Goal: Task Accomplishment & Management: Manage account settings

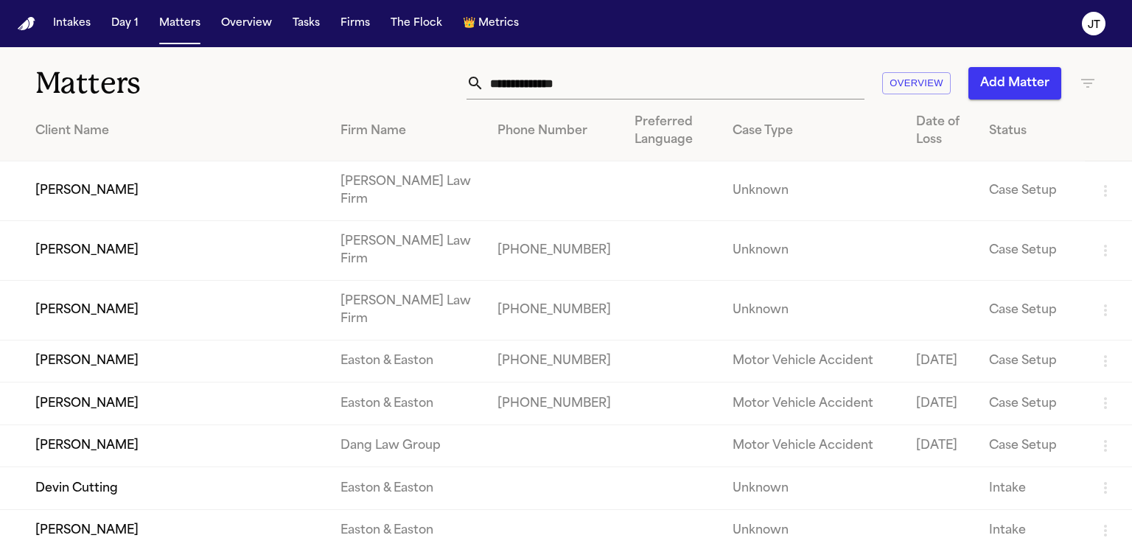
drag, startPoint x: 21, startPoint y: 123, endPoint x: 563, endPoint y: 76, distance: 544.5
click at [21, 123] on th "Client Name" at bounding box center [164, 132] width 329 height 60
click at [563, 76] on input "text" at bounding box center [674, 83] width 380 height 32
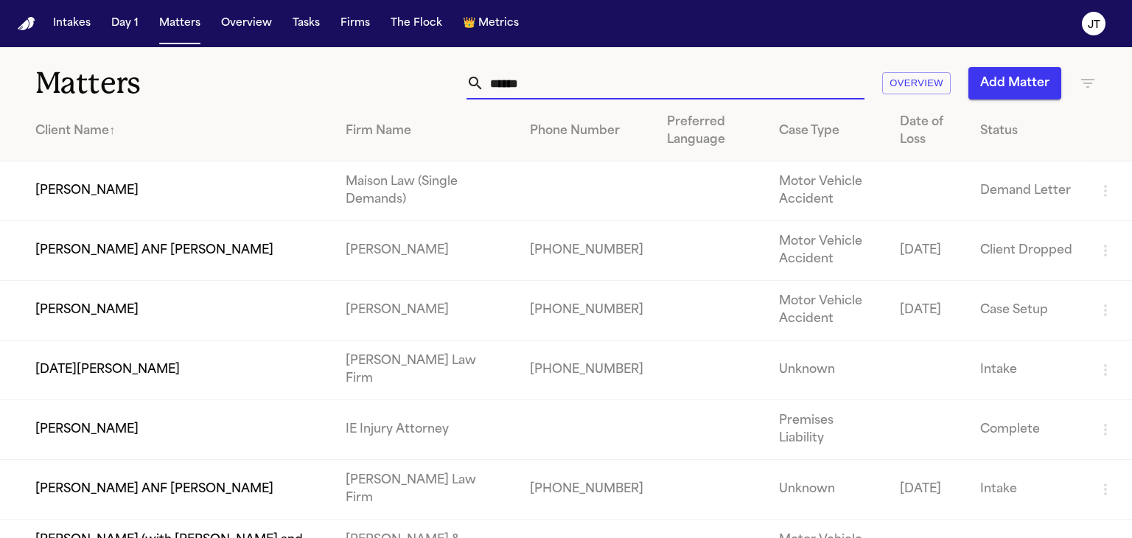
type input "******"
click at [105, 301] on td "[PERSON_NAME]" at bounding box center [167, 311] width 334 height 60
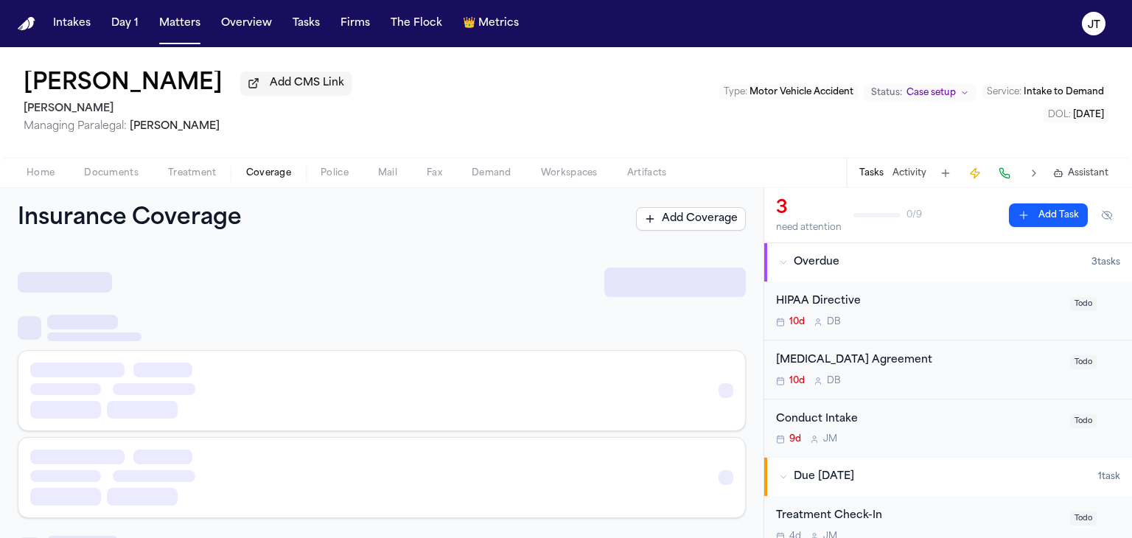
click at [271, 174] on span "Coverage" at bounding box center [268, 173] width 45 height 12
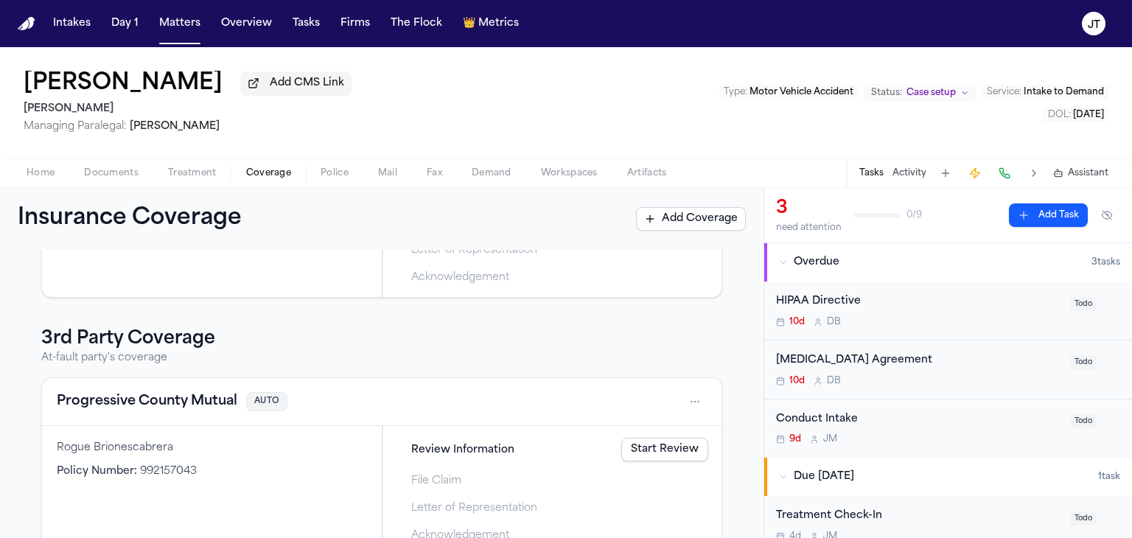
scroll to position [221, 0]
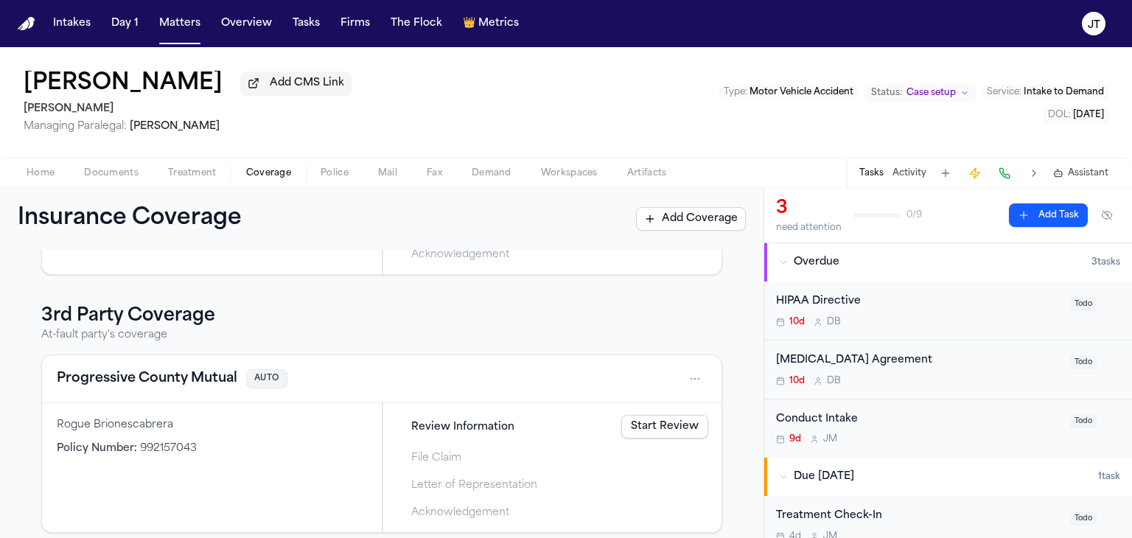
click at [662, 423] on link "Start Review" at bounding box center [664, 427] width 87 height 24
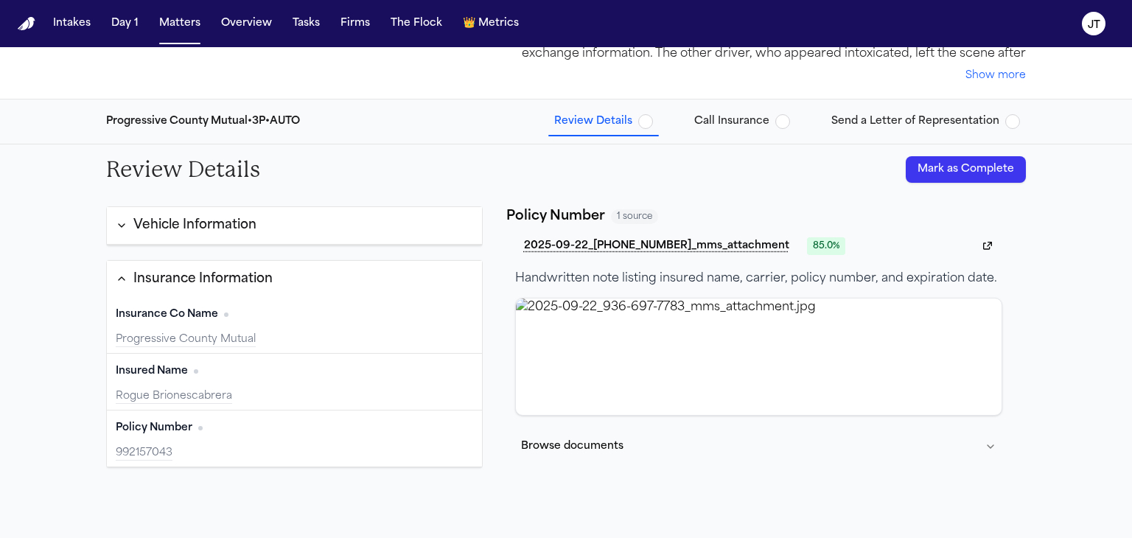
scroll to position [147, 0]
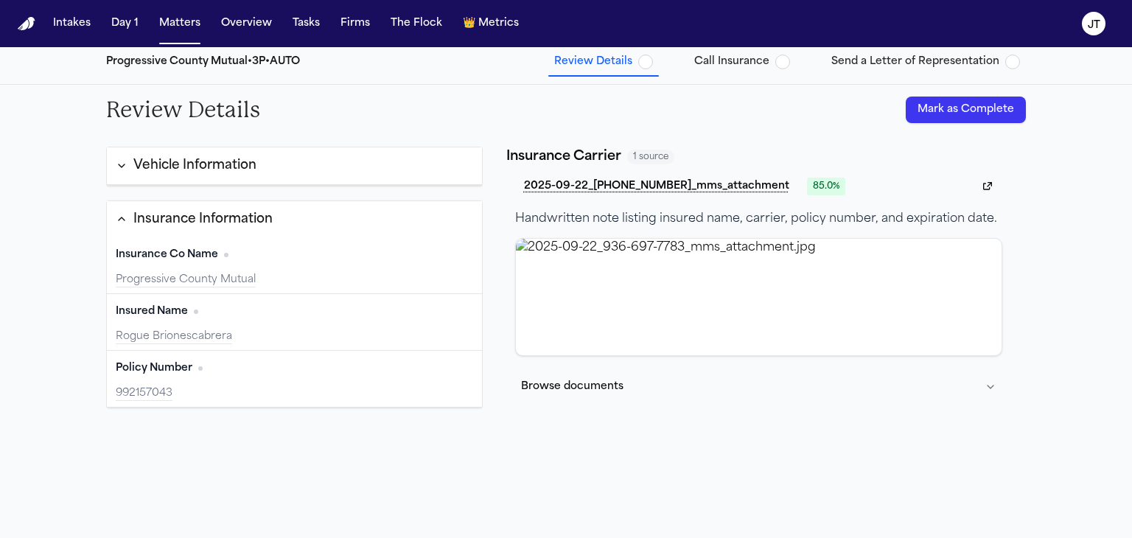
click at [949, 108] on button "Mark as Complete" at bounding box center [966, 110] width 120 height 27
click at [761, 58] on span "Call Insurance" at bounding box center [731, 62] width 75 height 15
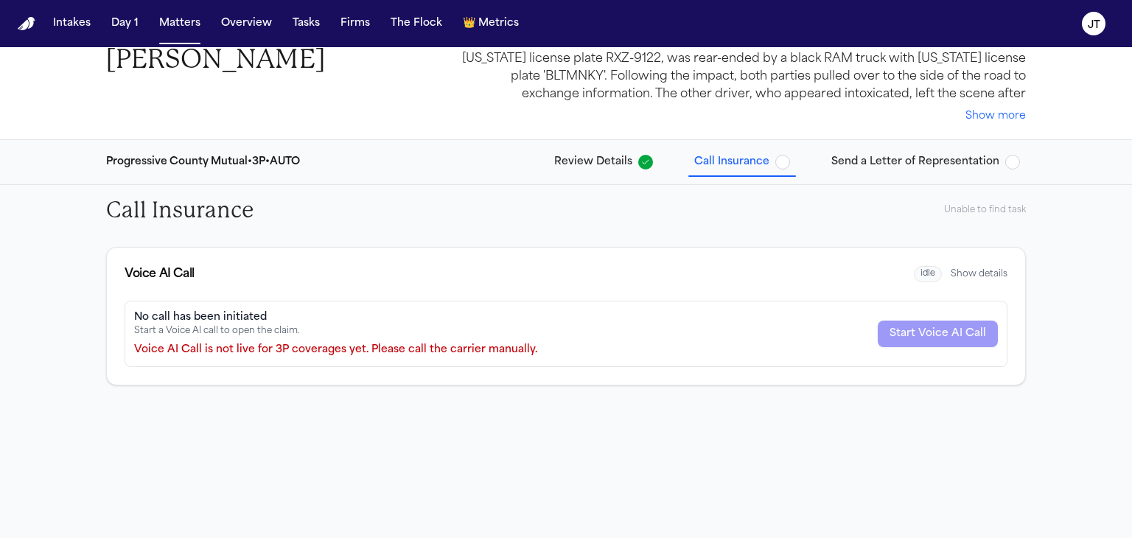
scroll to position [47, 0]
click at [761, 158] on span "Call Insurance" at bounding box center [731, 162] width 75 height 15
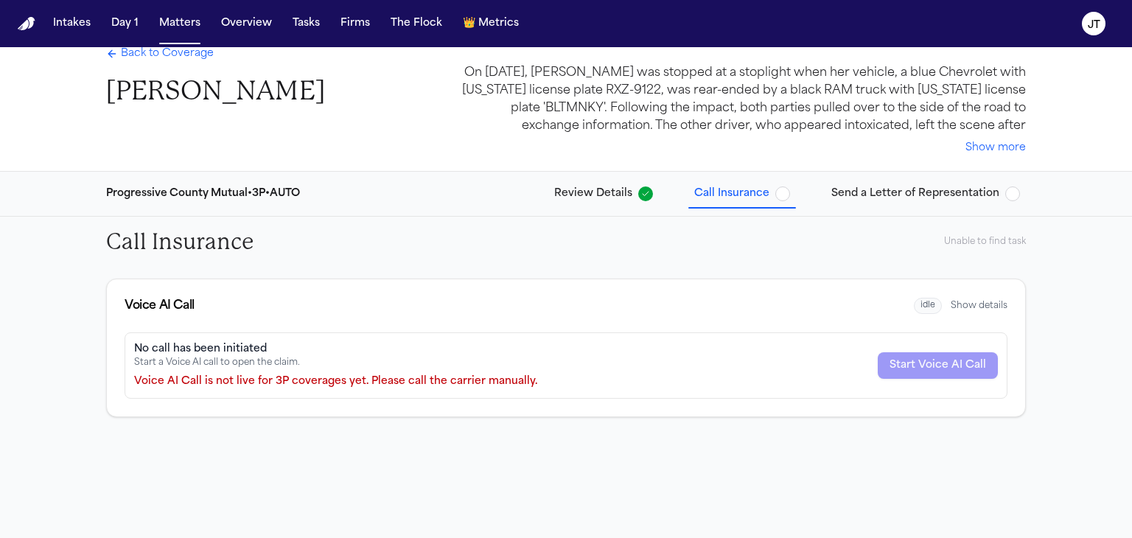
scroll to position [0, 0]
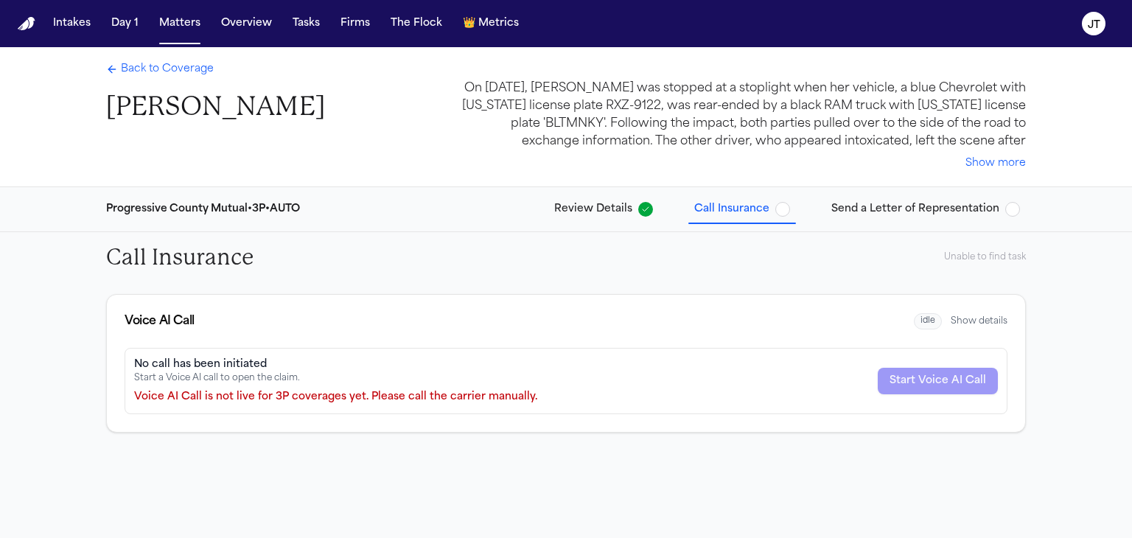
click at [185, 66] on span "Back to Coverage" at bounding box center [167, 69] width 93 height 15
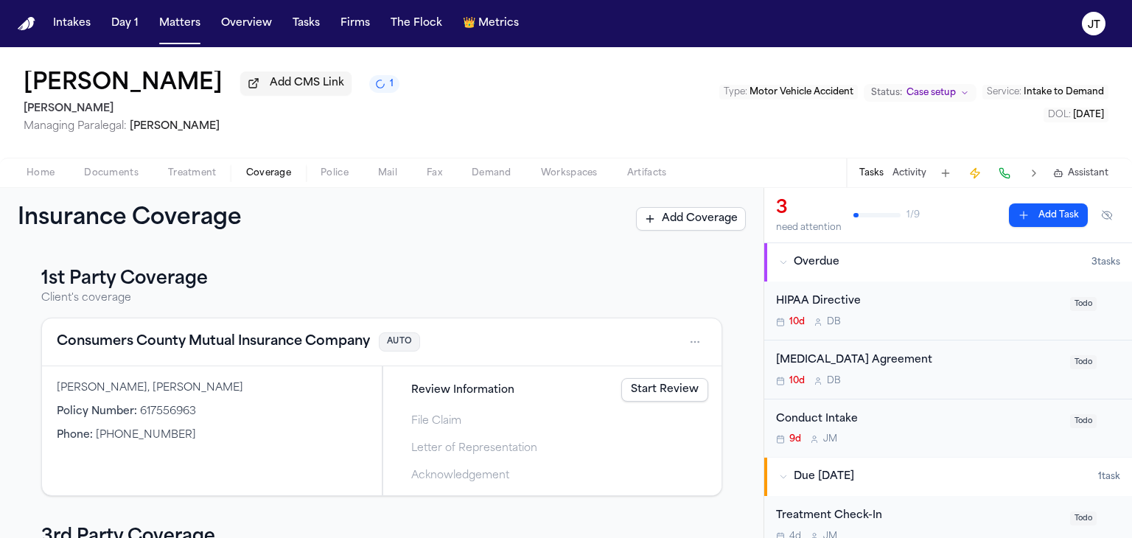
click at [30, 167] on span "Home" at bounding box center [41, 173] width 28 height 12
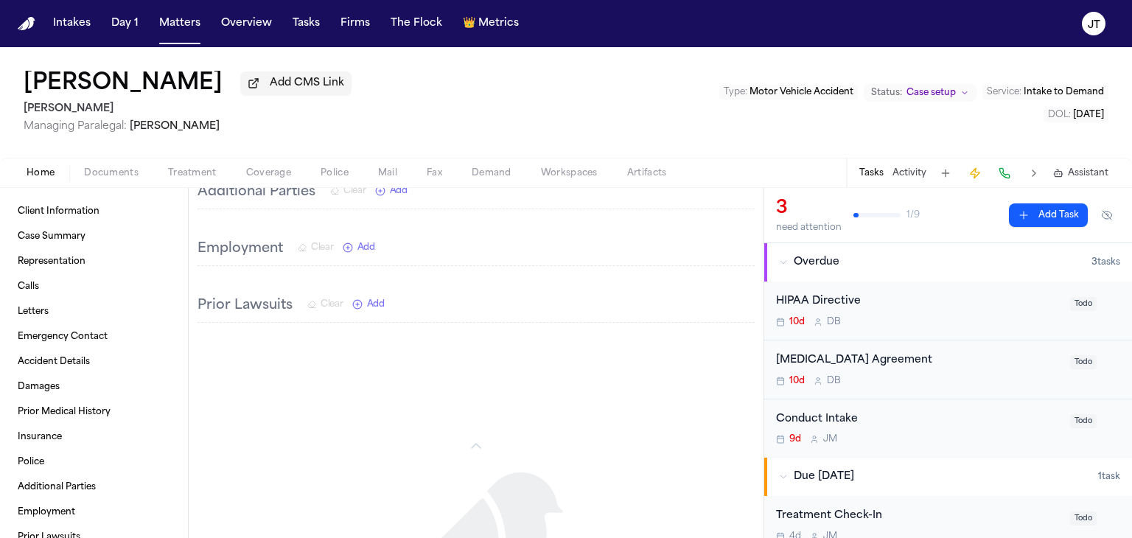
scroll to position [1471, 0]
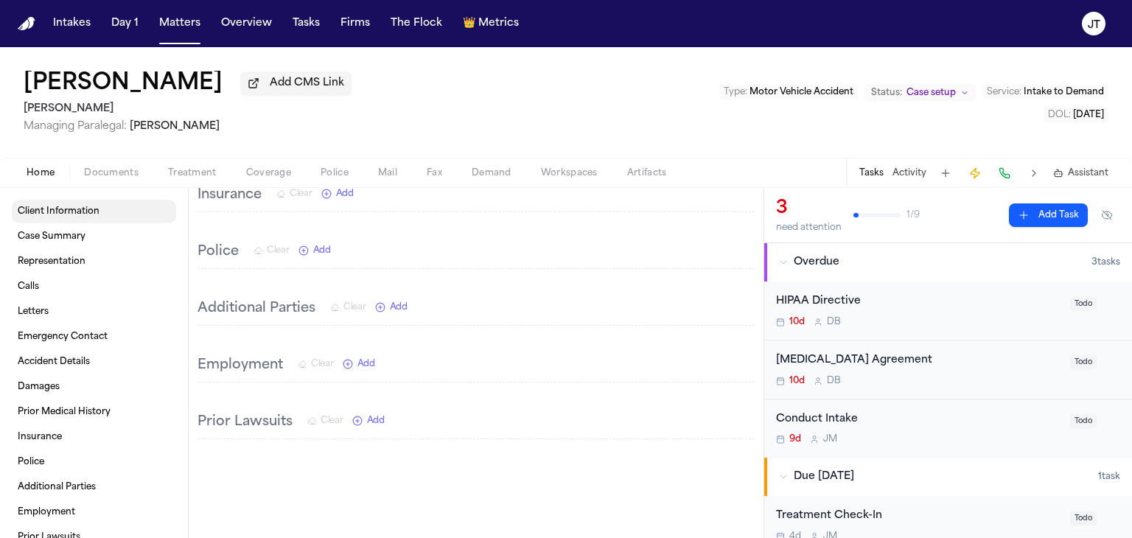
click at [55, 204] on link "Client Information" at bounding box center [94, 212] width 164 height 24
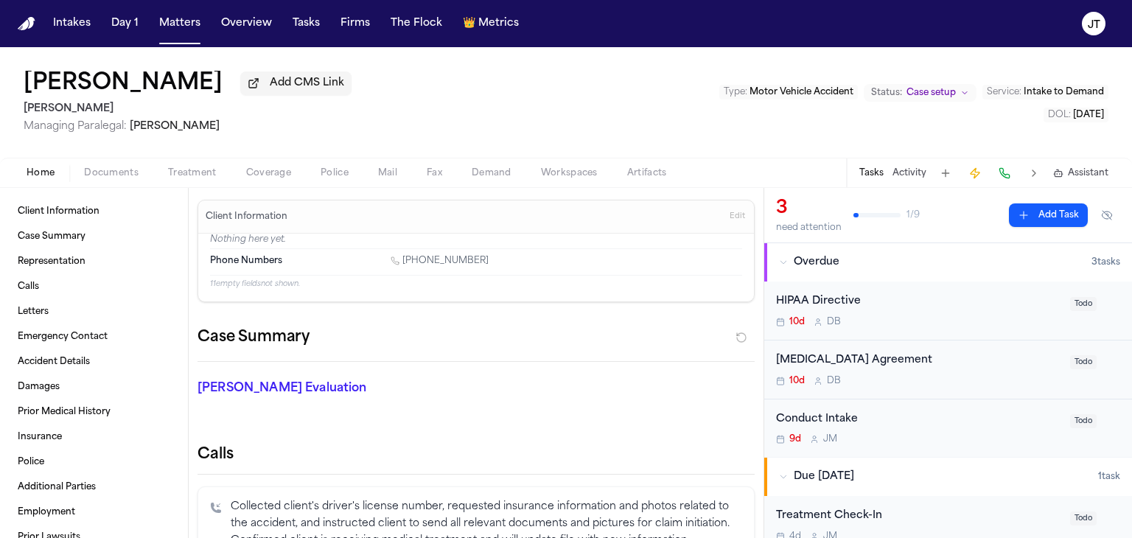
click at [114, 177] on span "Documents" at bounding box center [111, 173] width 55 height 12
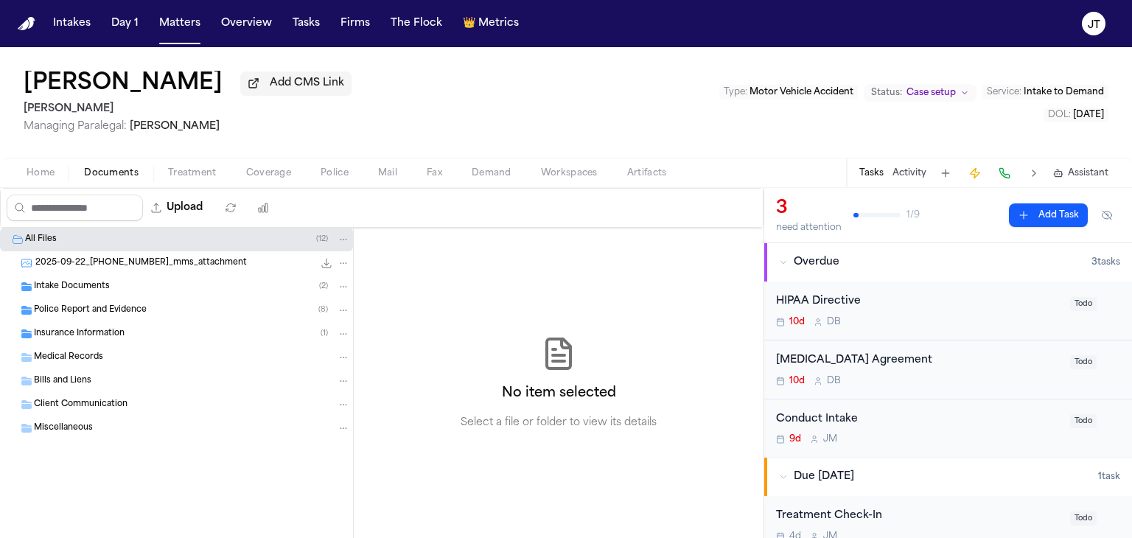
click at [71, 257] on span "2025-09-22_[PHONE_NUMBER]_mms_attachment" at bounding box center [141, 263] width 212 height 13
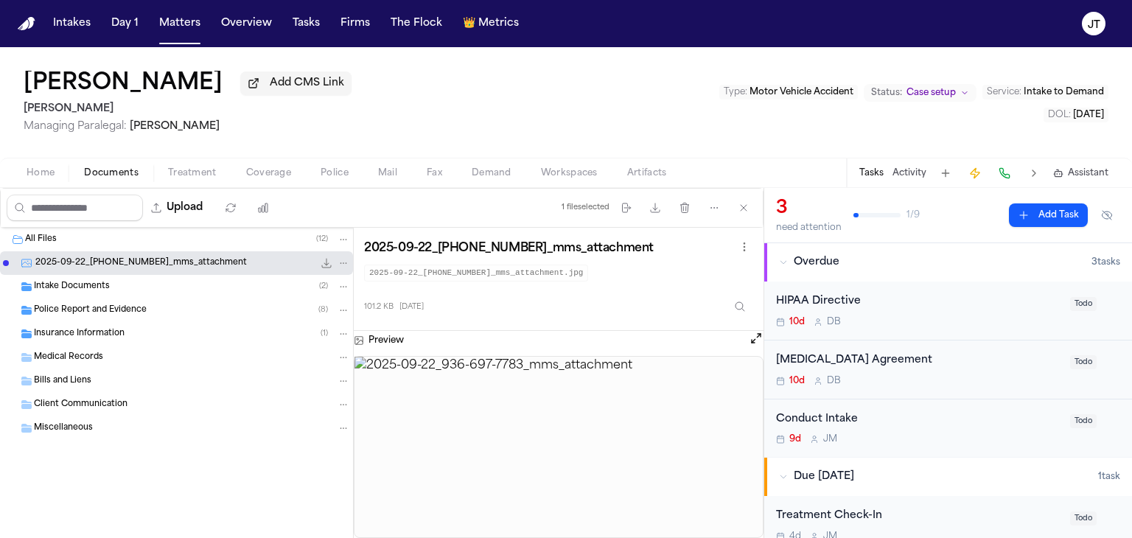
click at [37, 174] on span "Home" at bounding box center [41, 173] width 28 height 12
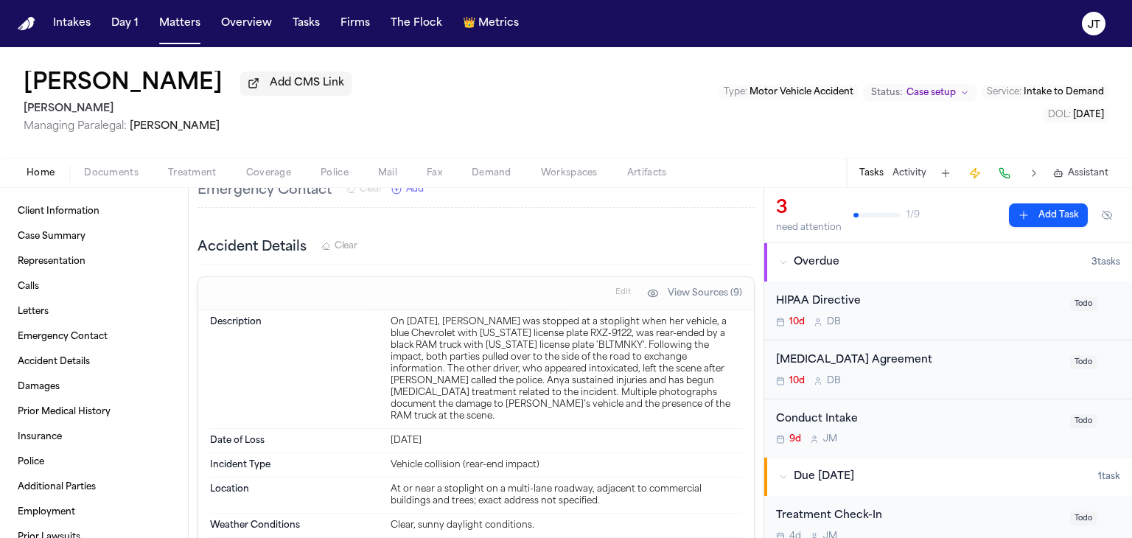
scroll to position [811, 0]
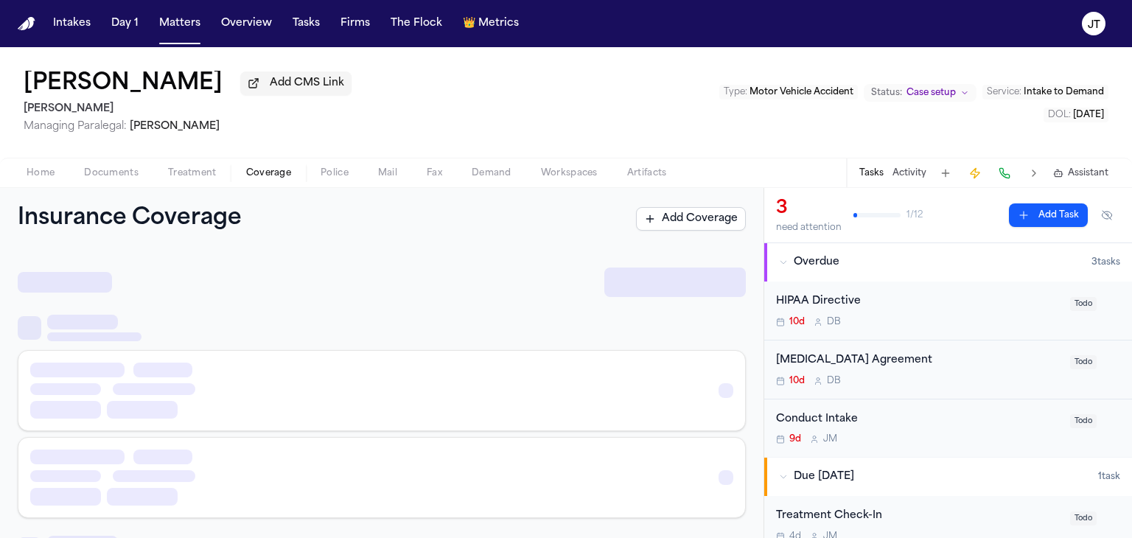
click at [266, 167] on span "Coverage" at bounding box center [268, 173] width 45 height 12
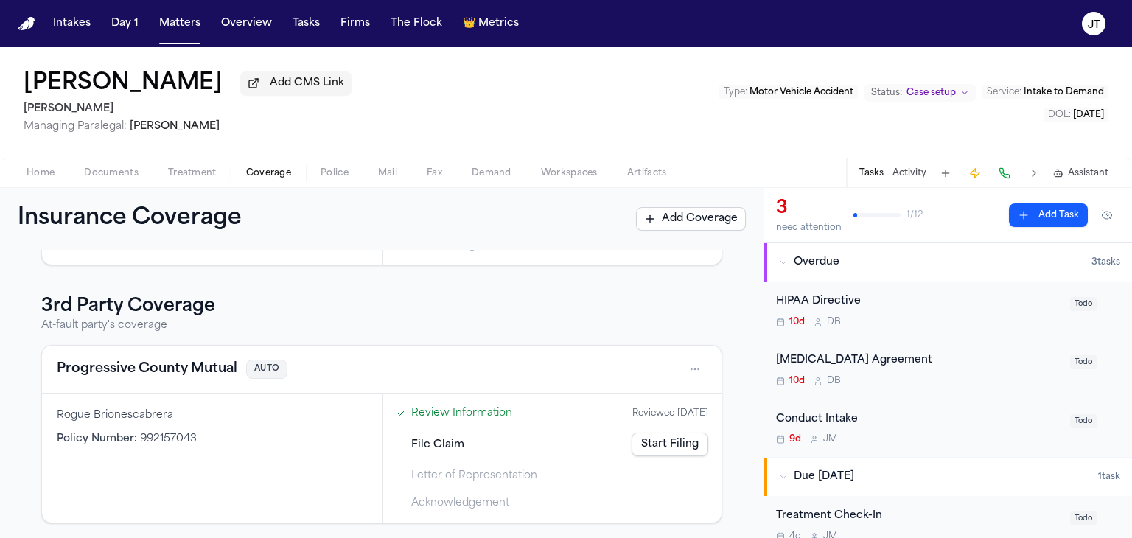
scroll to position [232, 0]
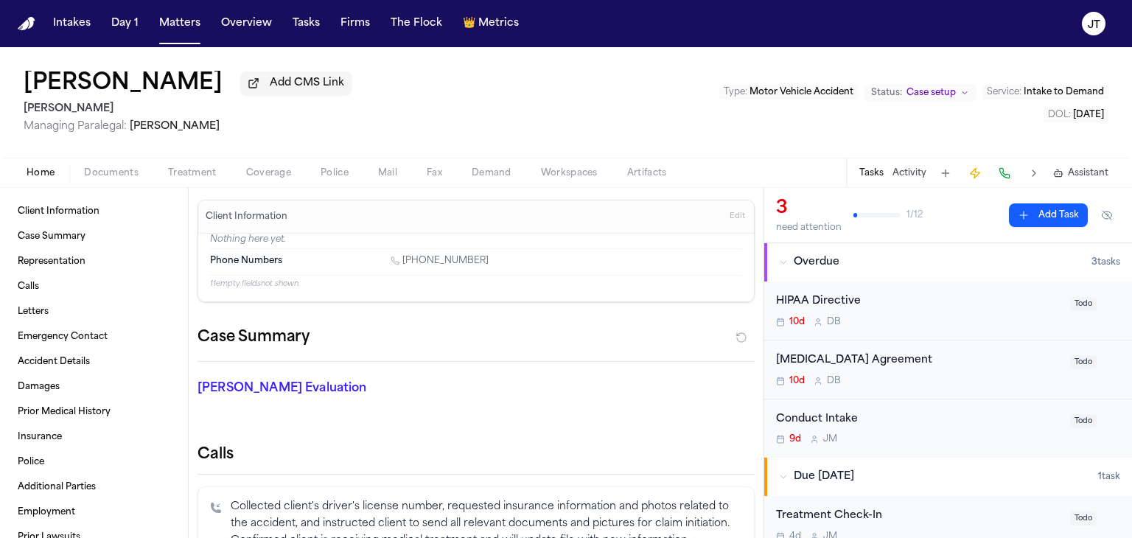
click at [35, 170] on span "Home" at bounding box center [41, 173] width 28 height 12
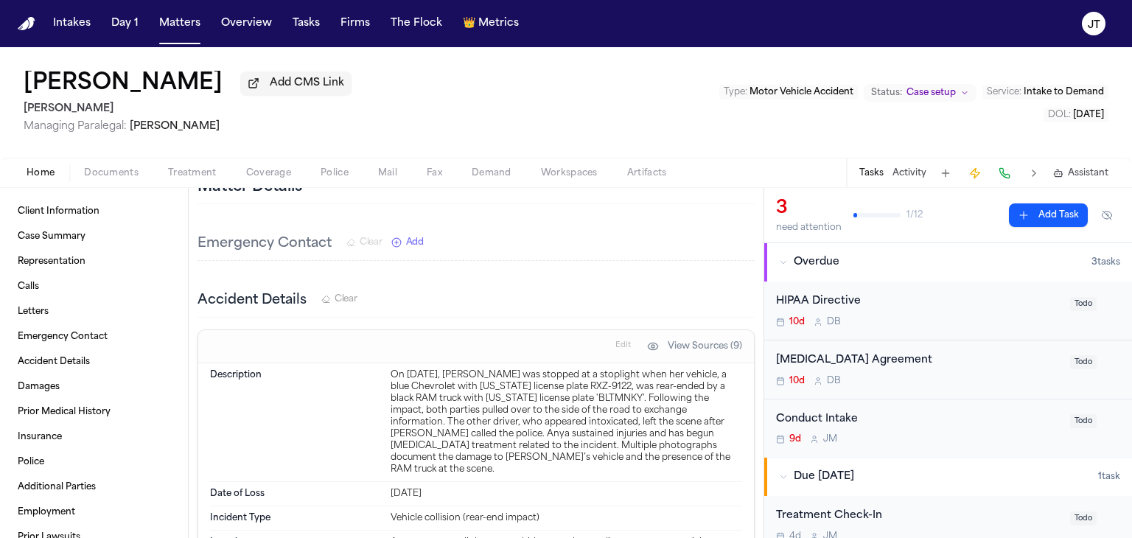
scroll to position [811, 0]
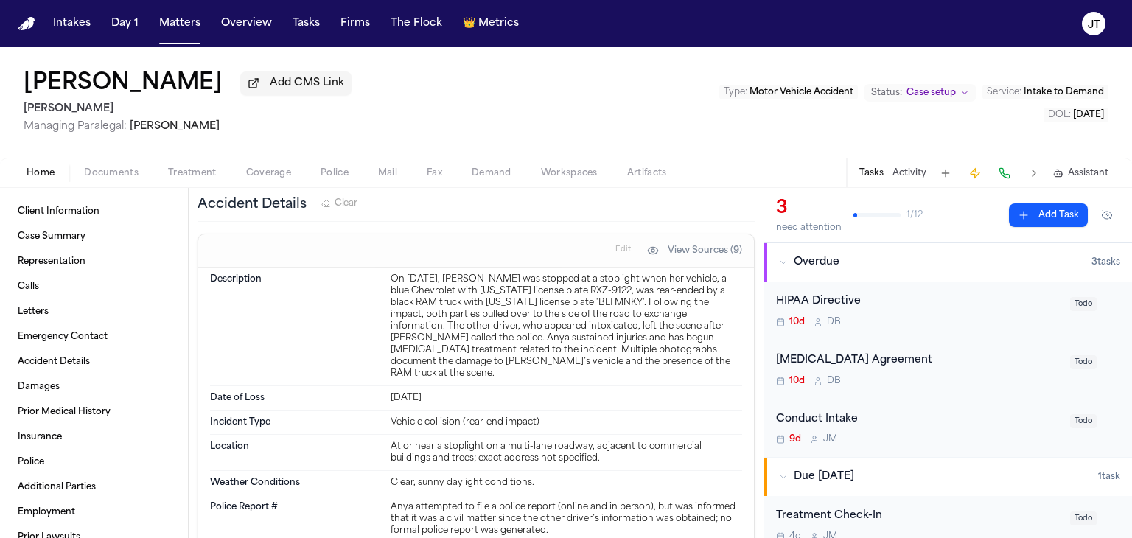
click at [107, 167] on span "Documents" at bounding box center [111, 173] width 55 height 12
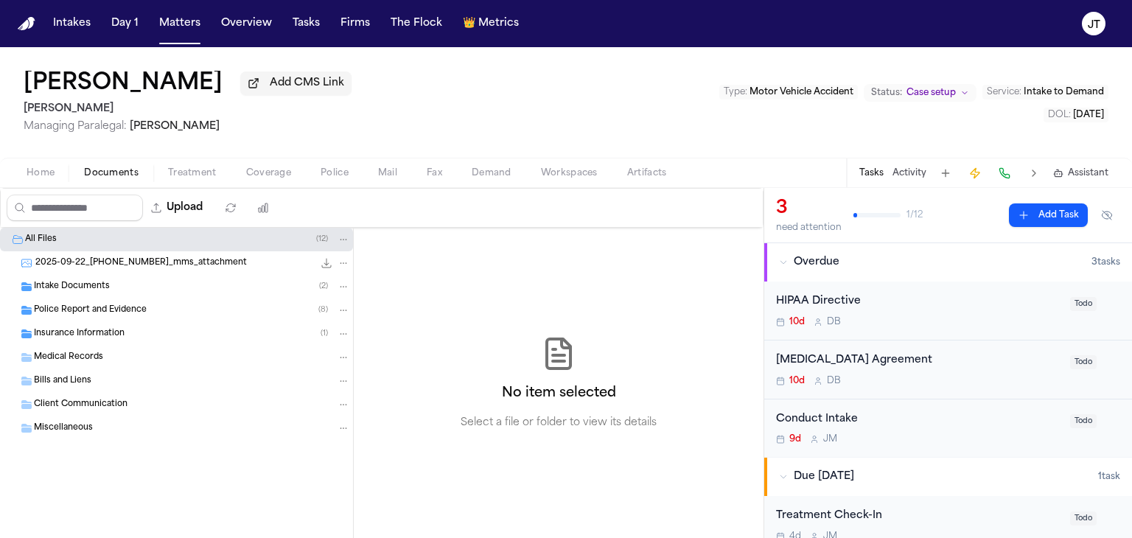
click at [69, 305] on span "Police Report and Evidence" at bounding box center [90, 310] width 113 height 13
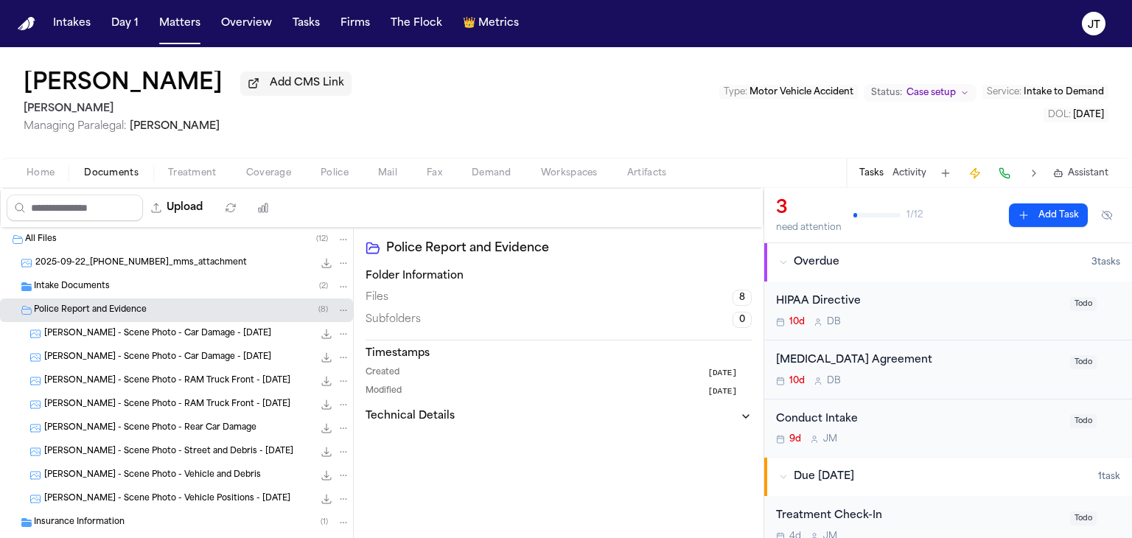
click at [68, 284] on span "Intake Documents" at bounding box center [72, 287] width 76 height 13
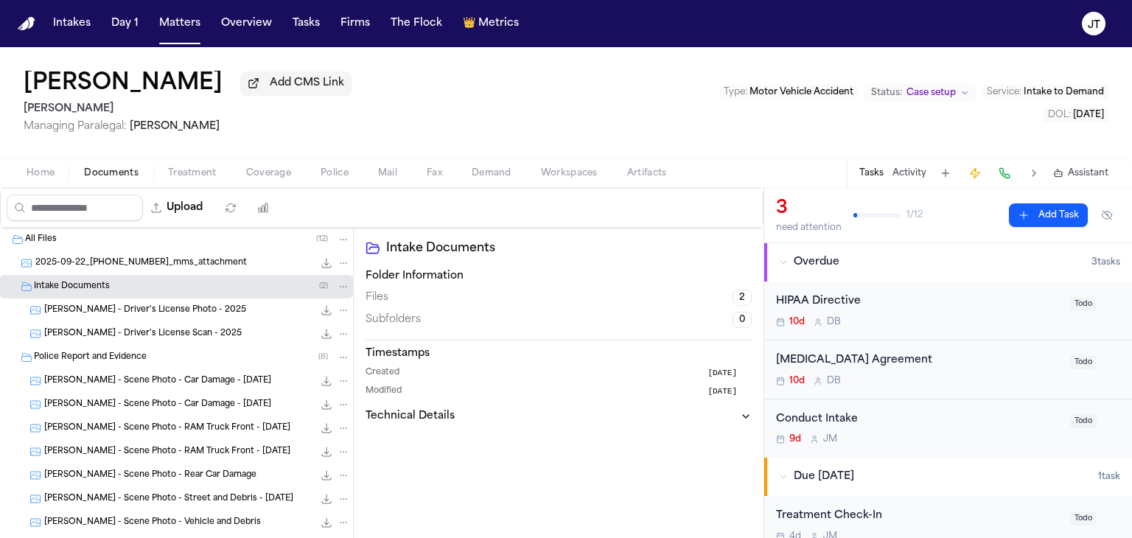
click at [74, 259] on span "2025-09-22_[PHONE_NUMBER]_mms_attachment" at bounding box center [141, 263] width 212 height 13
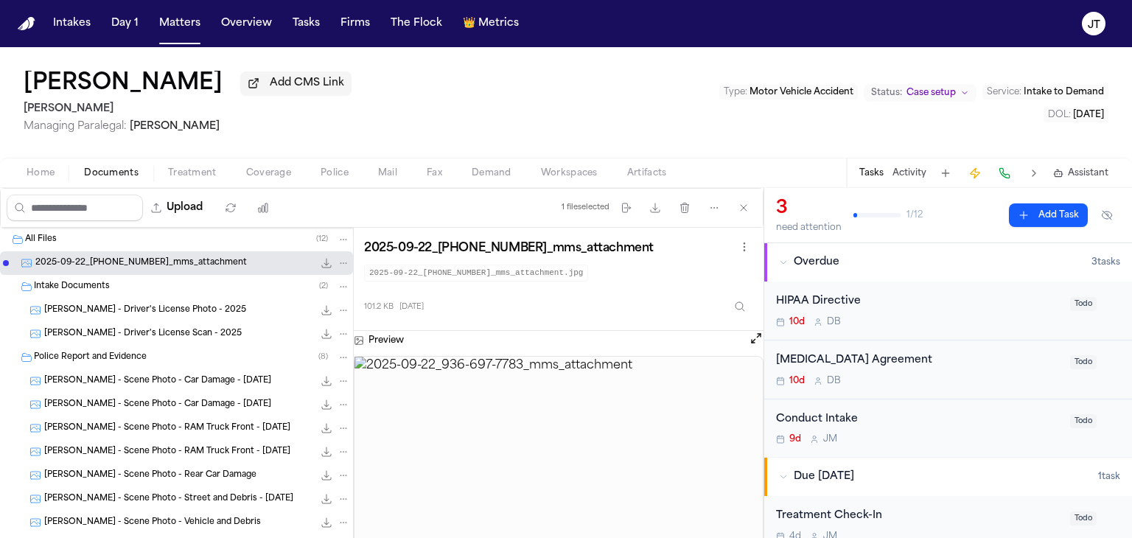
click at [596, 491] on img at bounding box center [559, 467] width 408 height 221
click at [750, 331] on button "Open preview" at bounding box center [756, 338] width 15 height 15
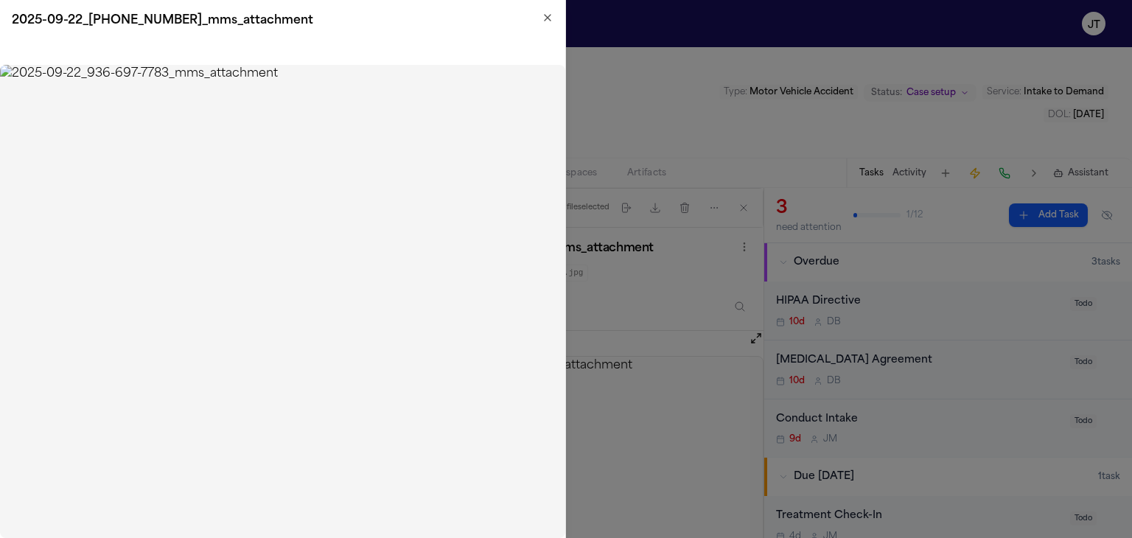
click at [537, 21] on h2 "2025-09-22_[PHONE_NUMBER]_mms_attachment" at bounding box center [283, 21] width 542 height 18
click at [545, 18] on icon "button" at bounding box center [548, 18] width 6 height 6
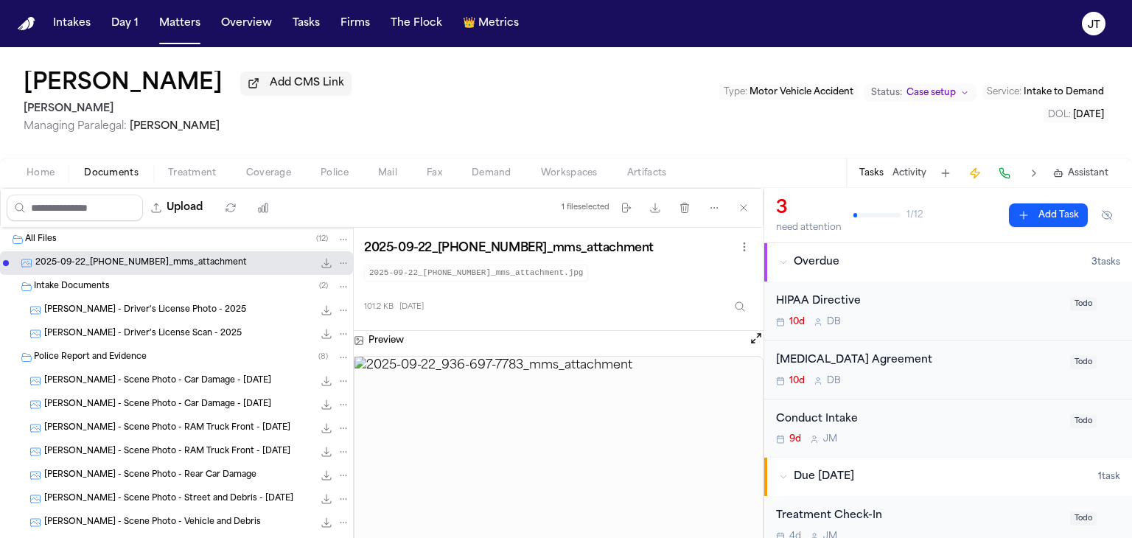
click at [45, 172] on span "Home" at bounding box center [41, 173] width 28 height 12
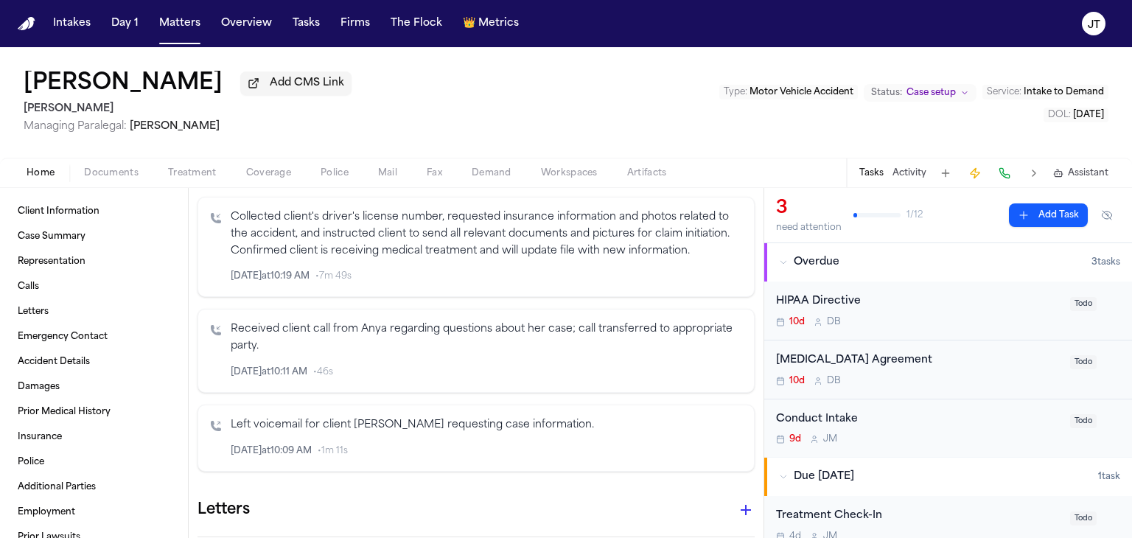
scroll to position [295, 0]
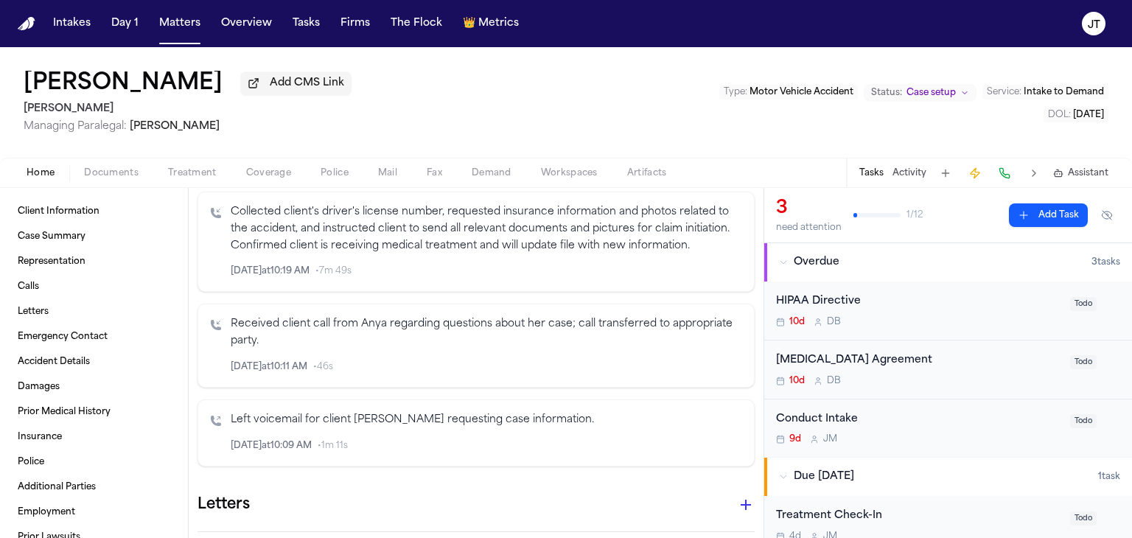
click at [269, 176] on span "Coverage" at bounding box center [268, 173] width 45 height 12
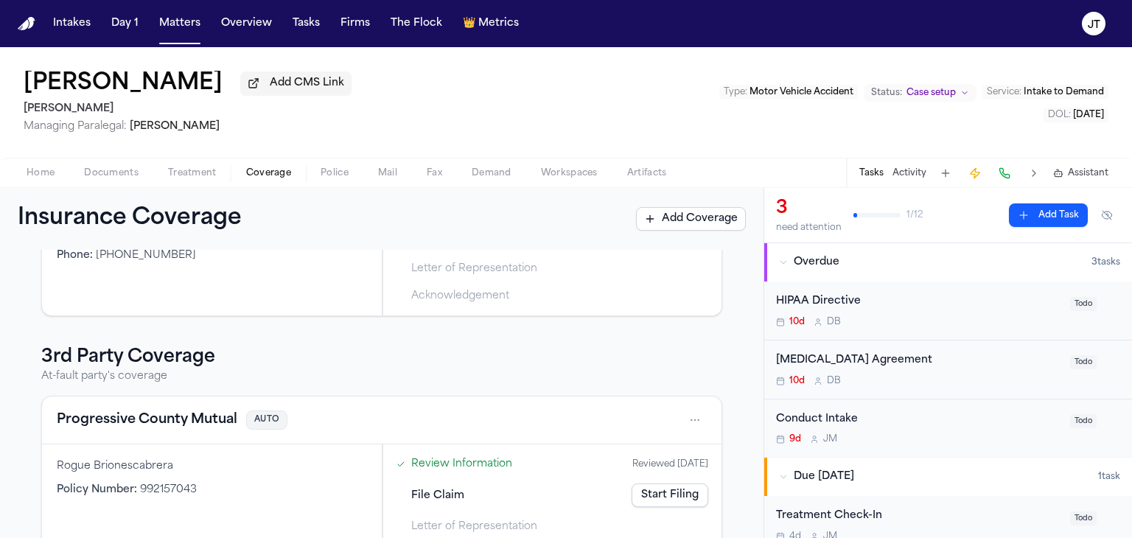
scroll to position [232, 0]
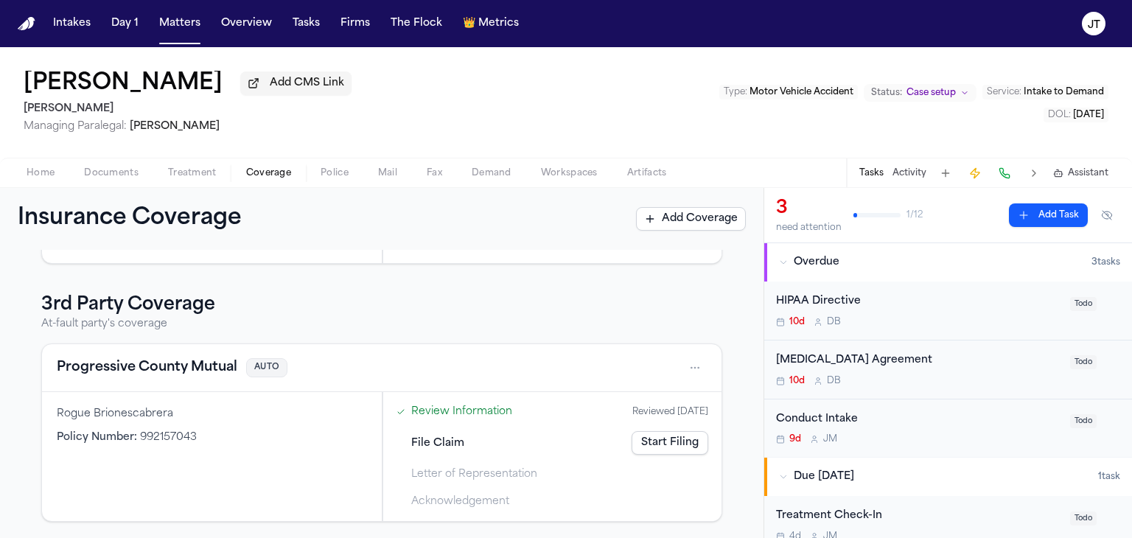
click at [45, 181] on div "Home Documents Treatment Coverage Police Mail Fax Demand Workspaces Artifacts T…" at bounding box center [566, 172] width 1132 height 29
click at [44, 177] on span "Home" at bounding box center [41, 173] width 28 height 12
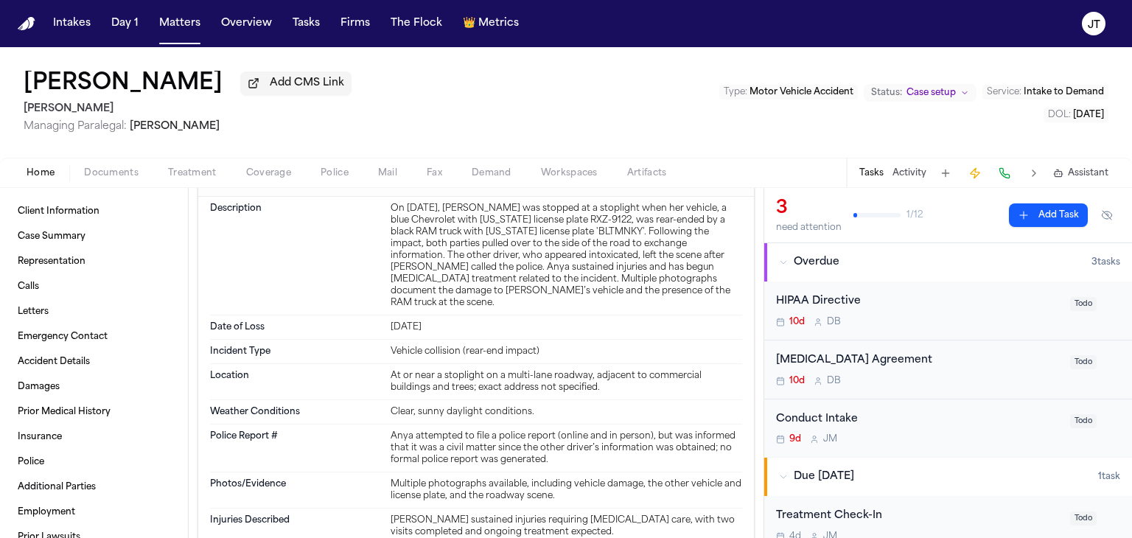
scroll to position [734, 0]
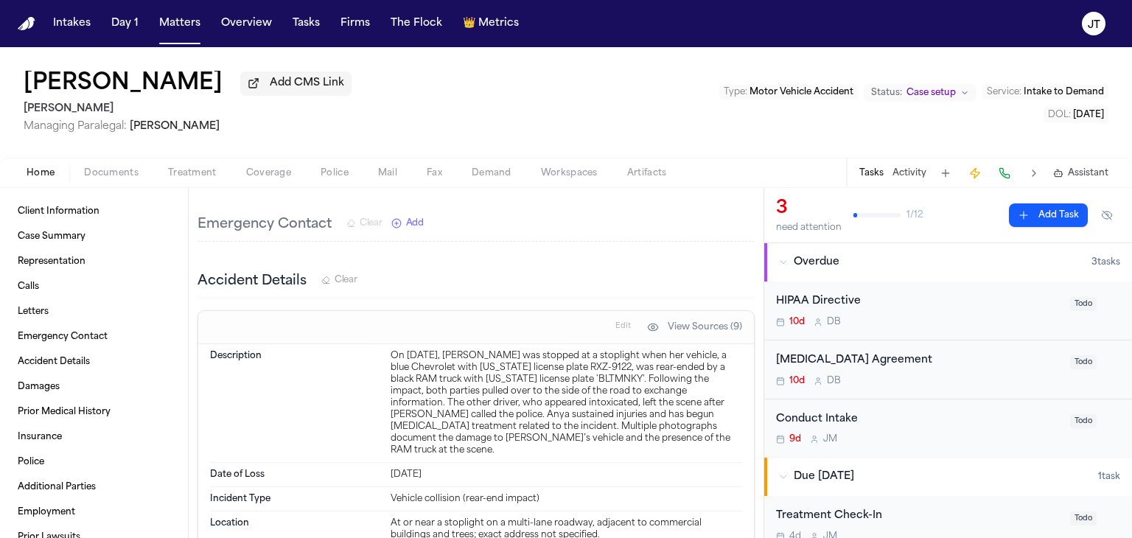
click at [84, 178] on span "Documents" at bounding box center [111, 173] width 55 height 12
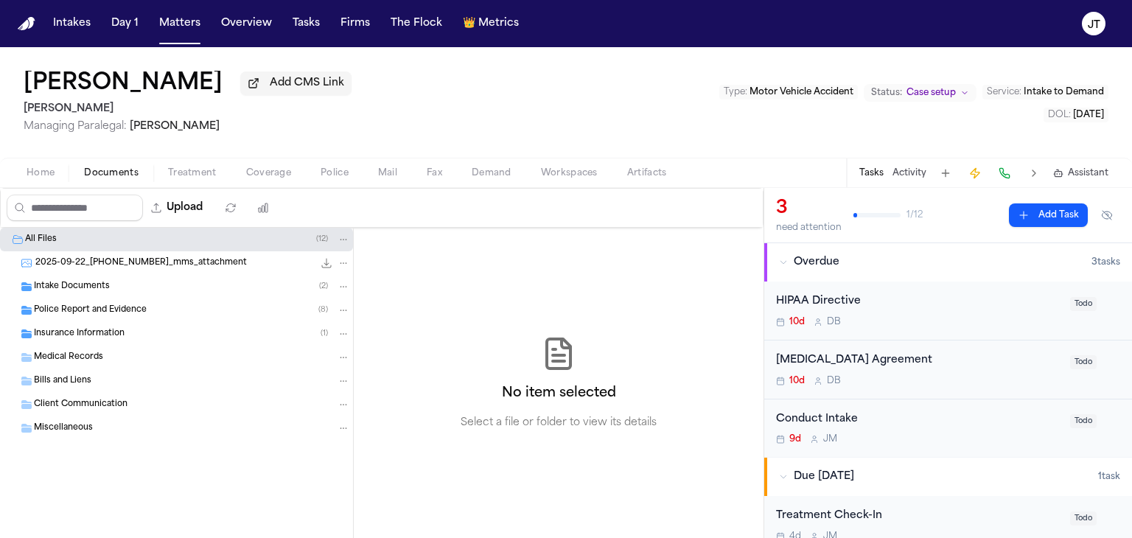
click at [71, 262] on span "2025-09-22_[PHONE_NUMBER]_mms_attachment" at bounding box center [141, 263] width 212 height 13
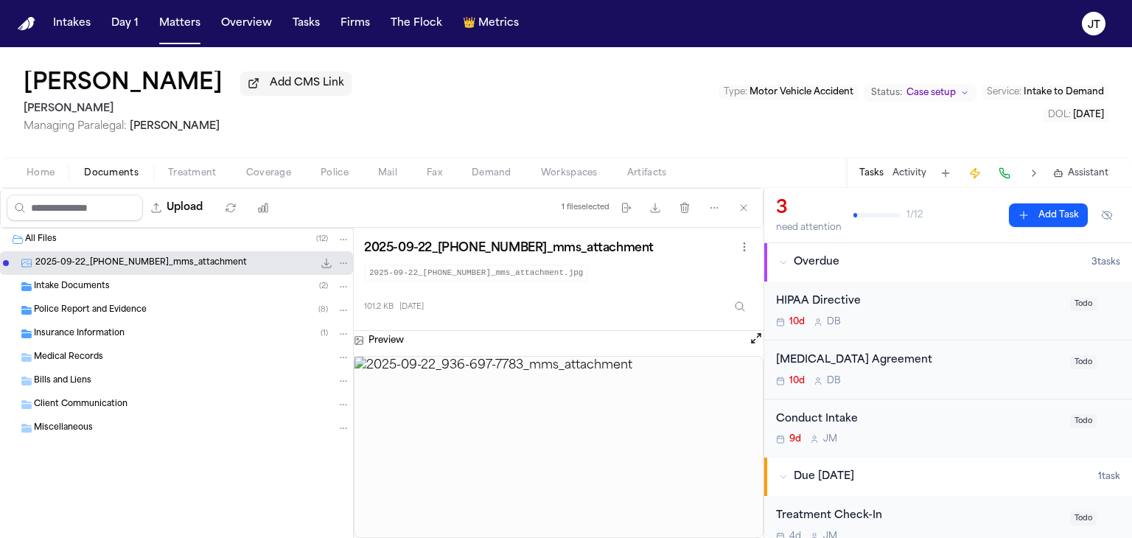
click at [71, 271] on div "2025-09-22_[PHONE_NUMBER]_mms_attachment 101.2 KB • JPG" at bounding box center [176, 263] width 353 height 24
click at [60, 293] on div "Intake Documents ( 2 )" at bounding box center [176, 287] width 353 height 24
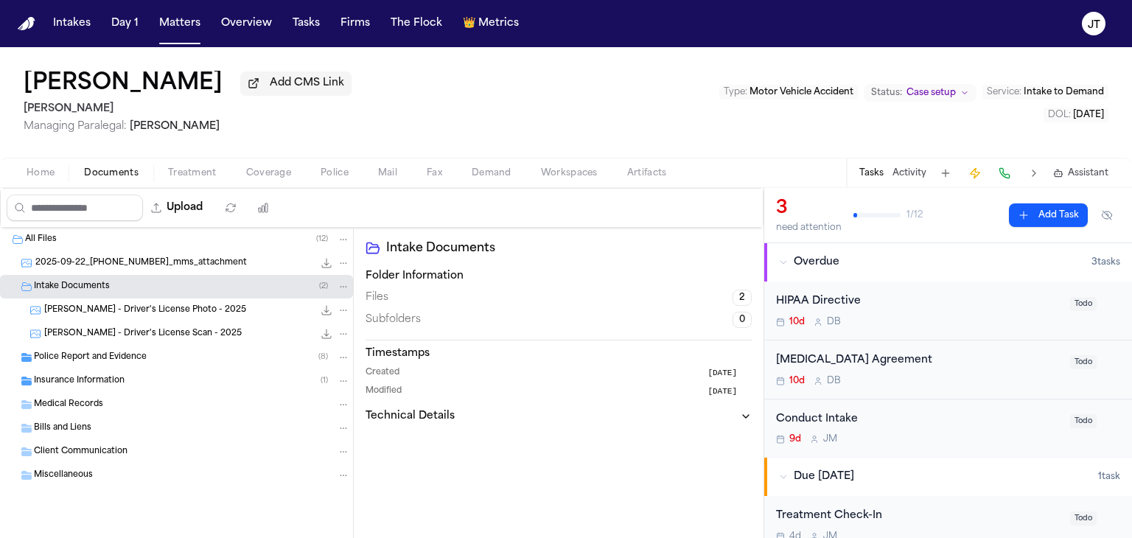
click at [80, 310] on span "[PERSON_NAME] - Driver's License Photo - 2025" at bounding box center [145, 310] width 202 height 13
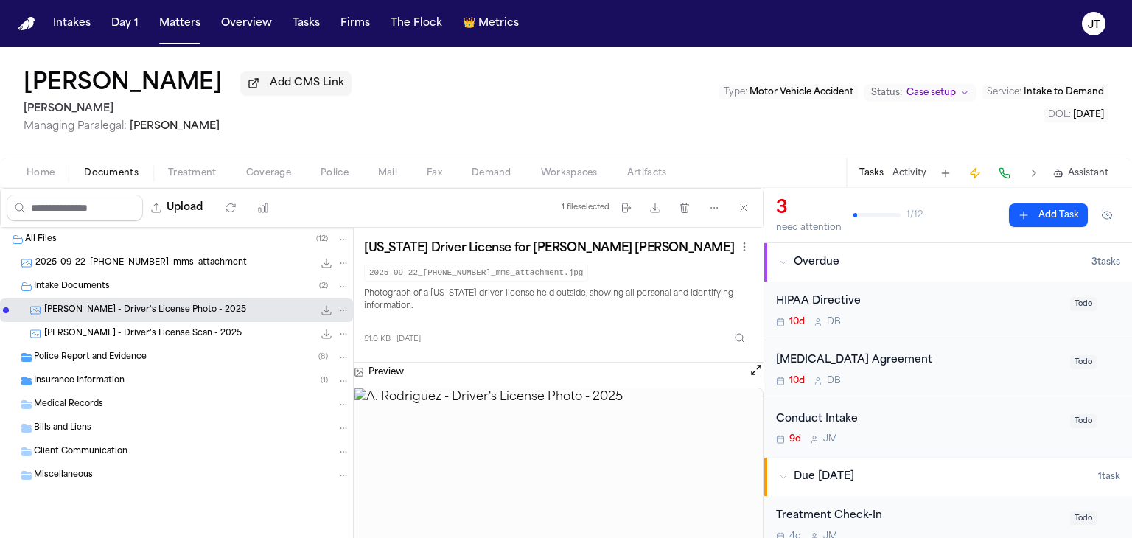
click at [753, 371] on button "Open preview" at bounding box center [756, 370] width 15 height 15
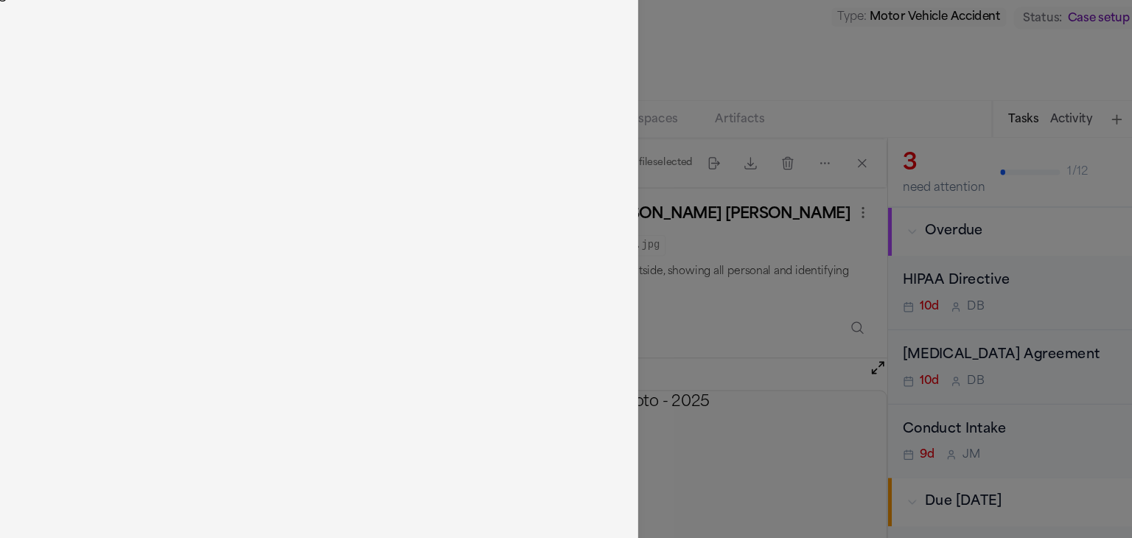
click at [496, 241] on img at bounding box center [282, 301] width 565 height 473
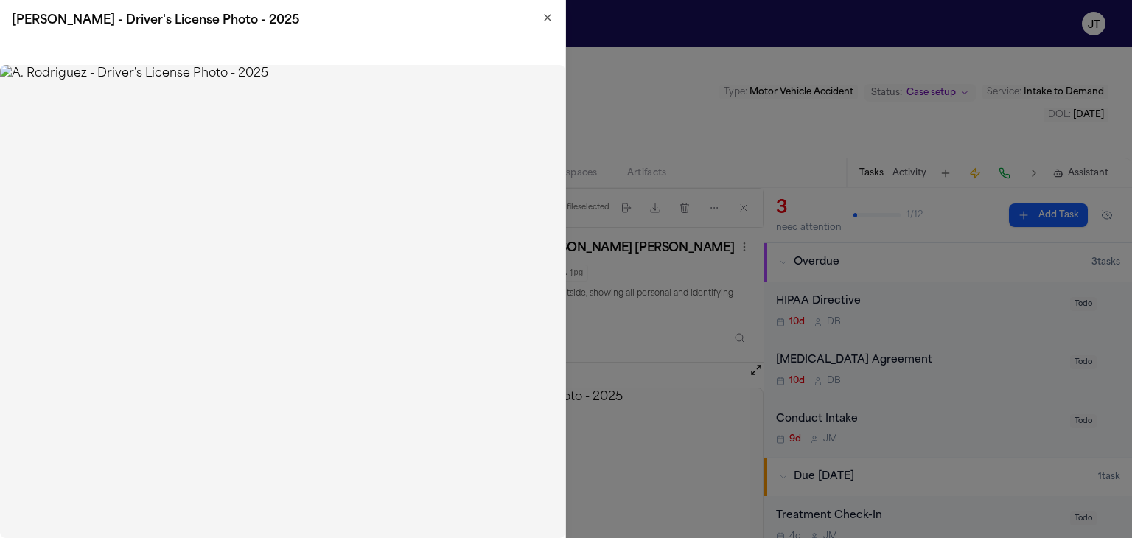
click at [545, 13] on icon "button" at bounding box center [548, 18] width 12 height 12
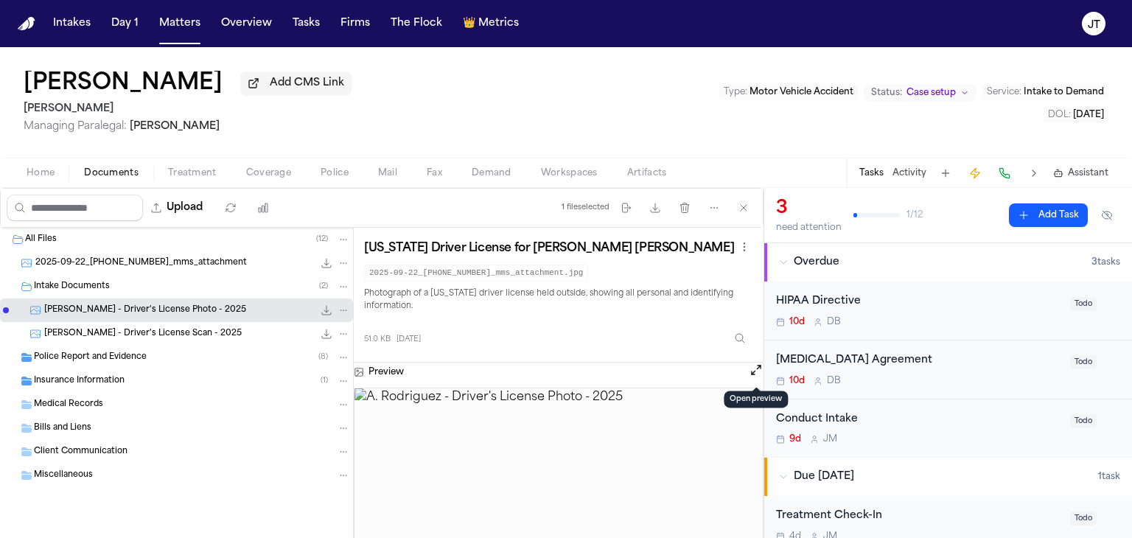
click at [65, 332] on span "[PERSON_NAME] - Driver's License Scan - 2025" at bounding box center [143, 334] width 198 height 13
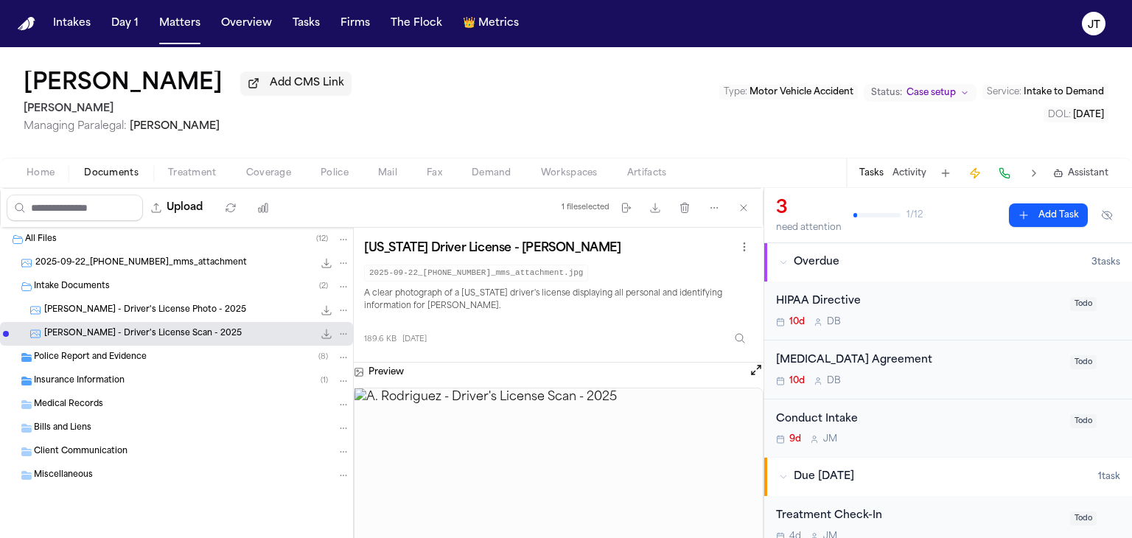
click at [77, 353] on span "Police Report and Evidence" at bounding box center [90, 358] width 113 height 13
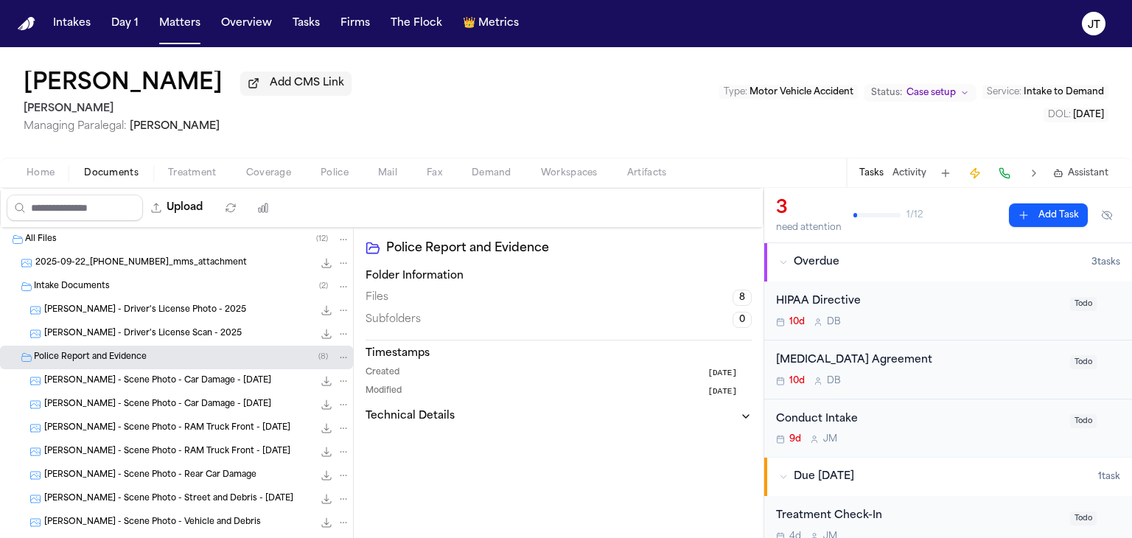
click at [83, 377] on span "[PERSON_NAME] - Scene Photo - Car Damage - [DATE]" at bounding box center [157, 381] width 227 height 13
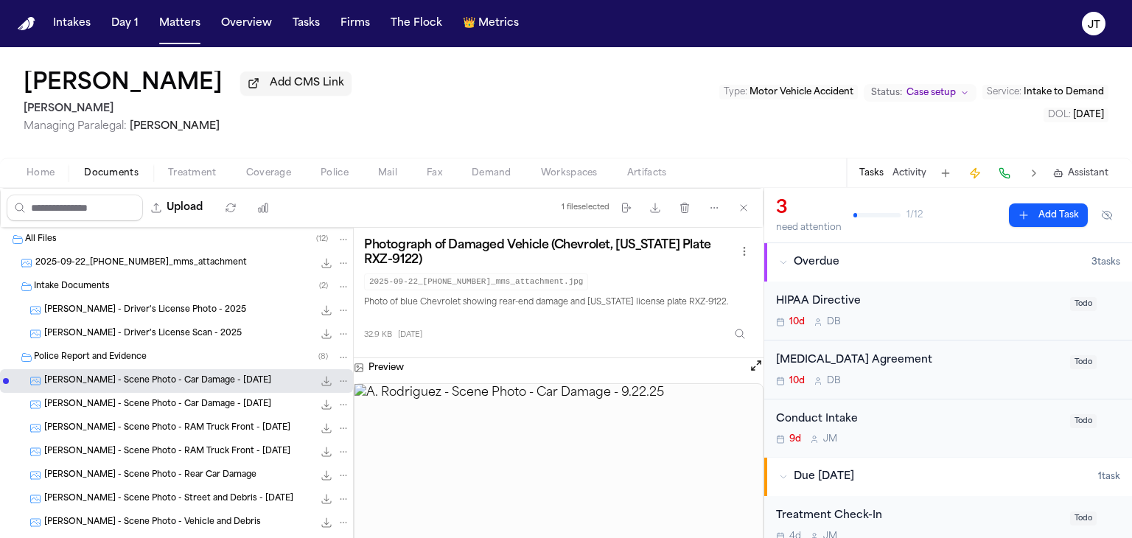
click at [109, 402] on span "[PERSON_NAME] - Scene Photo - Car Damage - [DATE]" at bounding box center [157, 405] width 227 height 13
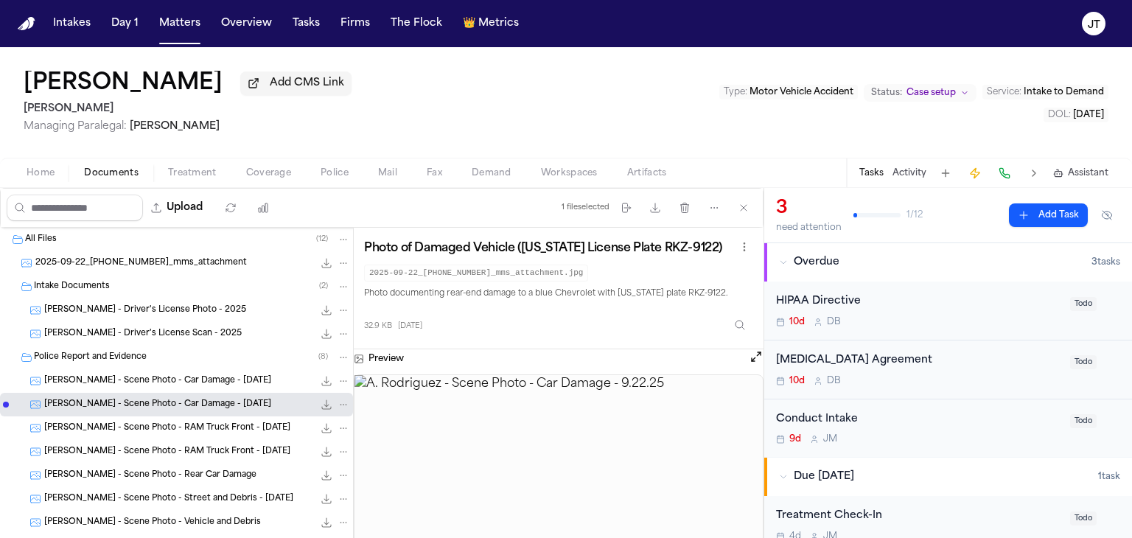
click at [114, 427] on span "[PERSON_NAME] - Scene Photo - RAM Truck Front - [DATE]" at bounding box center [167, 428] width 246 height 13
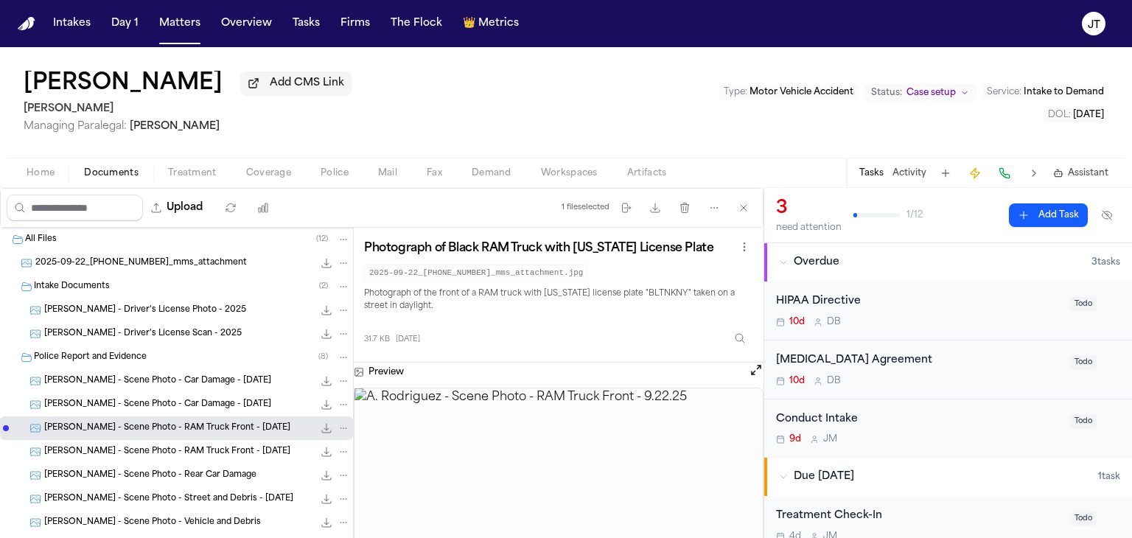
click at [115, 455] on span "[PERSON_NAME] - Scene Photo - RAM Truck Front - [DATE]" at bounding box center [167, 452] width 246 height 13
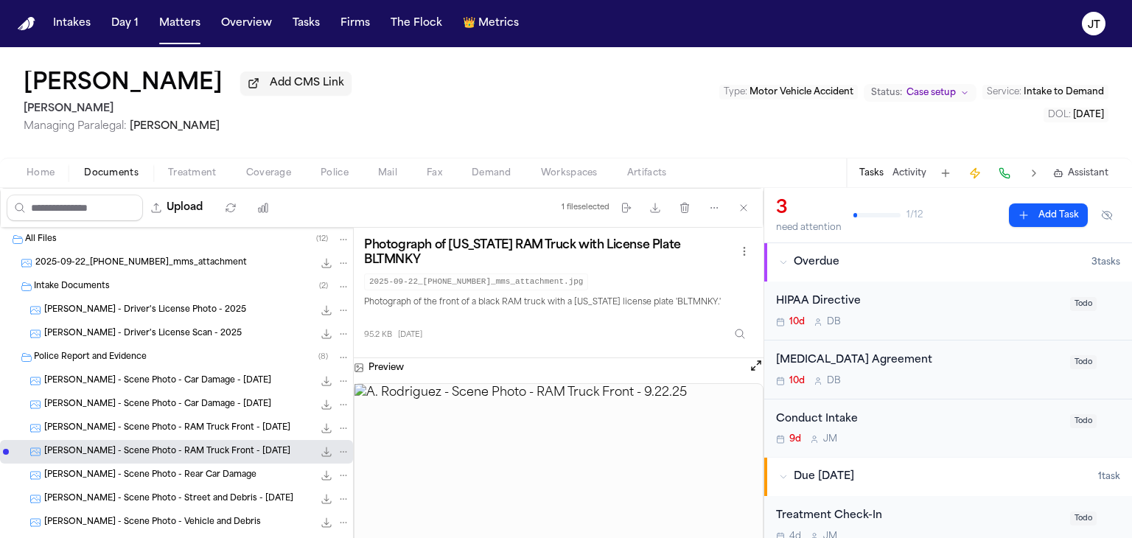
click at [119, 469] on span "[PERSON_NAME] - Scene Photo - Rear Car Damage" at bounding box center [150, 475] width 212 height 13
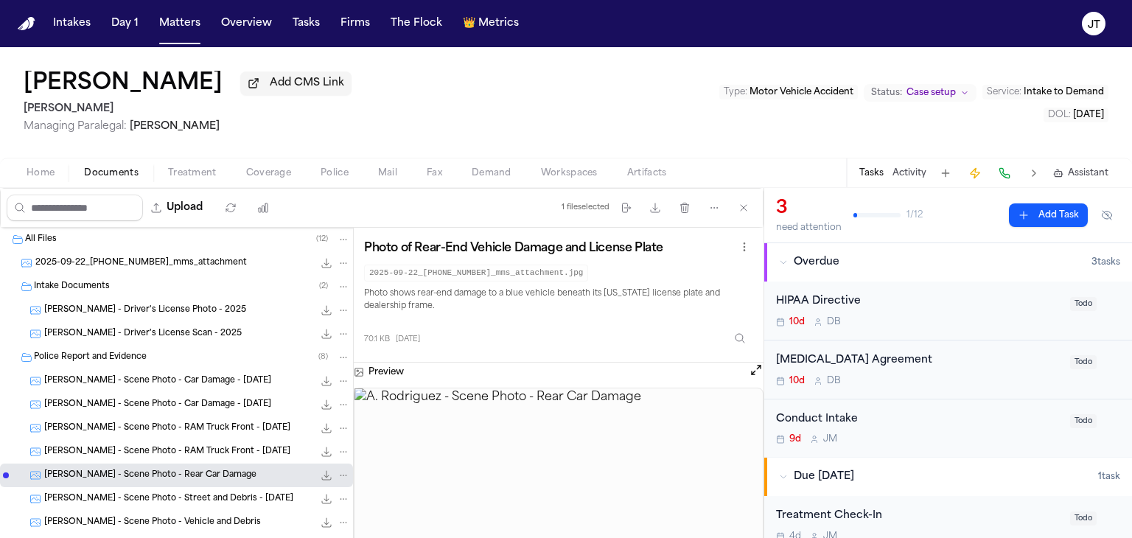
click at [128, 498] on span "[PERSON_NAME] - Scene Photo - Street and Debris - [DATE]" at bounding box center [168, 499] width 249 height 13
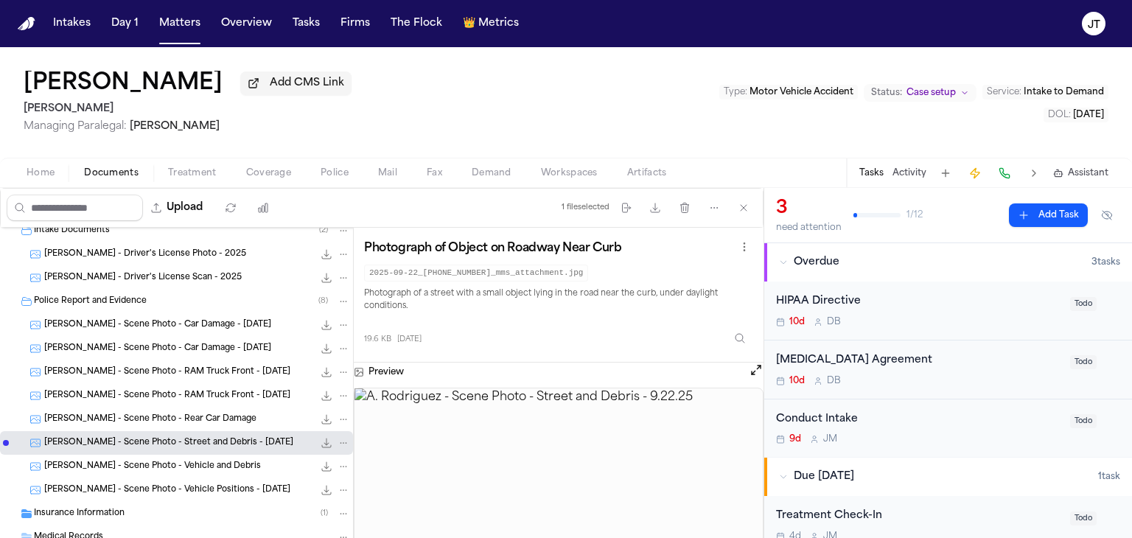
scroll to position [147, 0]
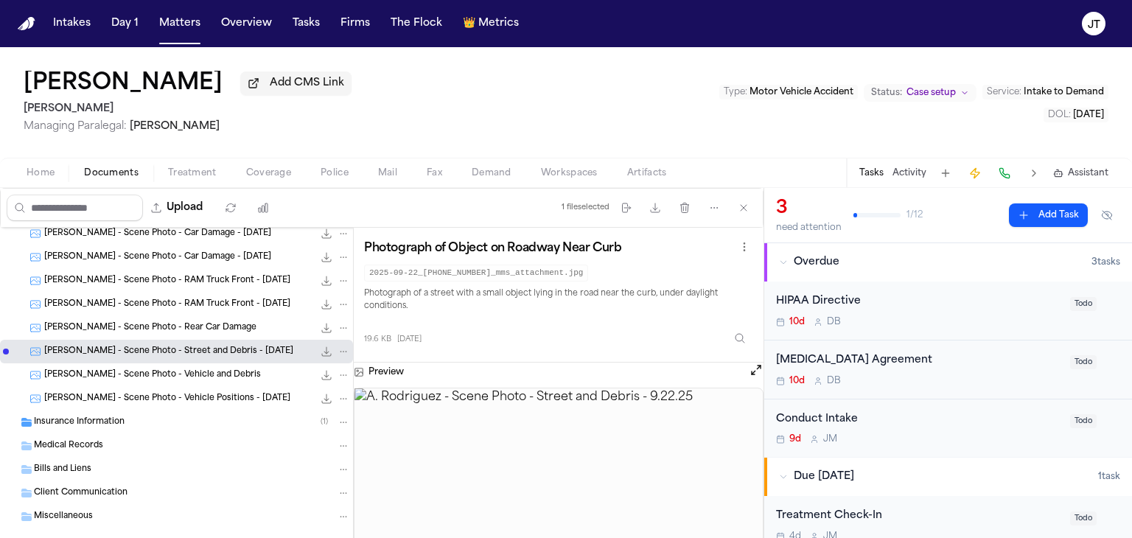
click at [120, 369] on span "[PERSON_NAME] - Scene Photo - Vehicle and Debris" at bounding box center [152, 375] width 217 height 13
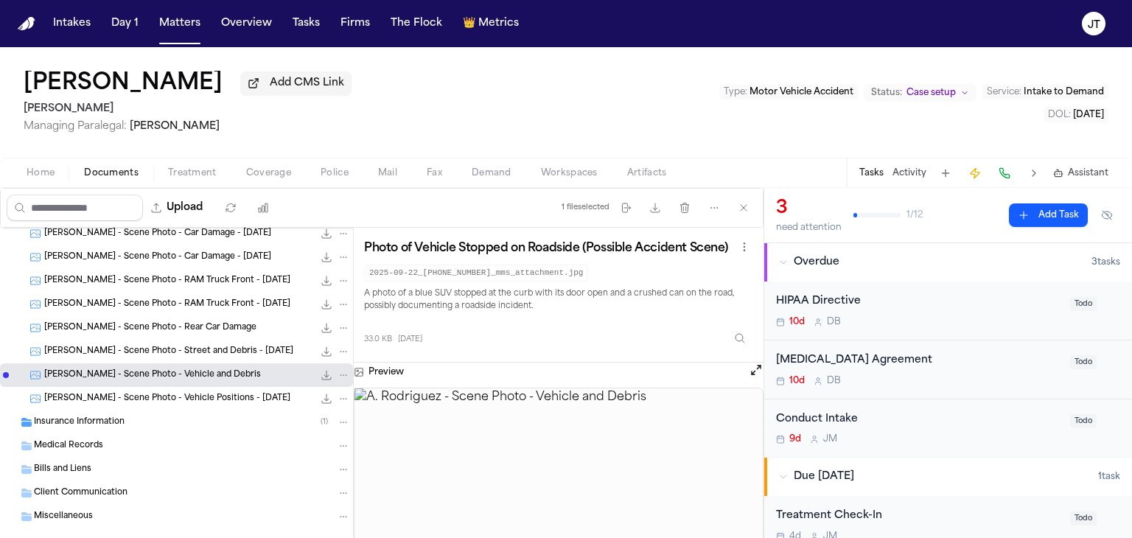
click at [122, 396] on span "[PERSON_NAME] - Scene Photo - Vehicle Positions - [DATE]" at bounding box center [167, 399] width 246 height 13
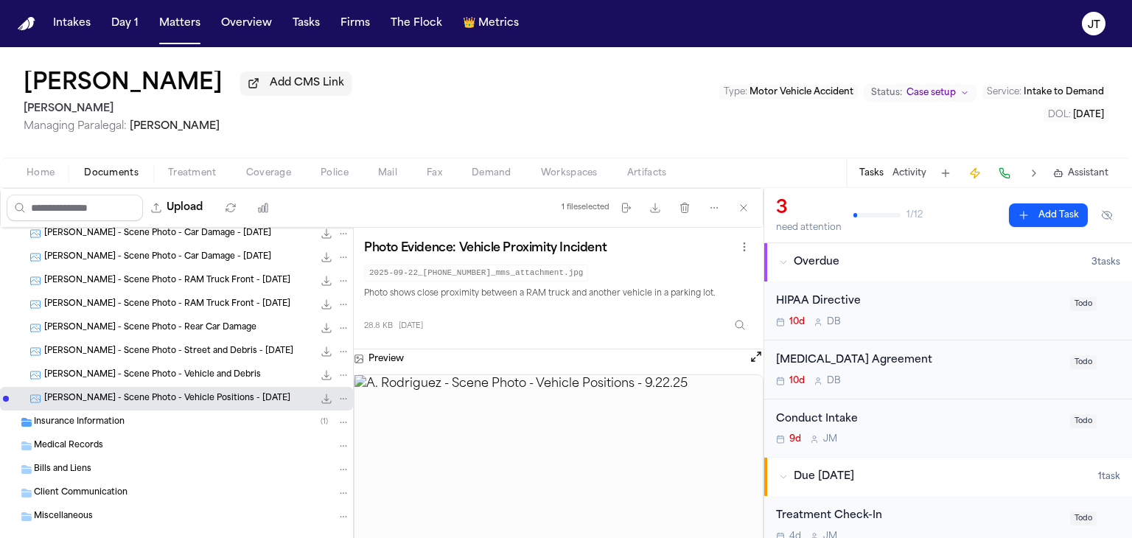
click at [106, 416] on span "Insurance Information" at bounding box center [79, 422] width 91 height 13
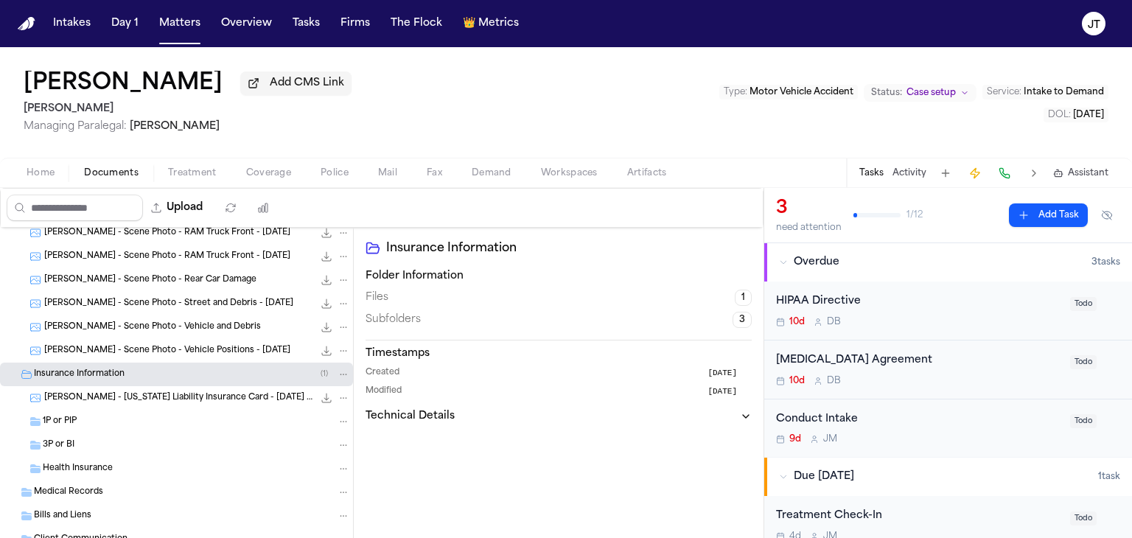
scroll to position [221, 0]
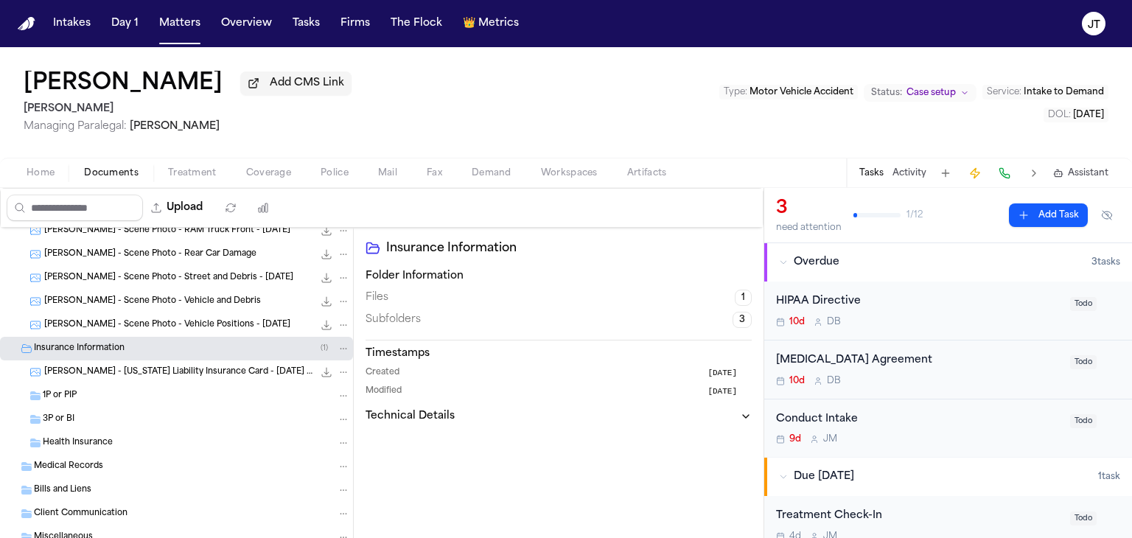
click at [60, 414] on span "3P or BI" at bounding box center [59, 419] width 32 height 13
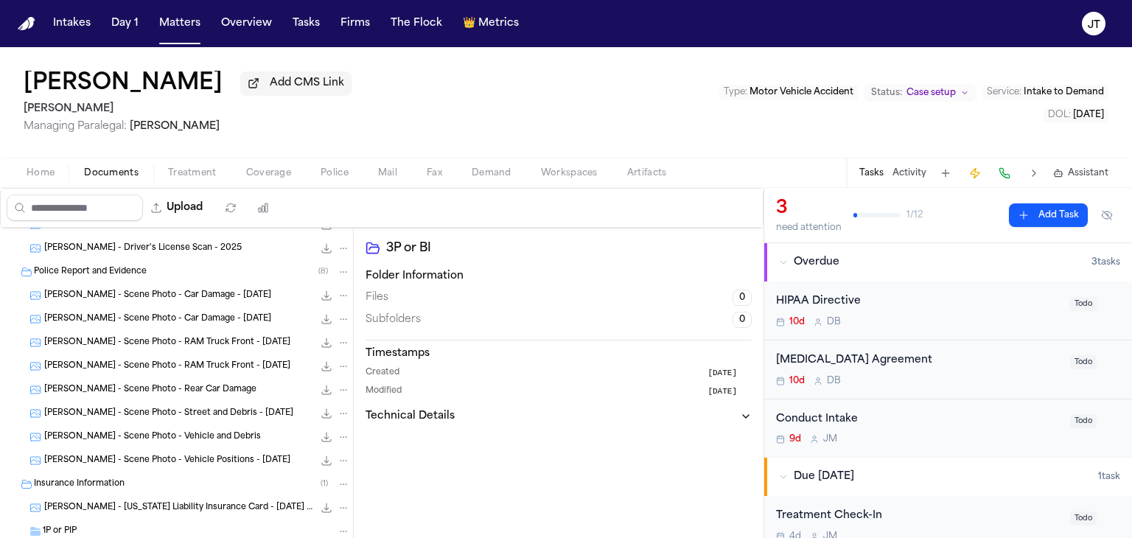
scroll to position [0, 0]
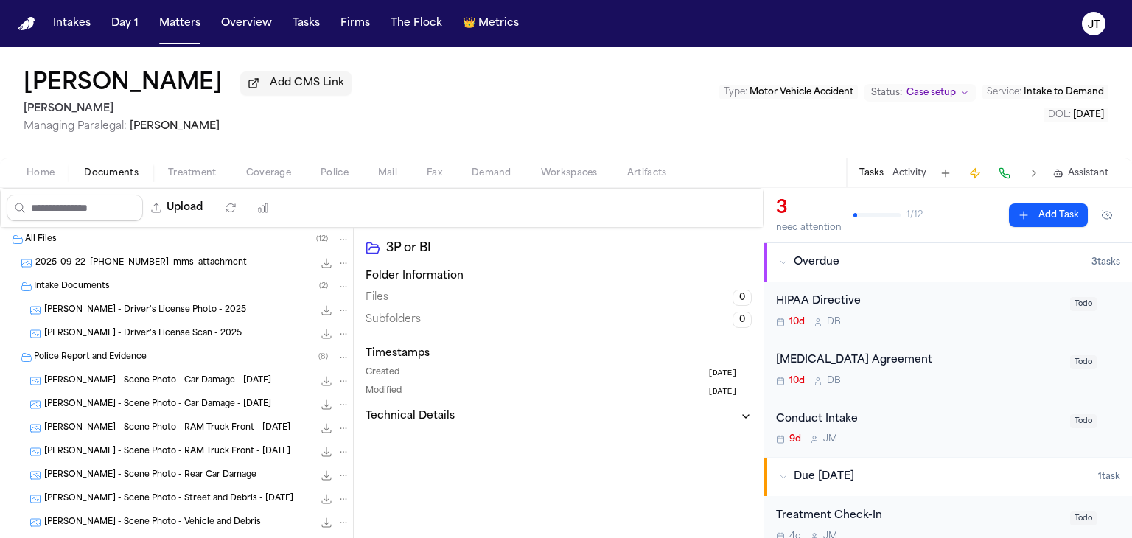
click at [112, 304] on span "[PERSON_NAME] - Driver's License Photo - 2025" at bounding box center [145, 310] width 202 height 13
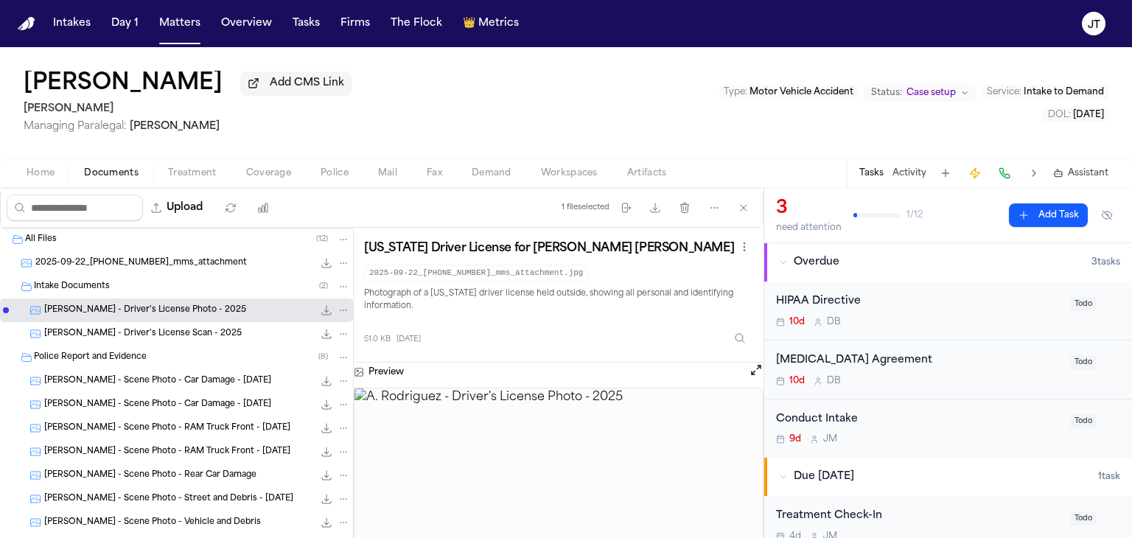
click at [565, 478] on img at bounding box center [559, 482] width 408 height 189
click at [755, 374] on button "Open preview" at bounding box center [756, 370] width 15 height 15
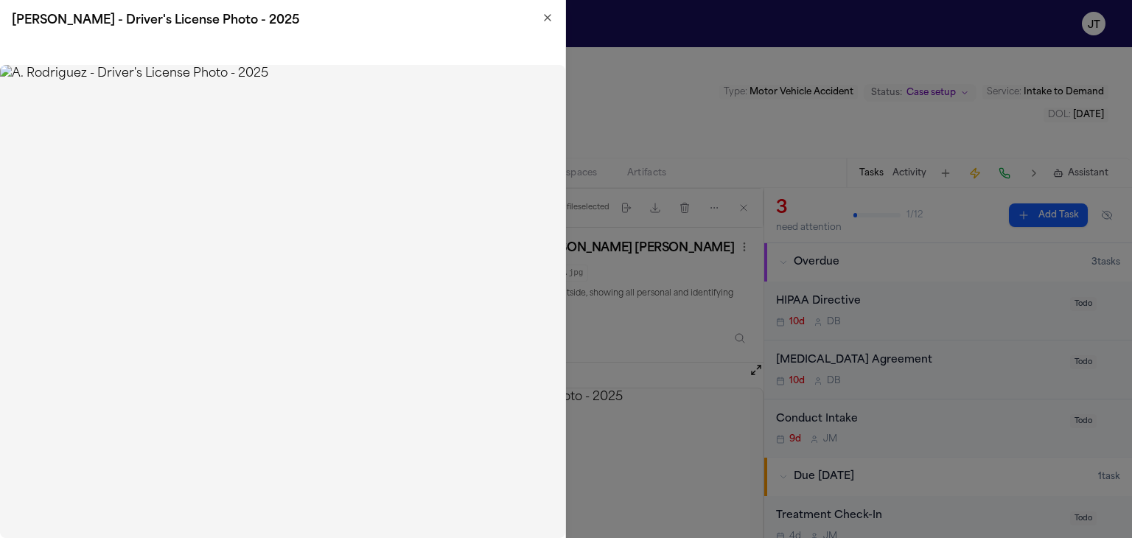
click at [551, 18] on icon "button" at bounding box center [548, 18] width 12 height 12
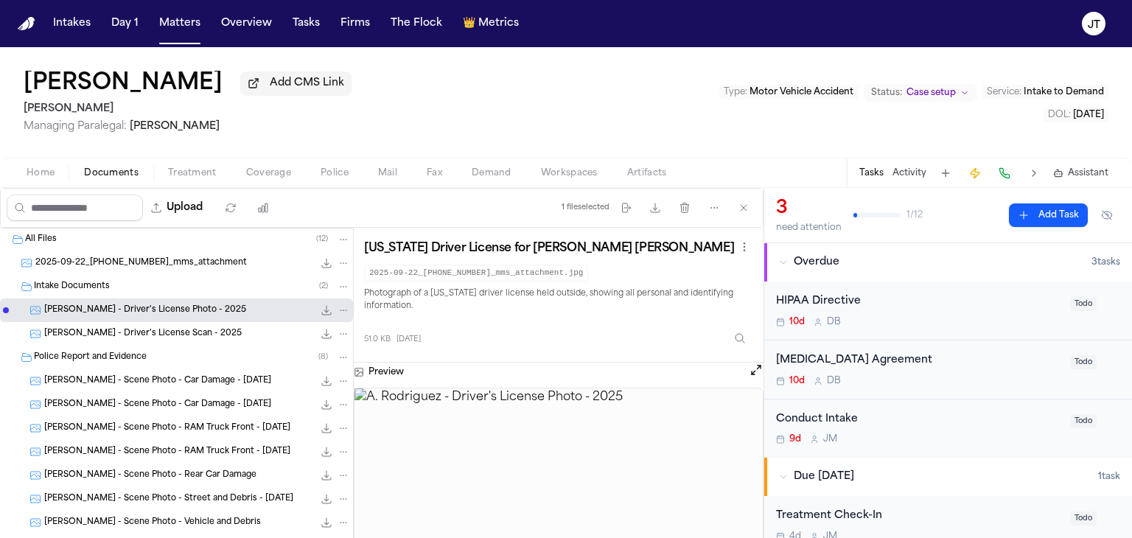
click at [410, 503] on img at bounding box center [559, 482] width 408 height 189
click at [41, 172] on span "Home" at bounding box center [41, 173] width 28 height 12
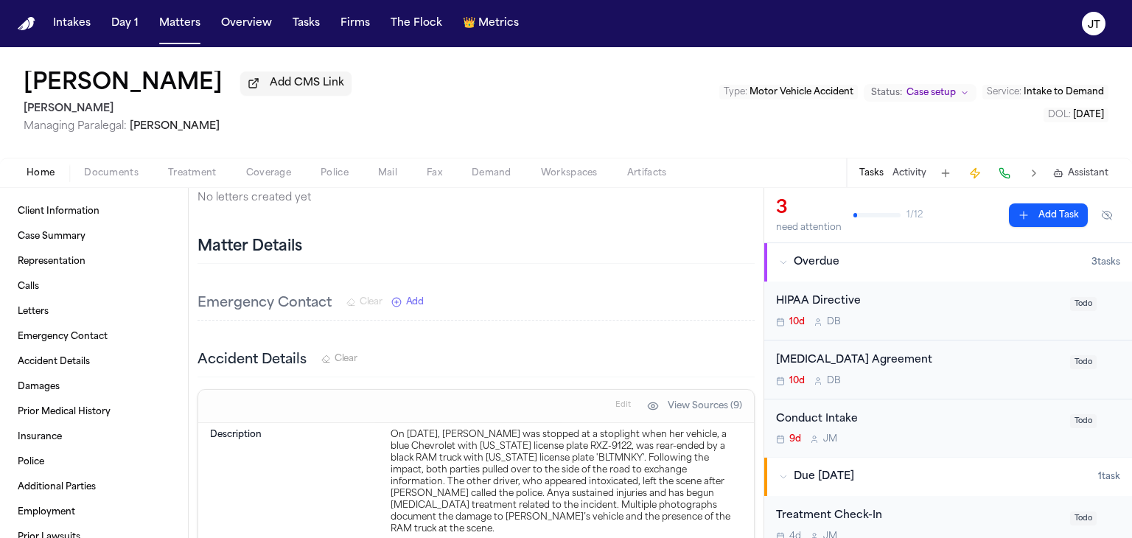
scroll to position [884, 0]
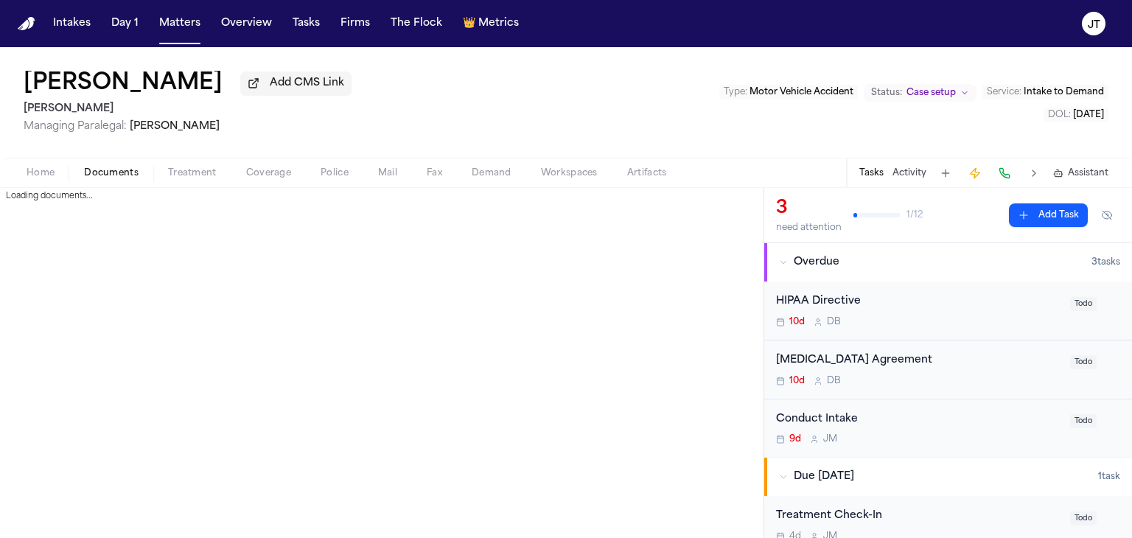
click at [105, 178] on span "Documents" at bounding box center [111, 173] width 55 height 12
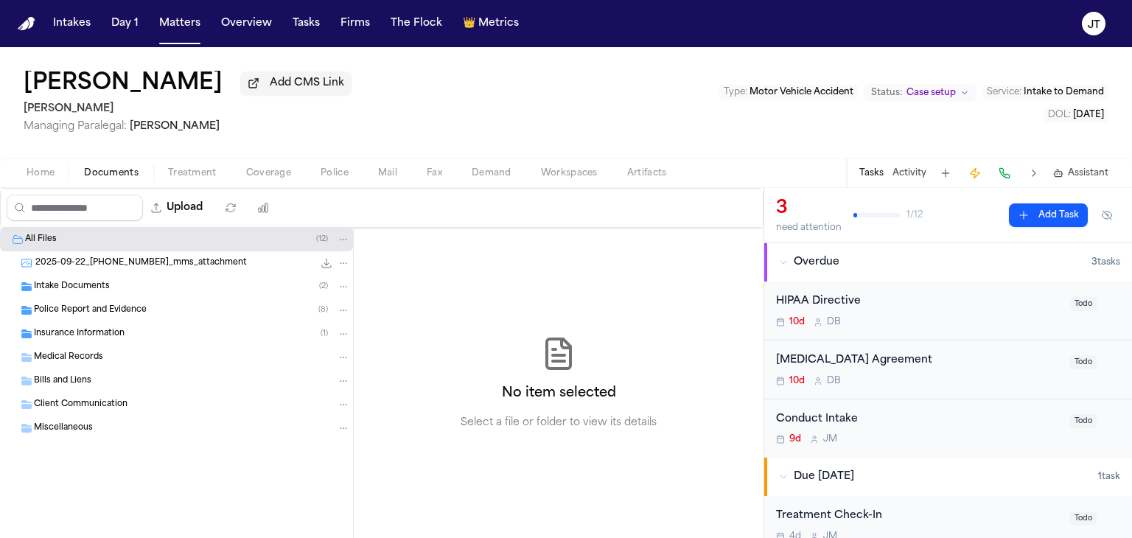
click at [70, 284] on span "Intake Documents" at bounding box center [72, 287] width 76 height 13
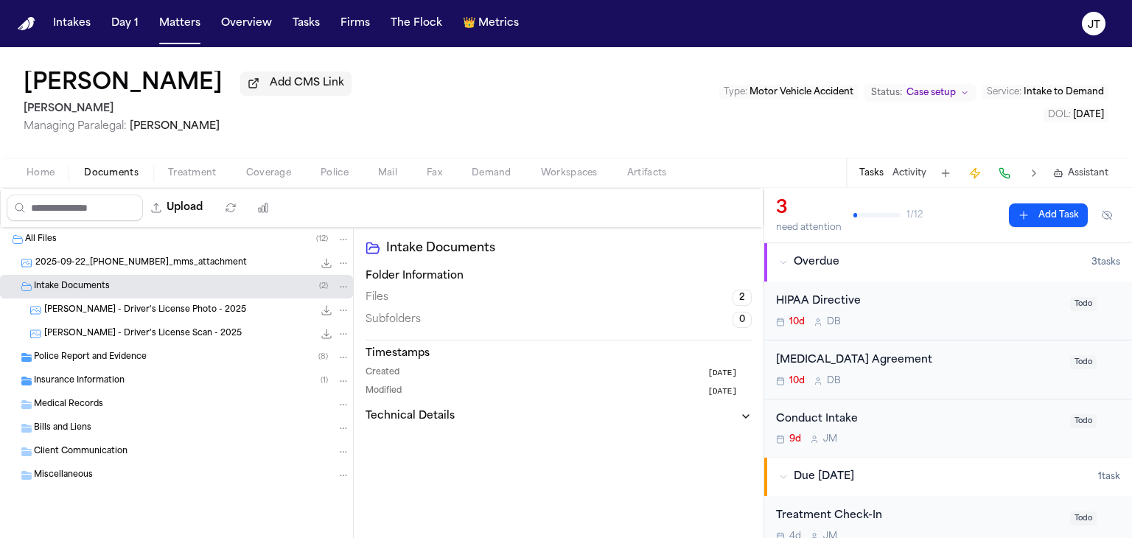
click at [67, 362] on span "Police Report and Evidence" at bounding box center [90, 358] width 113 height 13
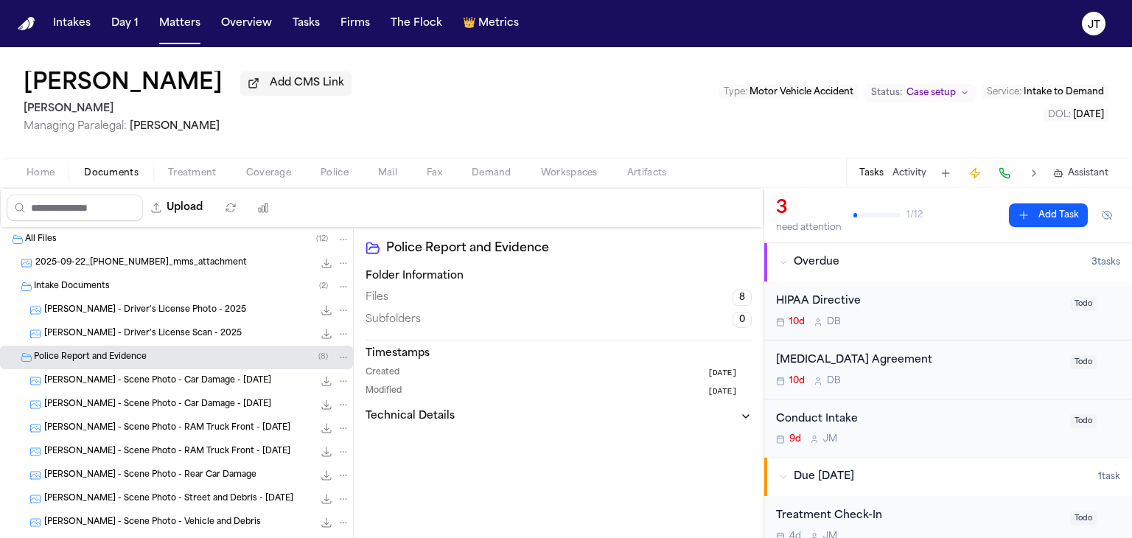
click at [91, 385] on span "[PERSON_NAME] - Scene Photo - Car Damage - [DATE]" at bounding box center [157, 381] width 227 height 13
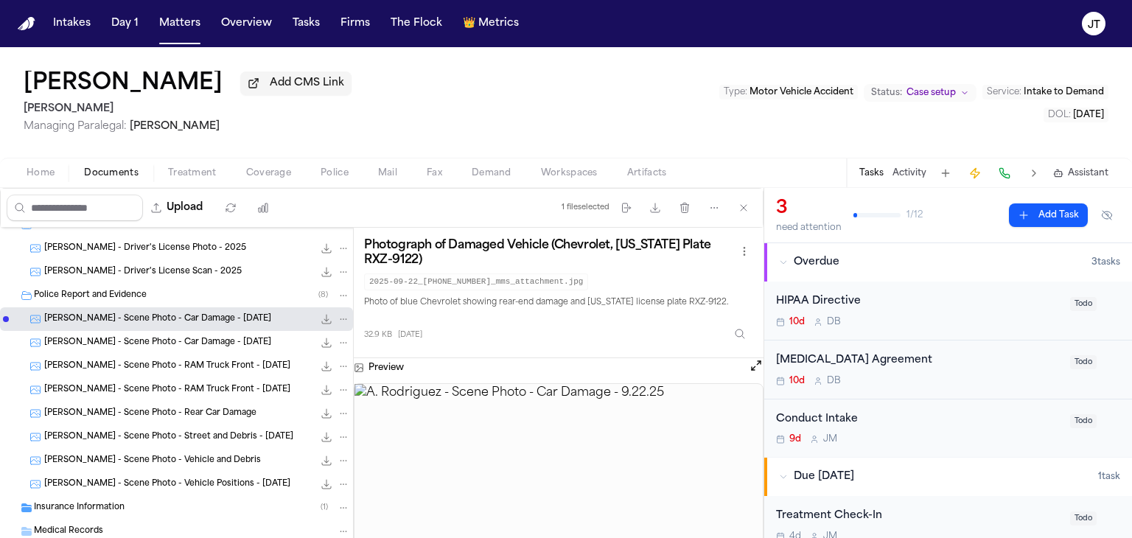
scroll to position [147, 0]
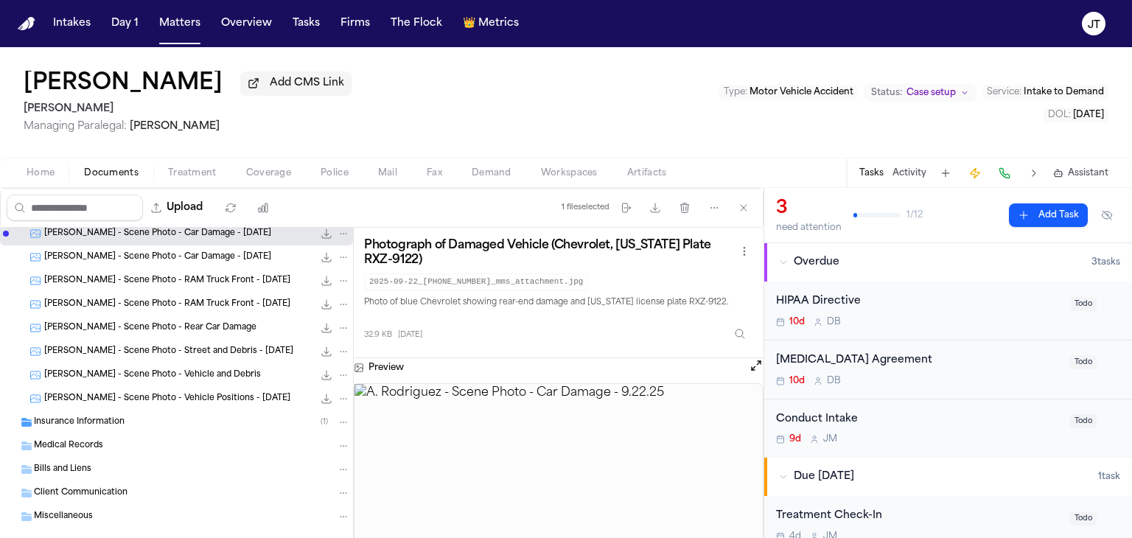
click at [87, 301] on span "[PERSON_NAME] - Scene Photo - RAM Truck Front - [DATE]" at bounding box center [167, 305] width 246 height 13
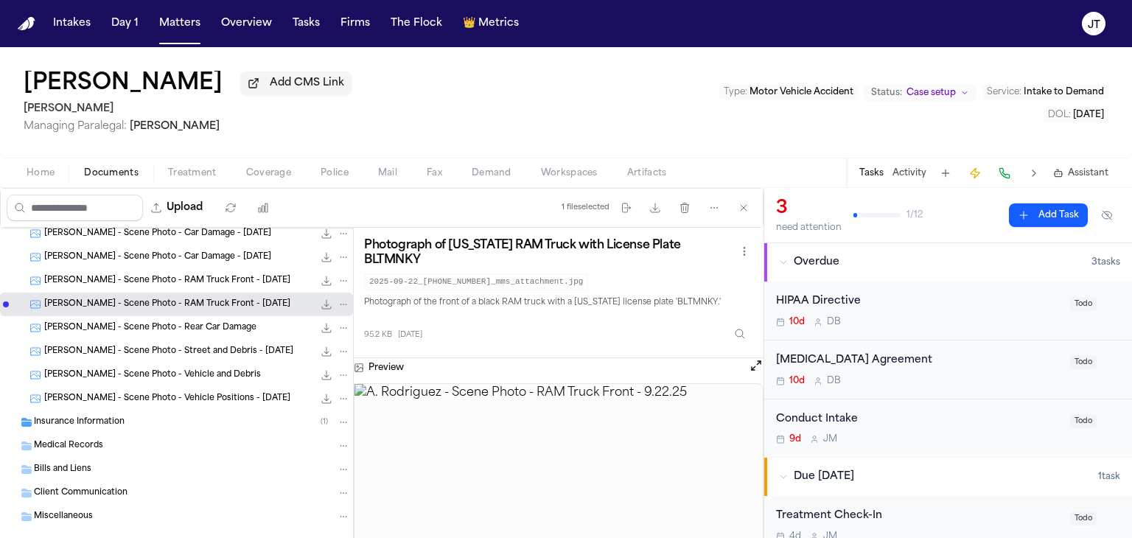
scroll to position [0, 0]
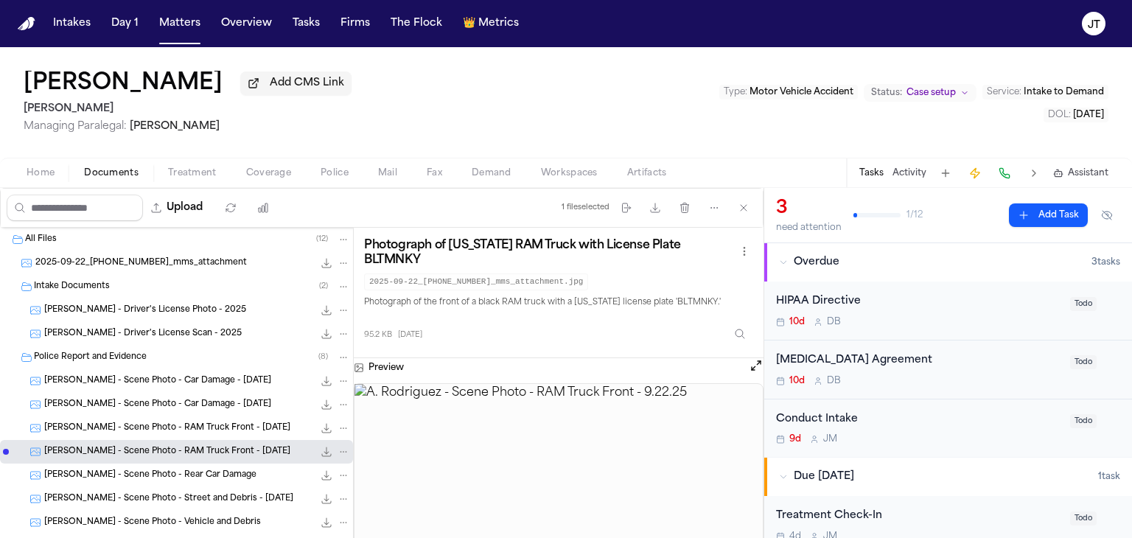
click at [32, 169] on span "Home" at bounding box center [41, 173] width 28 height 12
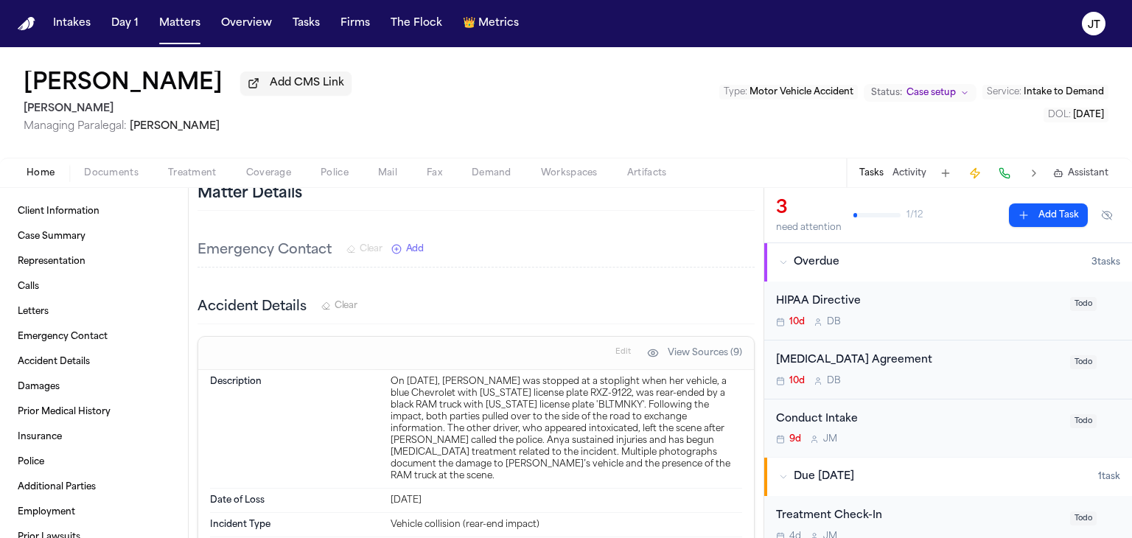
scroll to position [811, 0]
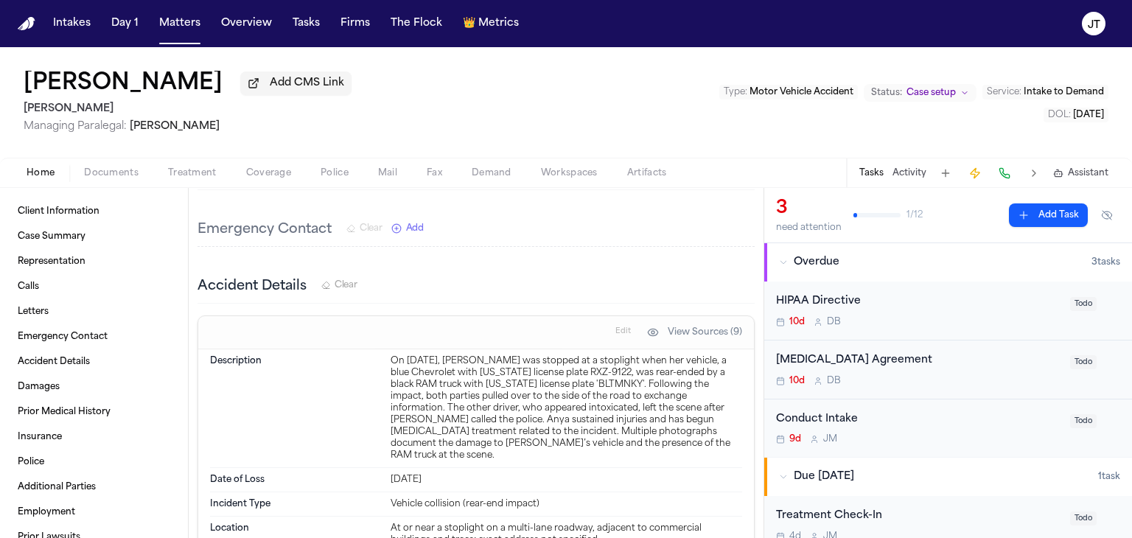
click at [97, 172] on span "Documents" at bounding box center [111, 173] width 55 height 12
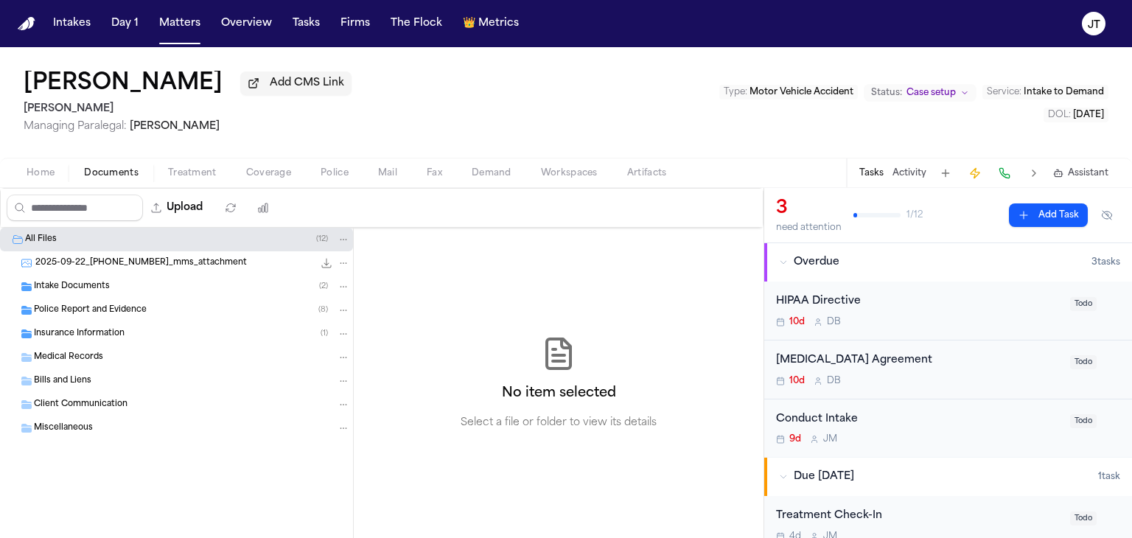
click at [65, 304] on span "Police Report and Evidence" at bounding box center [90, 310] width 113 height 13
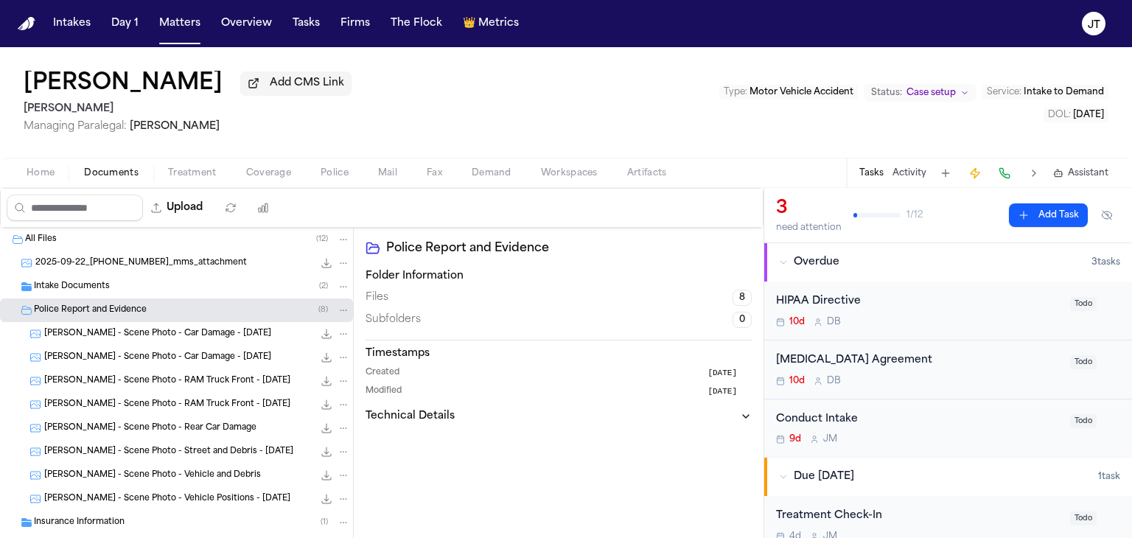
click at [105, 361] on span "[PERSON_NAME] - Scene Photo - Car Damage - [DATE]" at bounding box center [157, 358] width 227 height 13
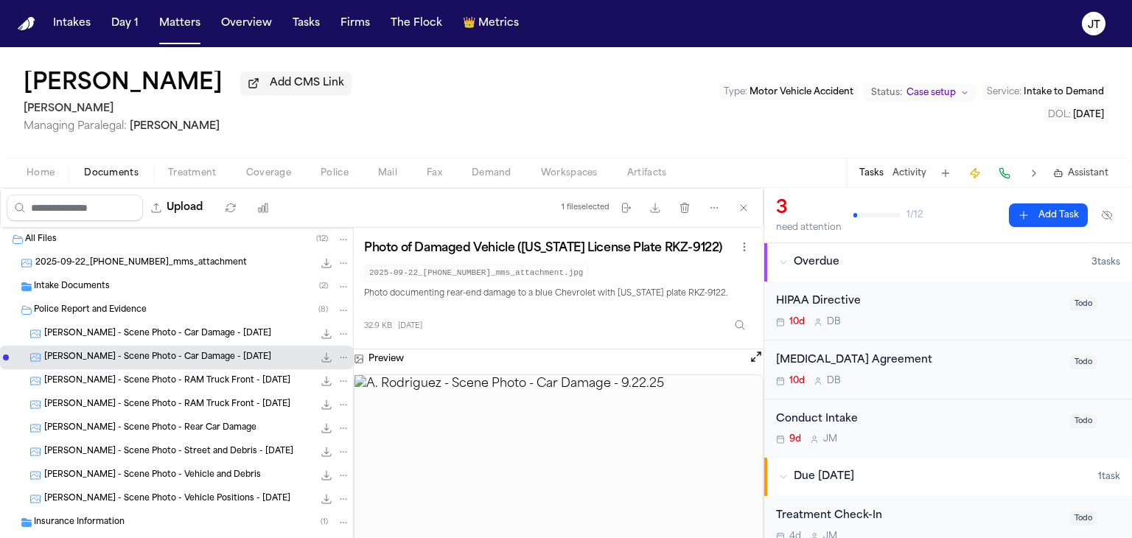
click at [125, 330] on span "[PERSON_NAME] - Scene Photo - Car Damage - [DATE]" at bounding box center [157, 334] width 227 height 13
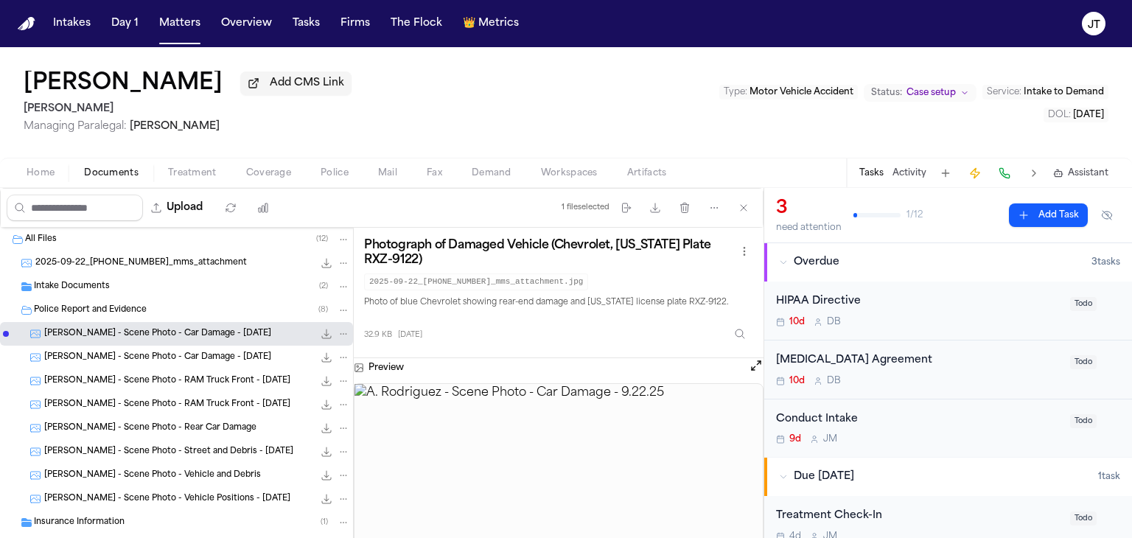
click at [144, 424] on span "[PERSON_NAME] - Scene Photo - Rear Car Damage" at bounding box center [150, 428] width 212 height 13
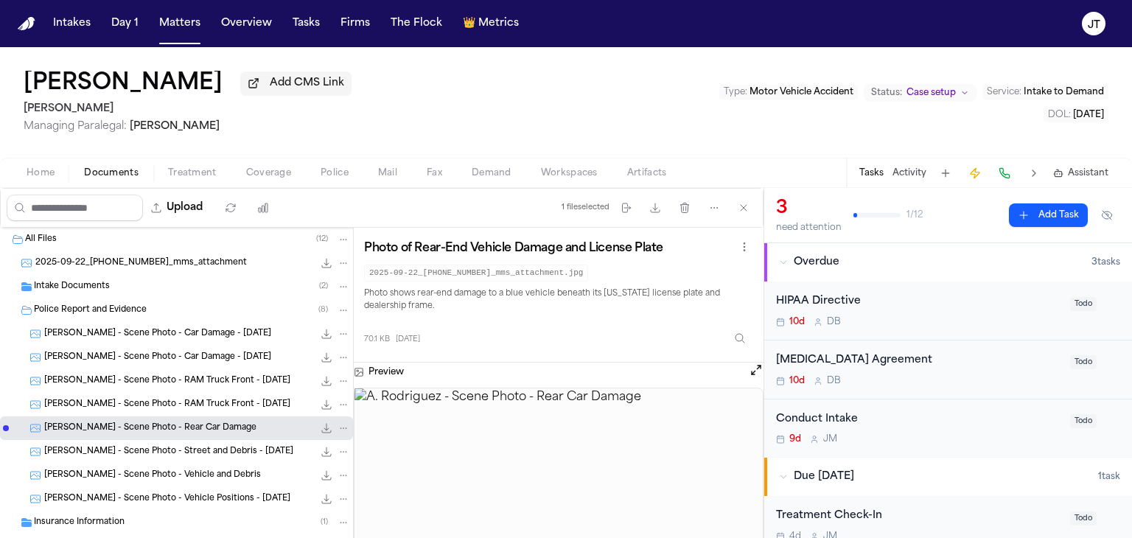
click at [147, 444] on div "[PERSON_NAME] - Scene Photo - Street and Debris - [DATE] 19.6 KB • JPG" at bounding box center [197, 451] width 306 height 15
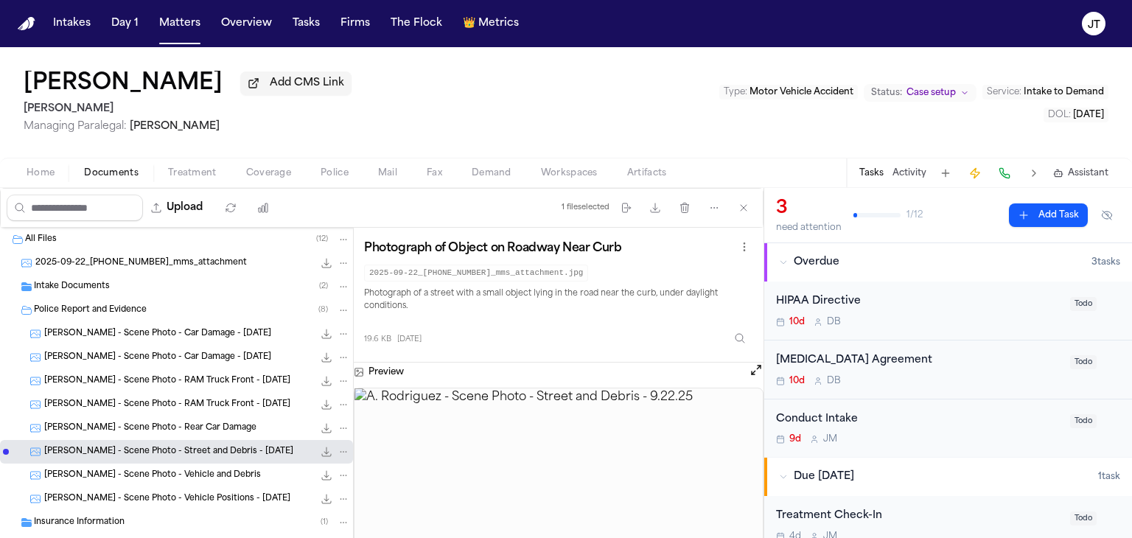
click at [144, 428] on span "[PERSON_NAME] - Scene Photo - Rear Car Damage" at bounding box center [150, 428] width 212 height 13
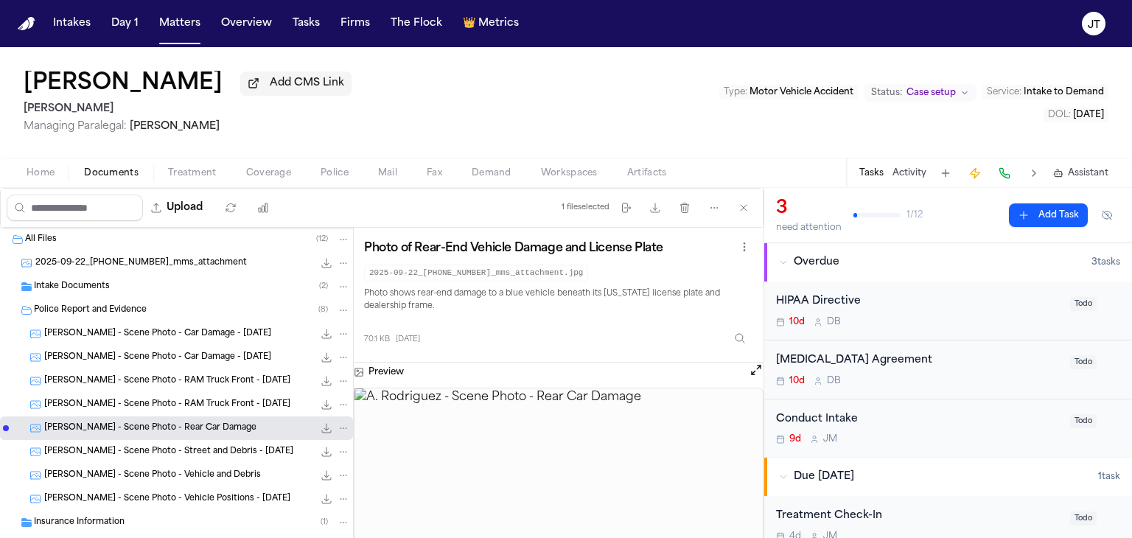
click at [151, 459] on div "[PERSON_NAME] - Scene Photo - Street and Debris - [DATE] 19.6 KB • JPG" at bounding box center [176, 452] width 353 height 24
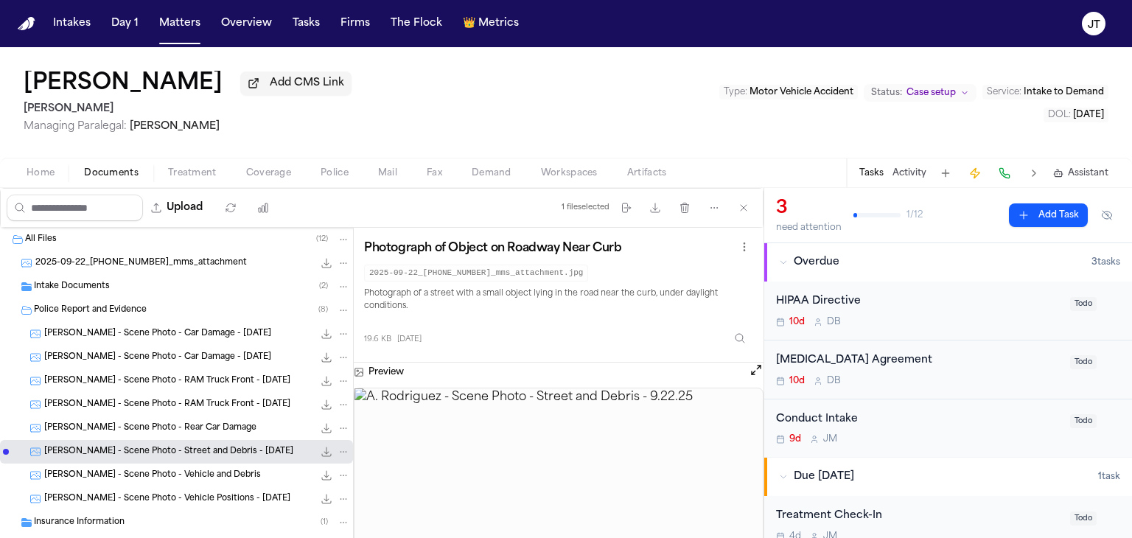
click at [153, 481] on span "[PERSON_NAME] - Scene Photo - Vehicle and Debris" at bounding box center [152, 475] width 217 height 13
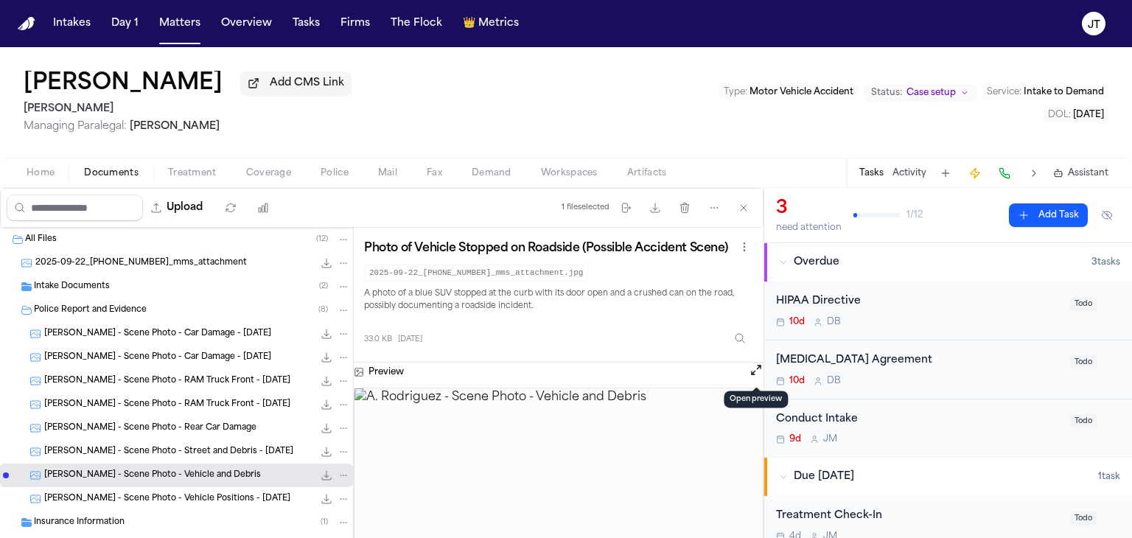
click at [747, 368] on div "Preview" at bounding box center [559, 372] width 410 height 19
click at [752, 368] on button "Open preview" at bounding box center [756, 370] width 15 height 15
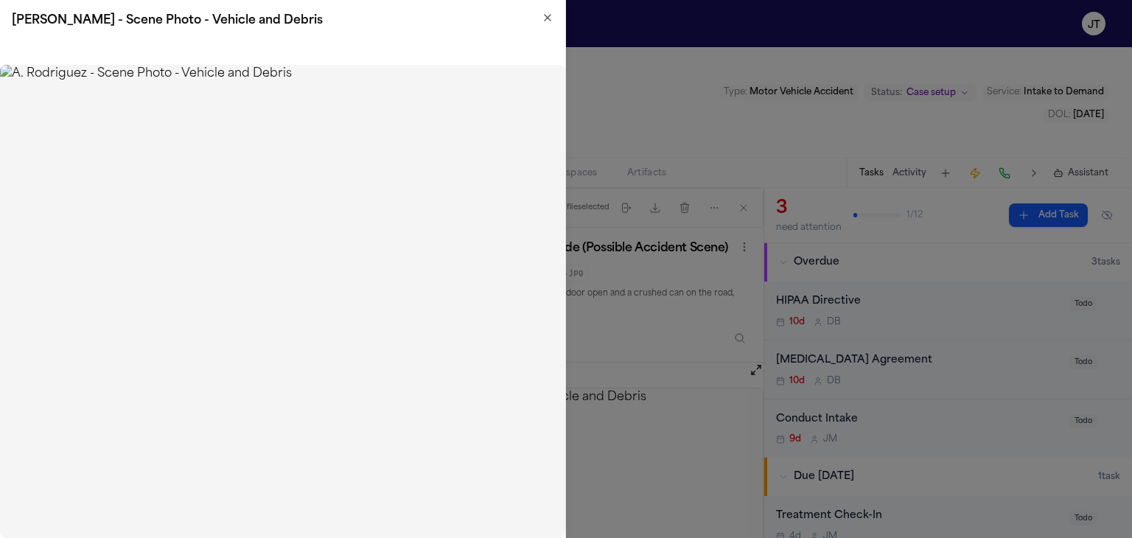
click at [547, 15] on icon "button" at bounding box center [548, 18] width 12 height 12
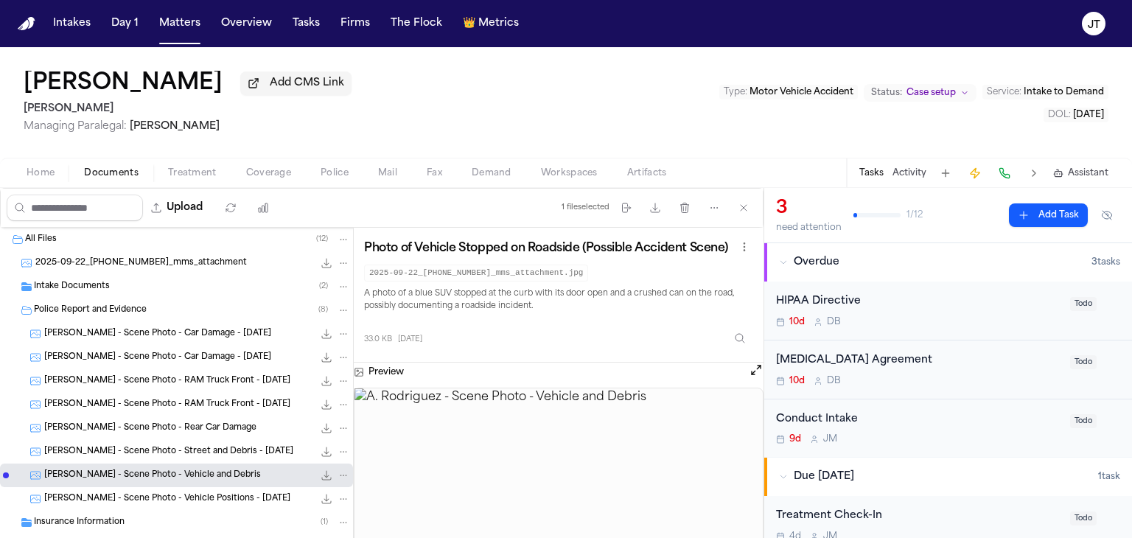
click at [150, 502] on span "[PERSON_NAME] - Scene Photo - Vehicle Positions - [DATE]" at bounding box center [167, 499] width 246 height 13
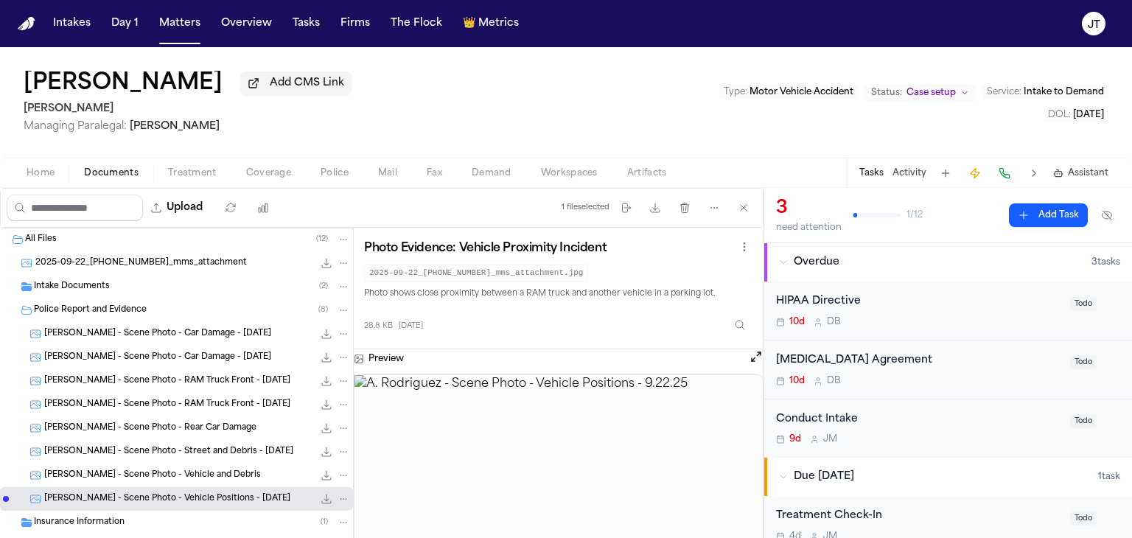
click at [88, 328] on span "[PERSON_NAME] - Scene Photo - Car Damage - [DATE]" at bounding box center [157, 334] width 227 height 13
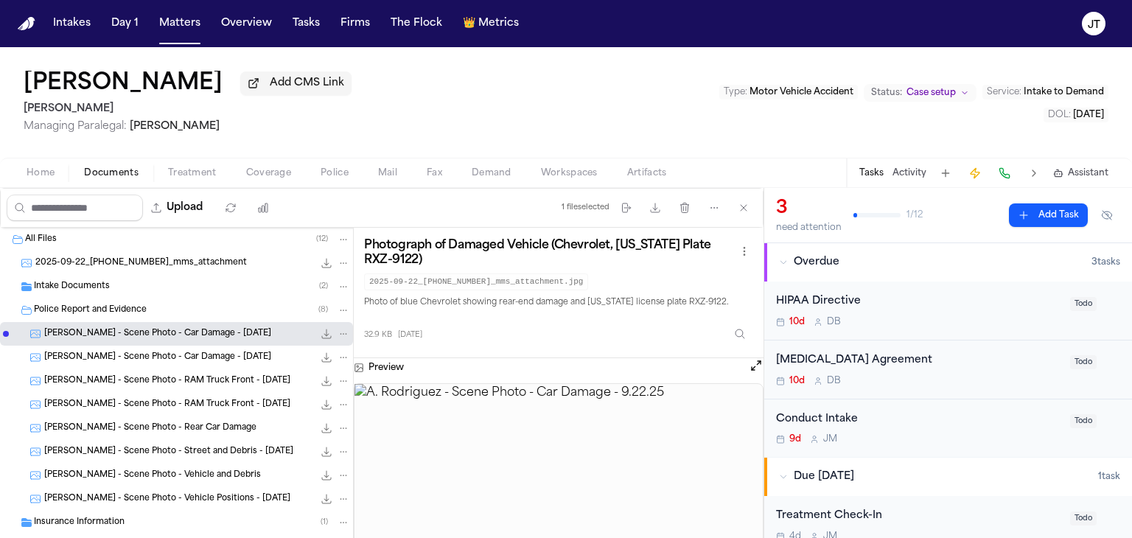
click at [47, 170] on button "Home" at bounding box center [40, 173] width 57 height 18
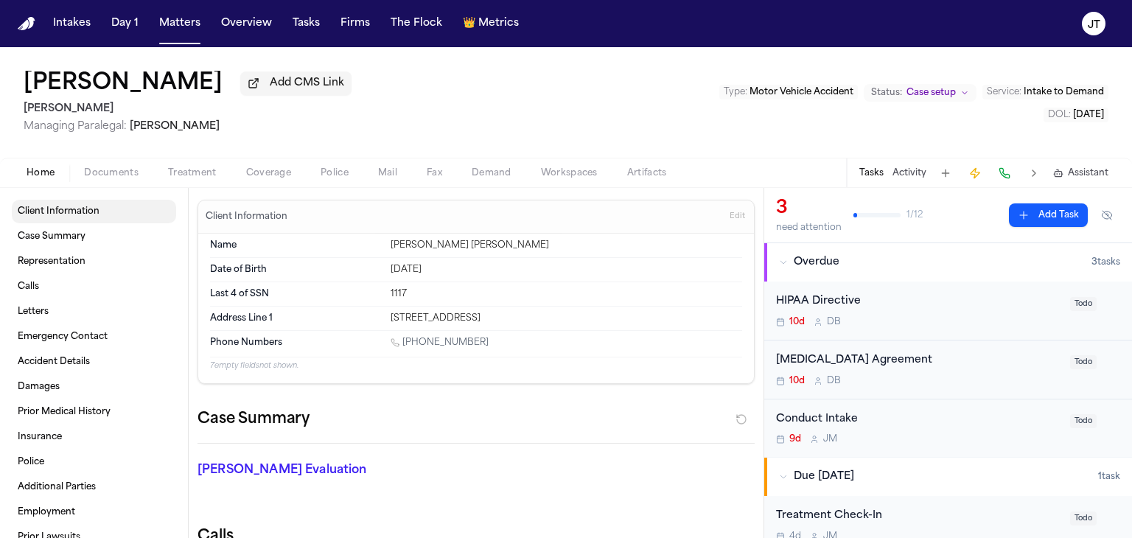
click at [70, 210] on span "Client Information" at bounding box center [59, 212] width 82 height 12
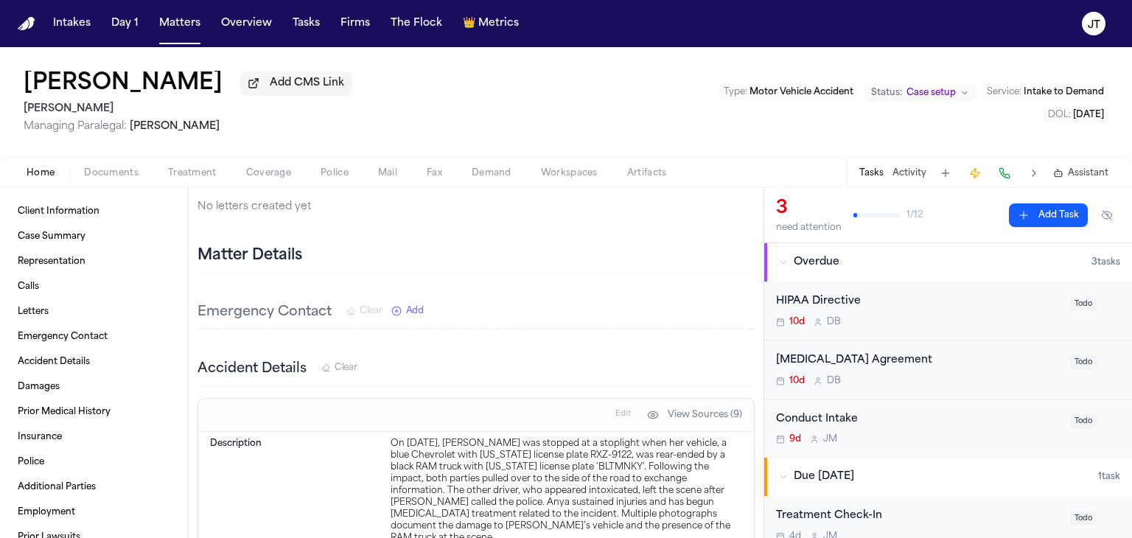
scroll to position [737, 0]
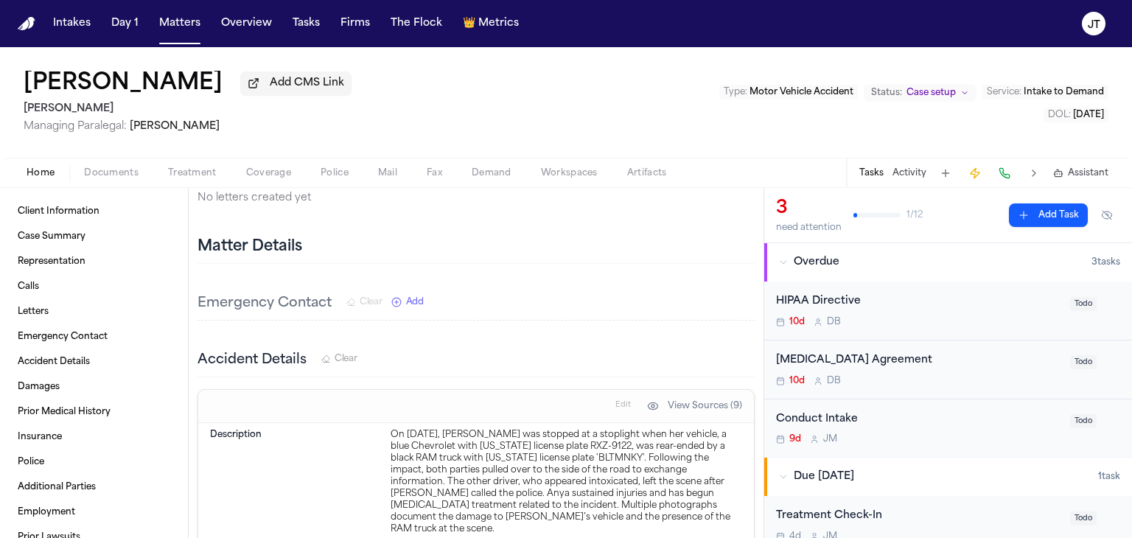
click at [615, 397] on button "Edit" at bounding box center [623, 406] width 24 height 24
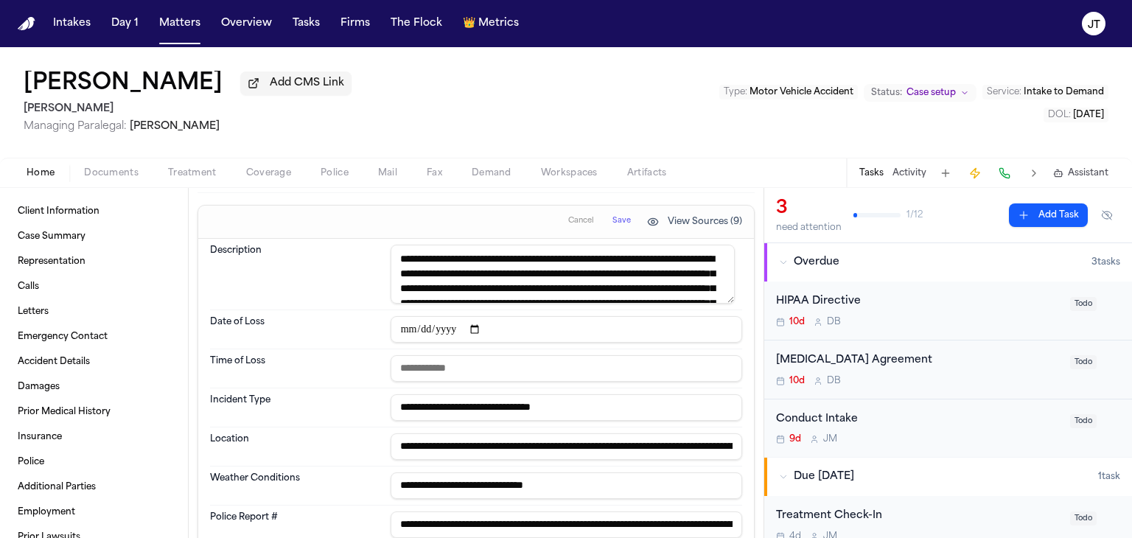
scroll to position [958, 0]
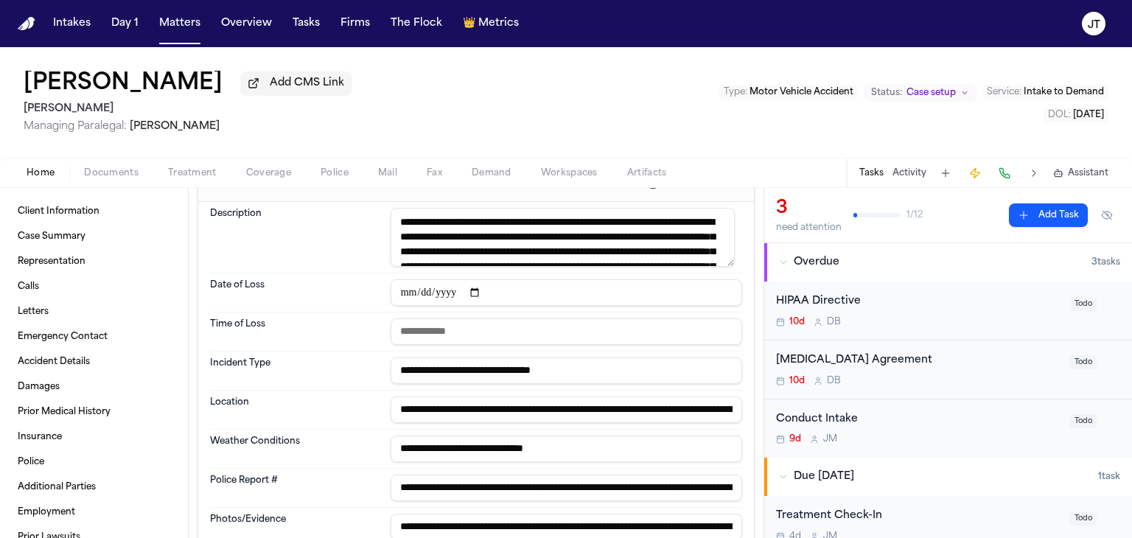
click at [430, 287] on input "**********" at bounding box center [567, 292] width 352 height 27
click at [429, 284] on input "**********" at bounding box center [567, 292] width 352 height 27
type input "**********"
click at [329, 283] on dt "Date of Loss" at bounding box center [296, 292] width 172 height 27
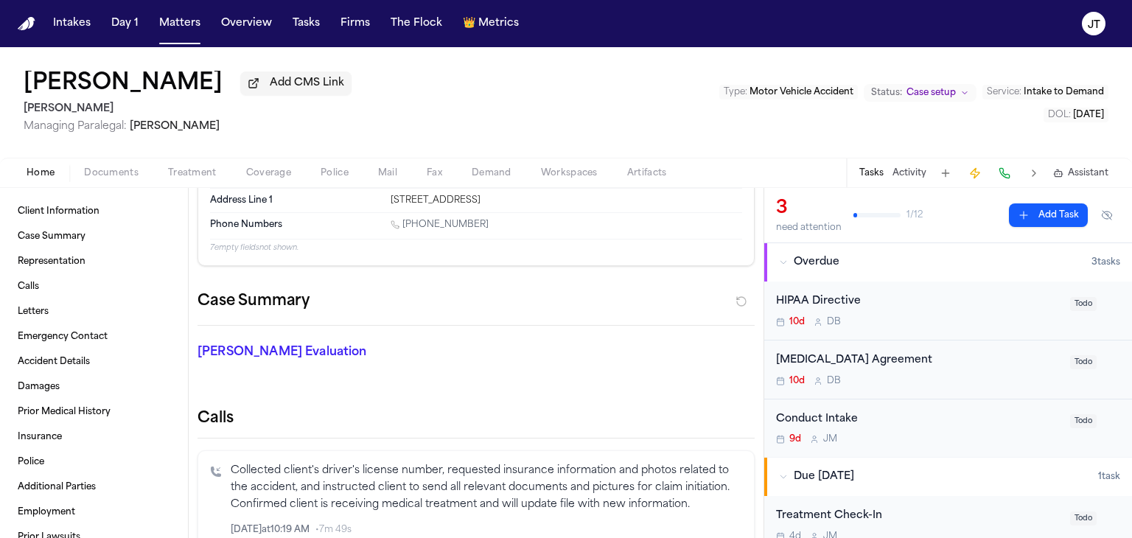
scroll to position [0, 0]
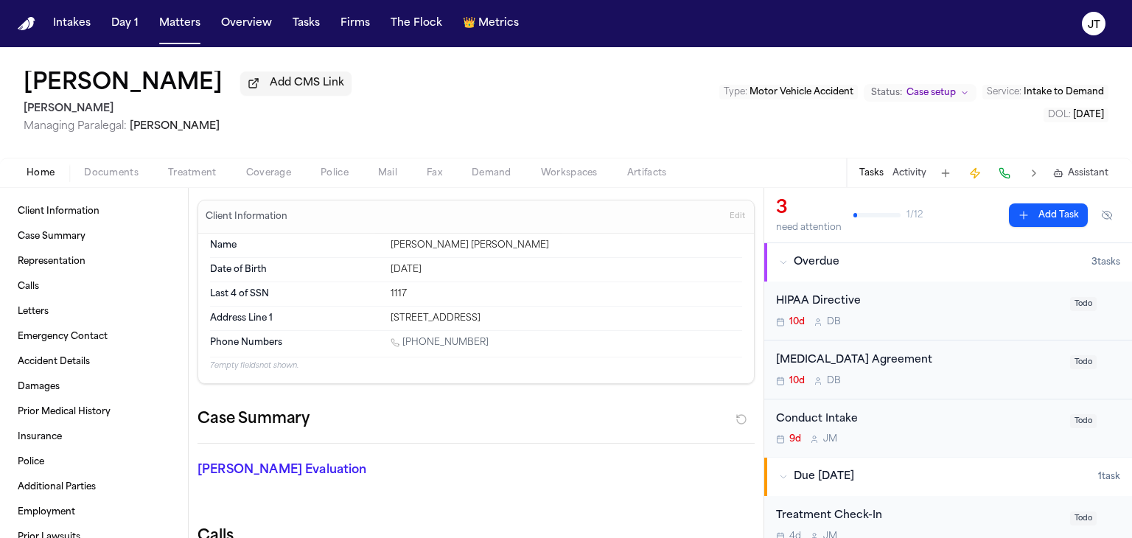
click at [535, 411] on div "Case Summary" at bounding box center [476, 426] width 557 height 36
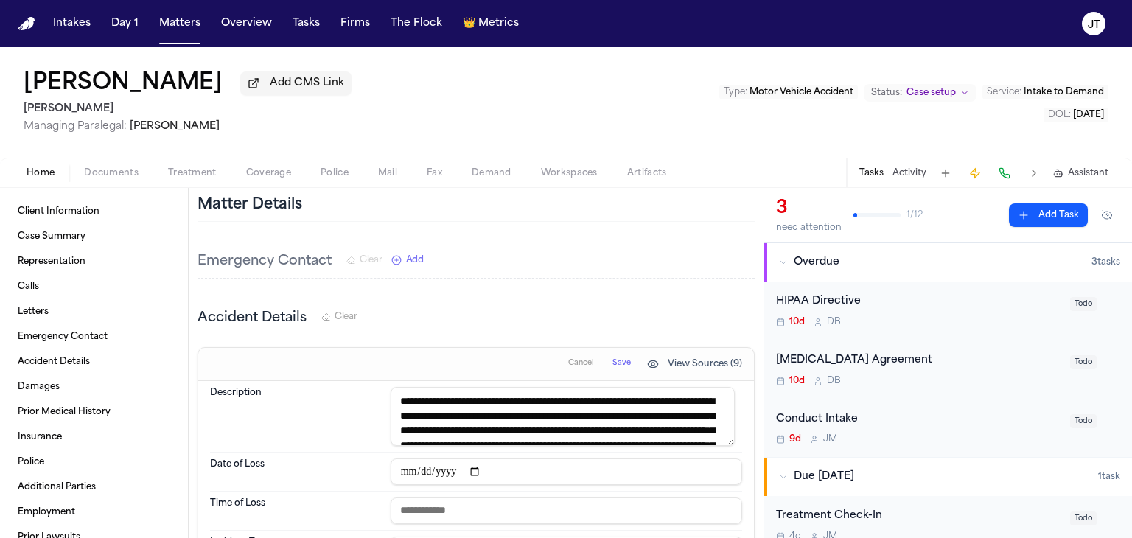
scroll to position [884, 0]
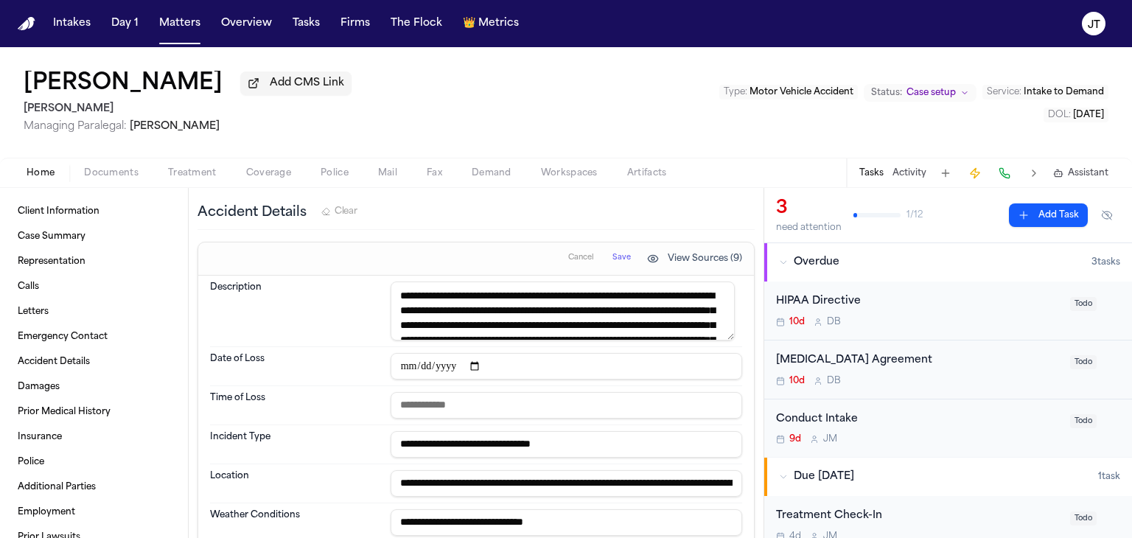
click at [610, 249] on button "Save" at bounding box center [621, 259] width 27 height 24
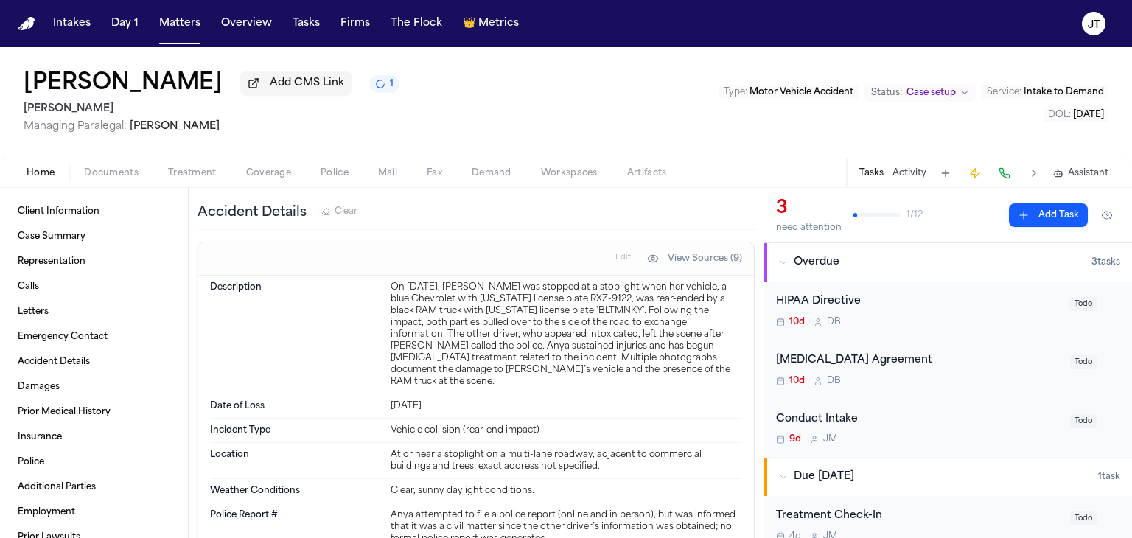
click at [276, 170] on span "Coverage" at bounding box center [268, 173] width 45 height 12
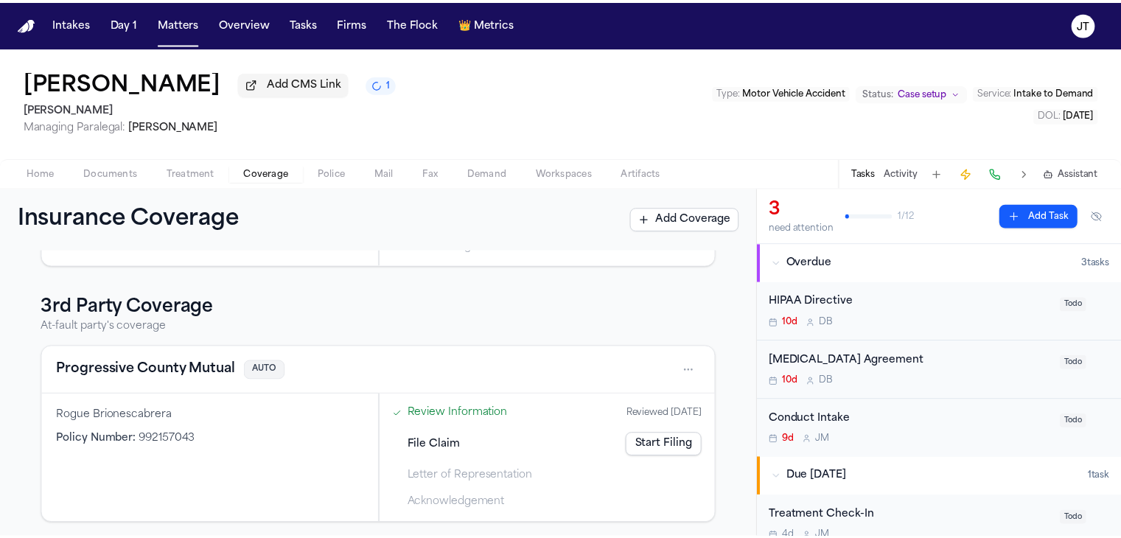
scroll to position [232, 0]
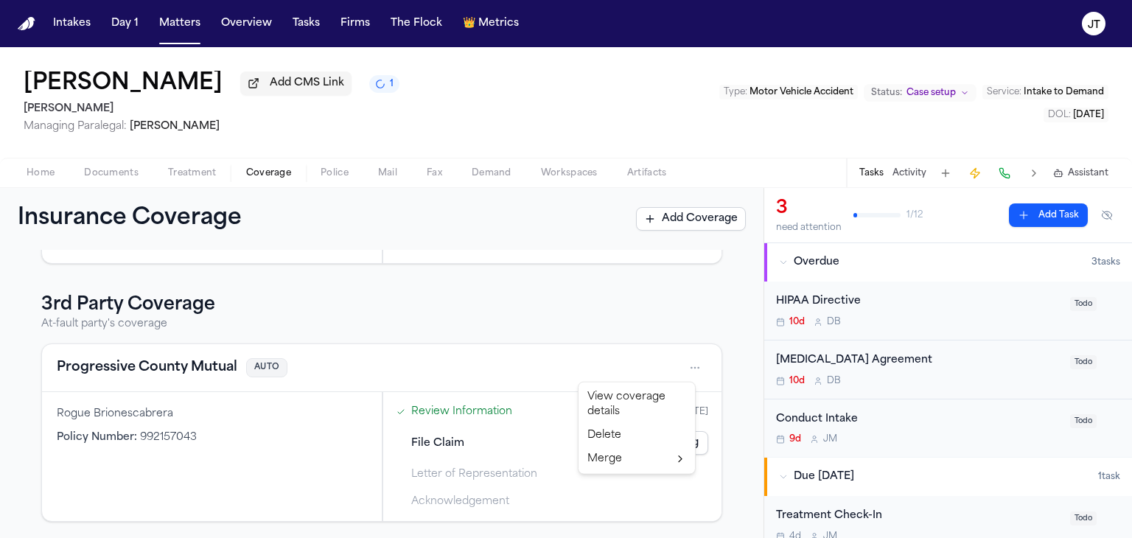
click at [684, 362] on html "Intakes Day 1 Matters Overview Tasks Firms The Flock 👑 Metrics JT [PERSON_NAME]…" at bounding box center [566, 269] width 1132 height 538
click at [598, 399] on div "View coverage details" at bounding box center [637, 404] width 111 height 38
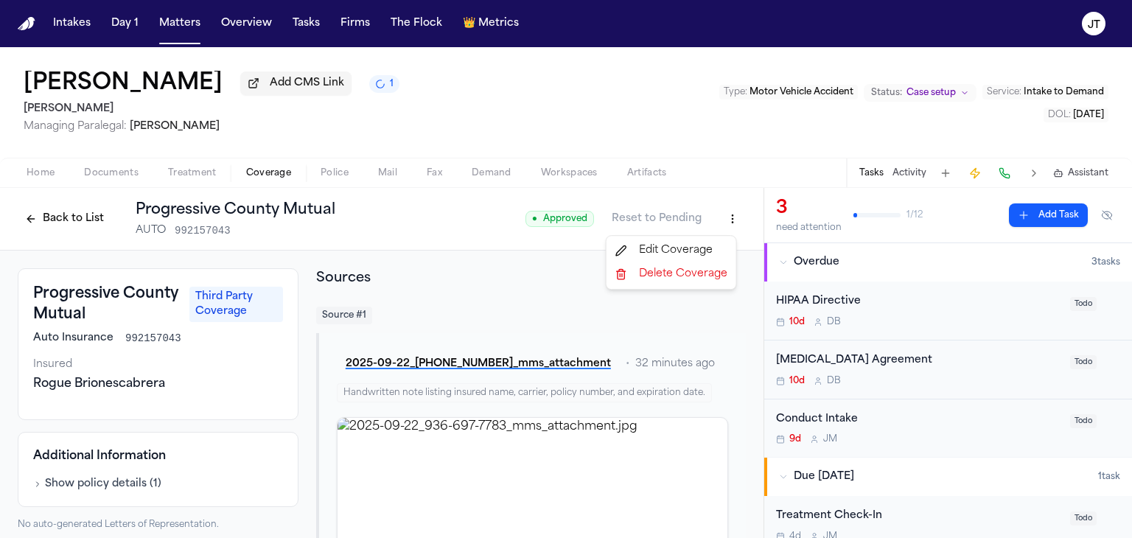
click at [724, 217] on html "Intakes Day 1 Matters Overview Tasks Firms The Flock 👑 Metrics JT [PERSON_NAME]…" at bounding box center [566, 269] width 1132 height 538
click at [667, 247] on div "Edit Coverage" at bounding box center [672, 251] width 124 height 24
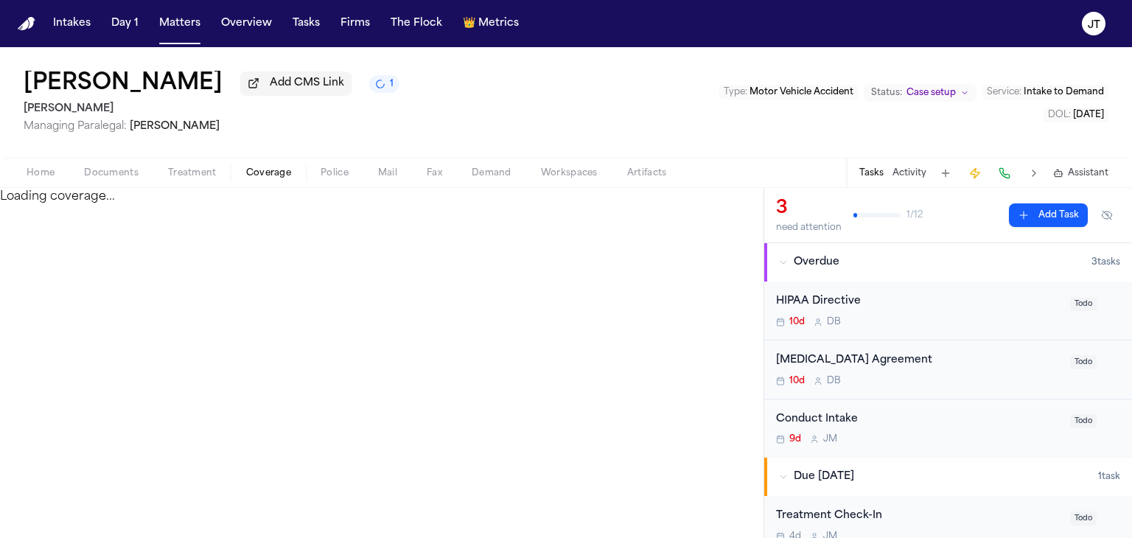
select select "**********"
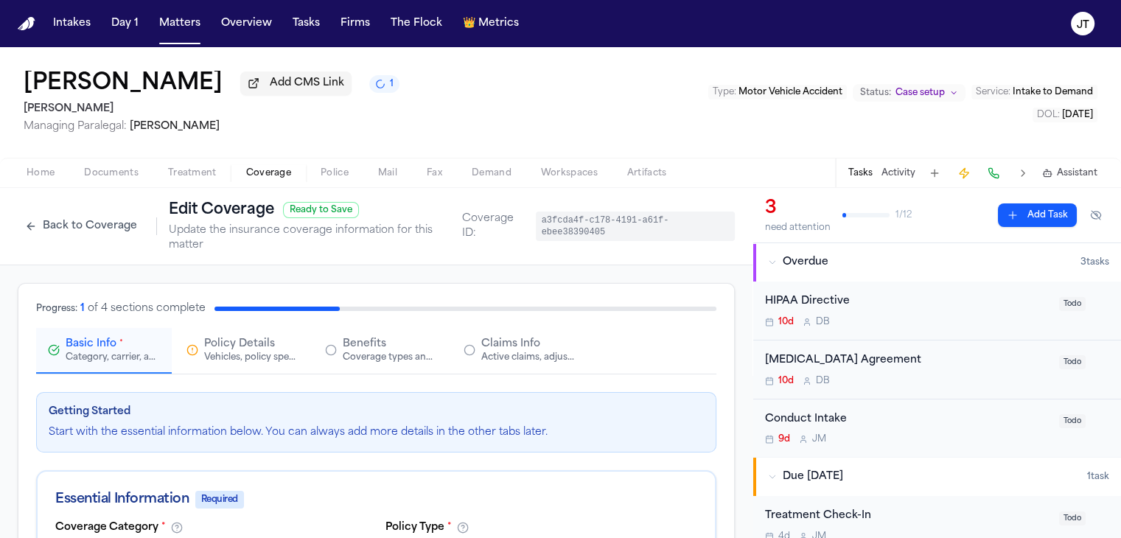
click at [41, 171] on span "Home" at bounding box center [41, 173] width 28 height 12
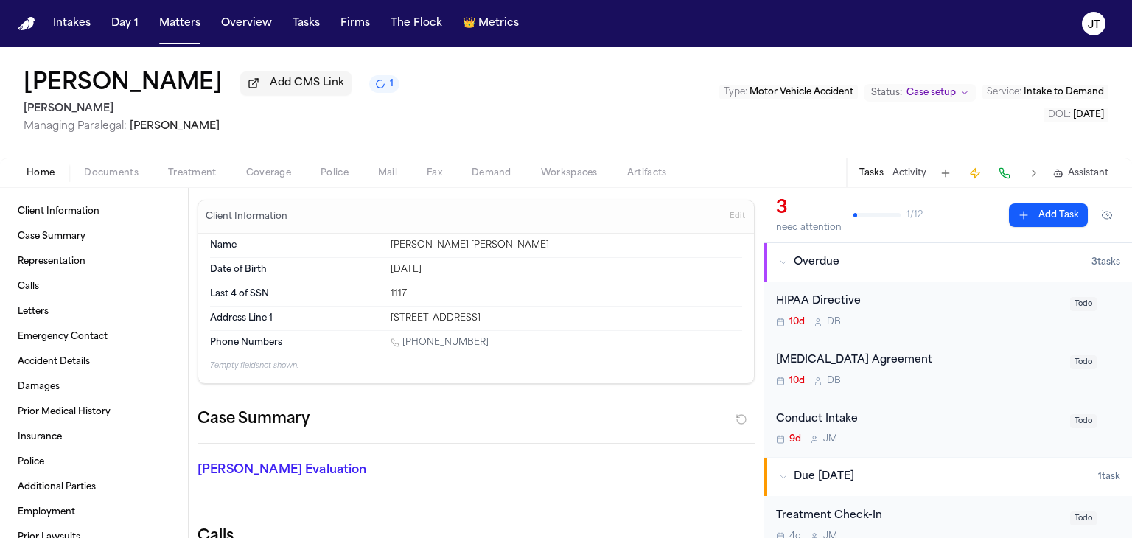
click at [91, 178] on button "Documents" at bounding box center [111, 173] width 84 height 18
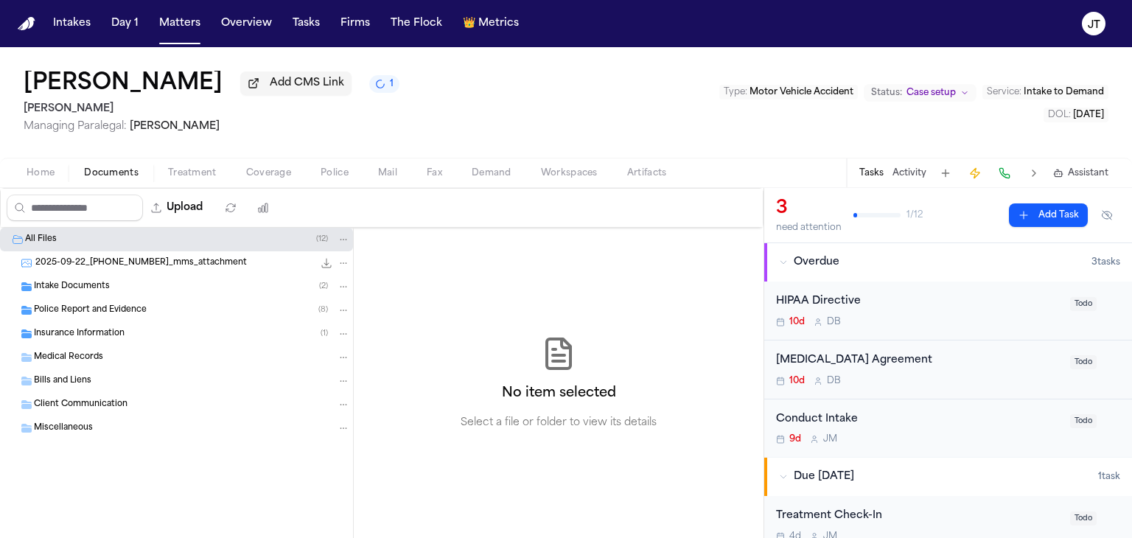
click at [75, 259] on span "2025-09-22_[PHONE_NUMBER]_mms_attachment" at bounding box center [141, 263] width 212 height 13
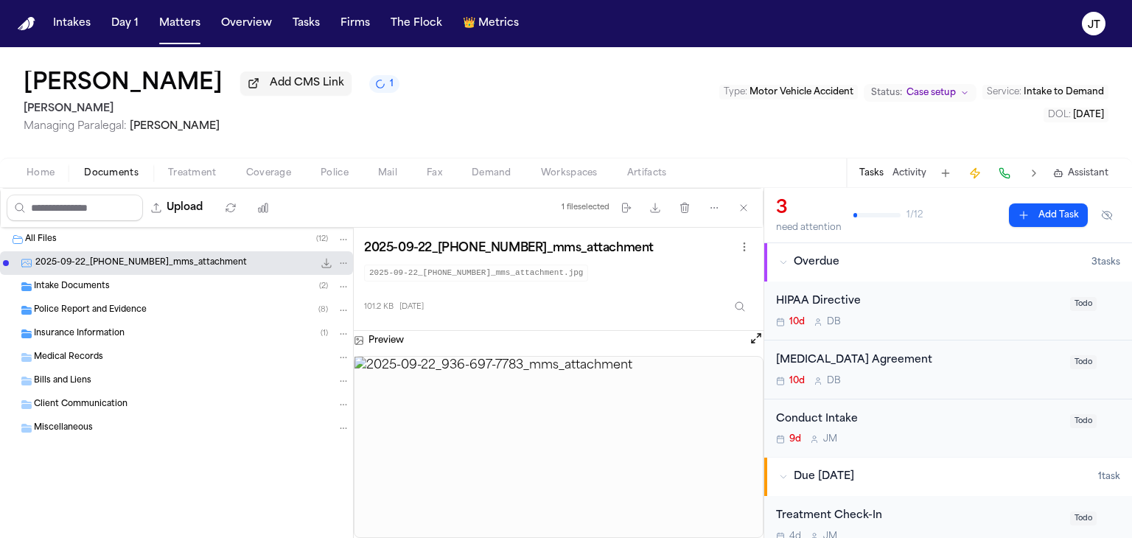
click at [72, 282] on span "Intake Documents" at bounding box center [72, 287] width 76 height 13
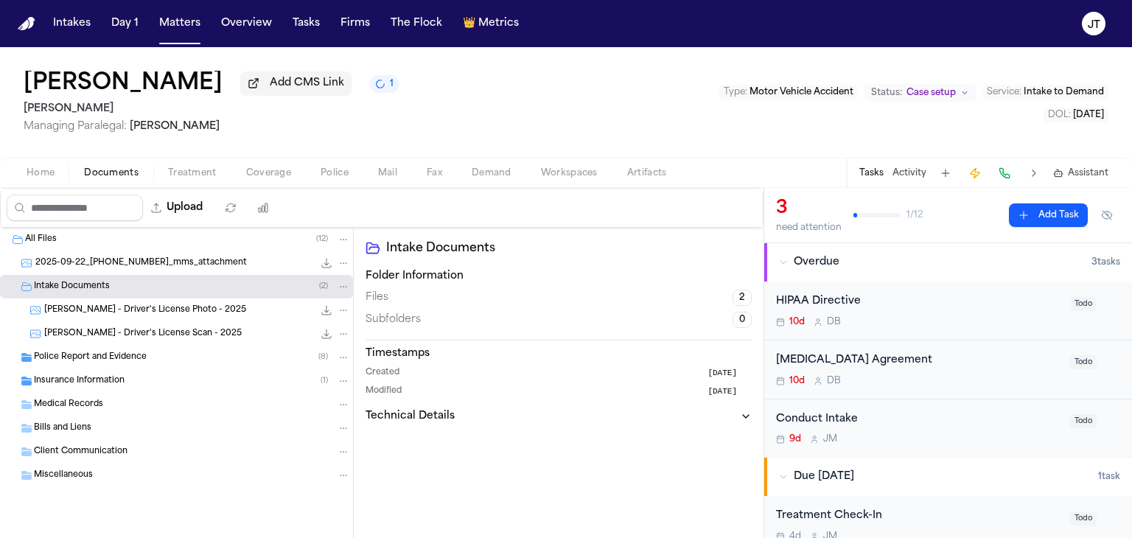
click at [74, 304] on span "[PERSON_NAME] - Driver's License Photo - 2025" at bounding box center [145, 310] width 202 height 13
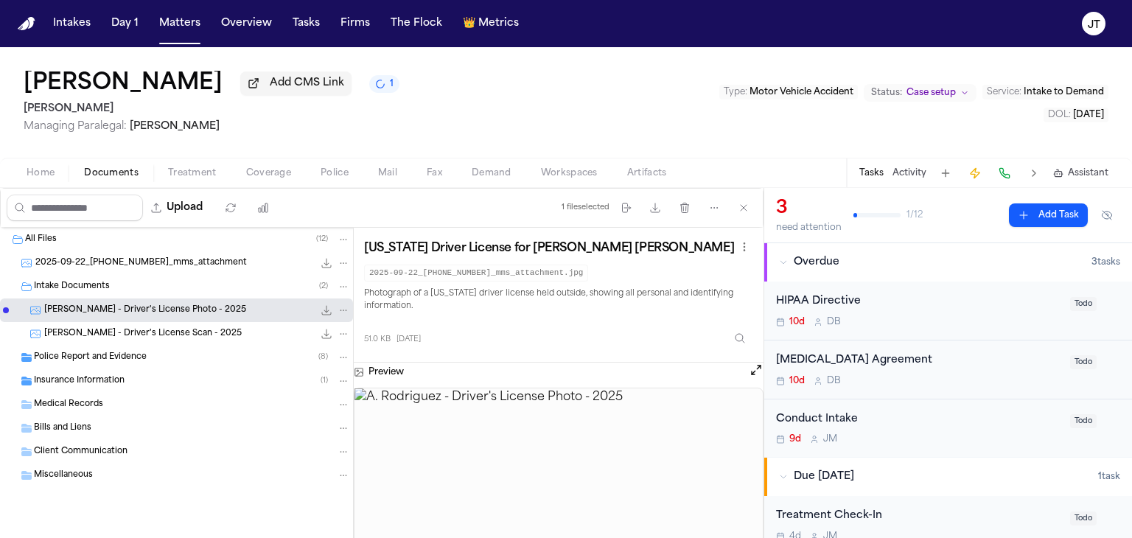
click at [761, 374] on button "Open preview" at bounding box center [756, 370] width 15 height 15
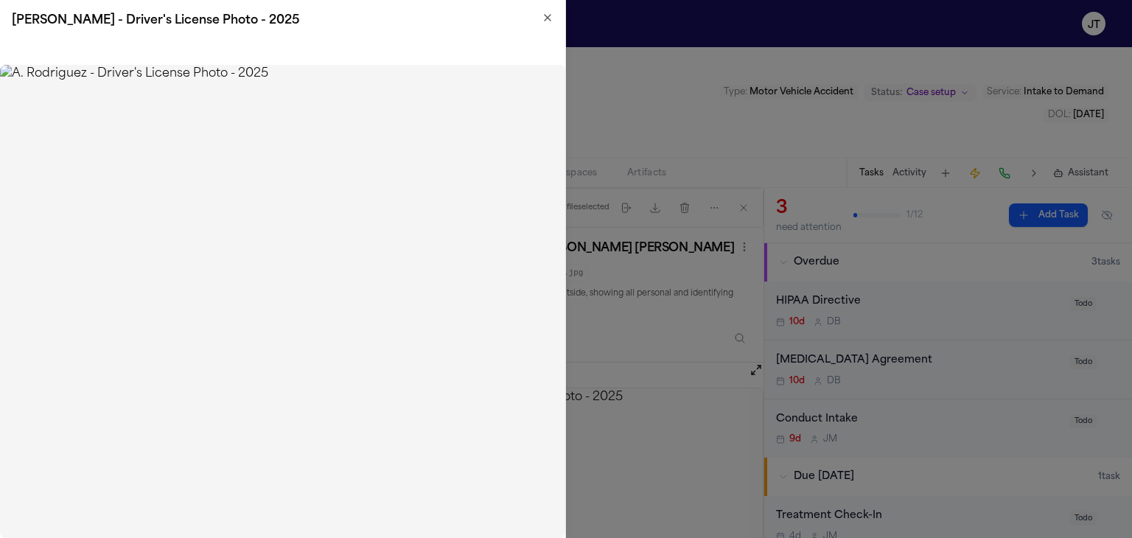
click at [545, 18] on icon "button" at bounding box center [548, 18] width 12 height 12
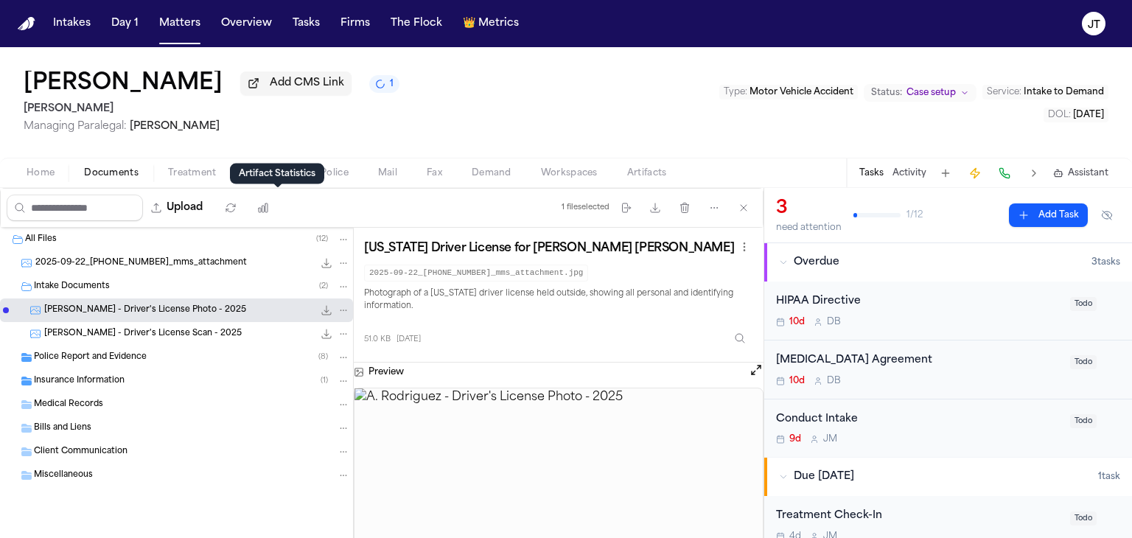
click at [262, 175] on div "Artifact Statistics Artifact Statistics" at bounding box center [277, 174] width 94 height 21
click at [268, 173] on span "Coverage" at bounding box center [268, 173] width 45 height 12
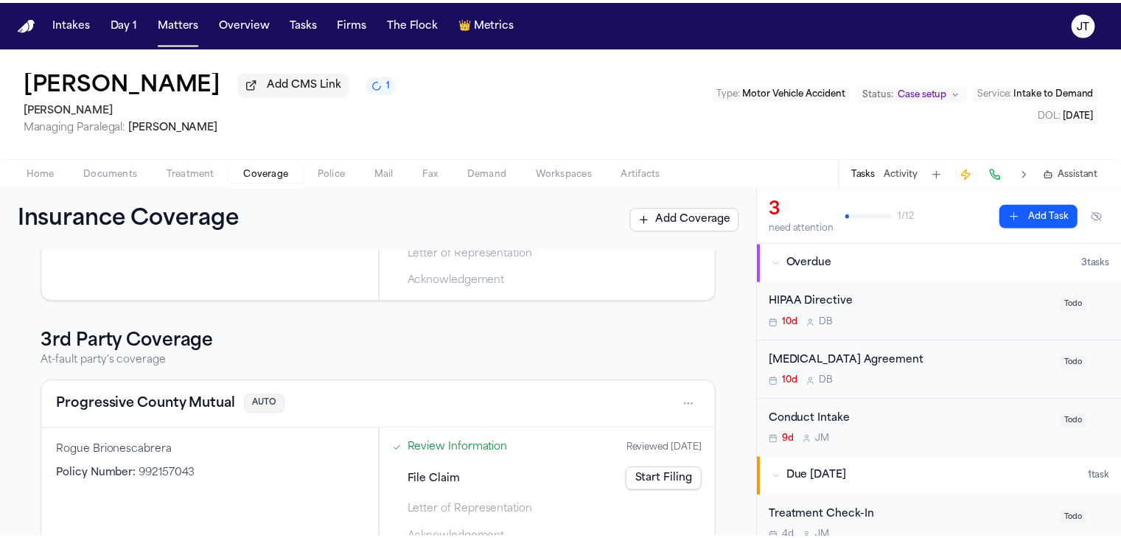
scroll to position [221, 0]
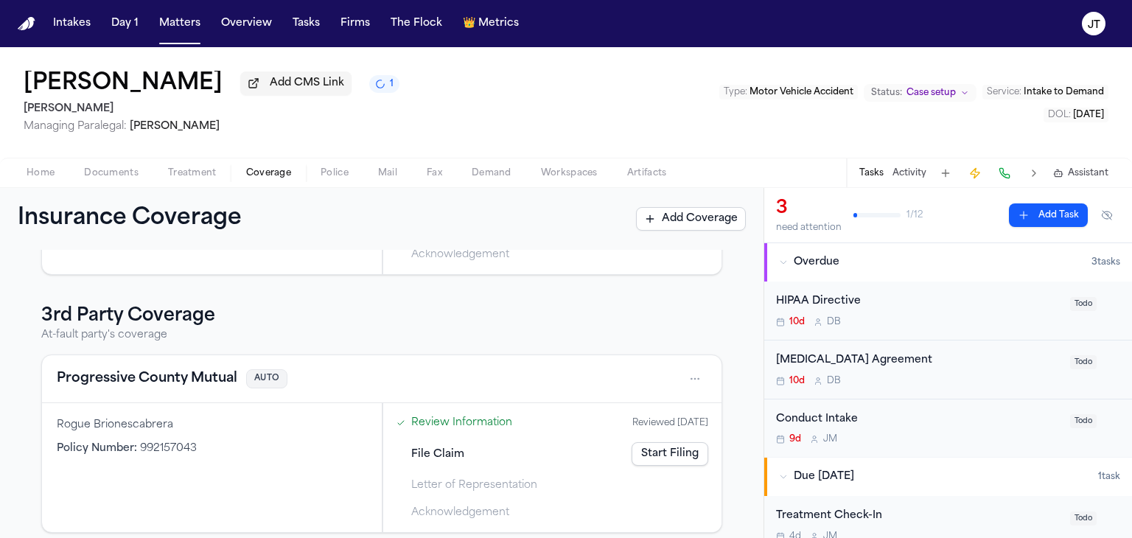
click at [681, 375] on html "Intakes Day 1 Matters Overview Tasks Firms The Flock 👑 Metrics JT [PERSON_NAME]…" at bounding box center [566, 269] width 1132 height 538
click at [619, 415] on div "View coverage details" at bounding box center [637, 416] width 111 height 38
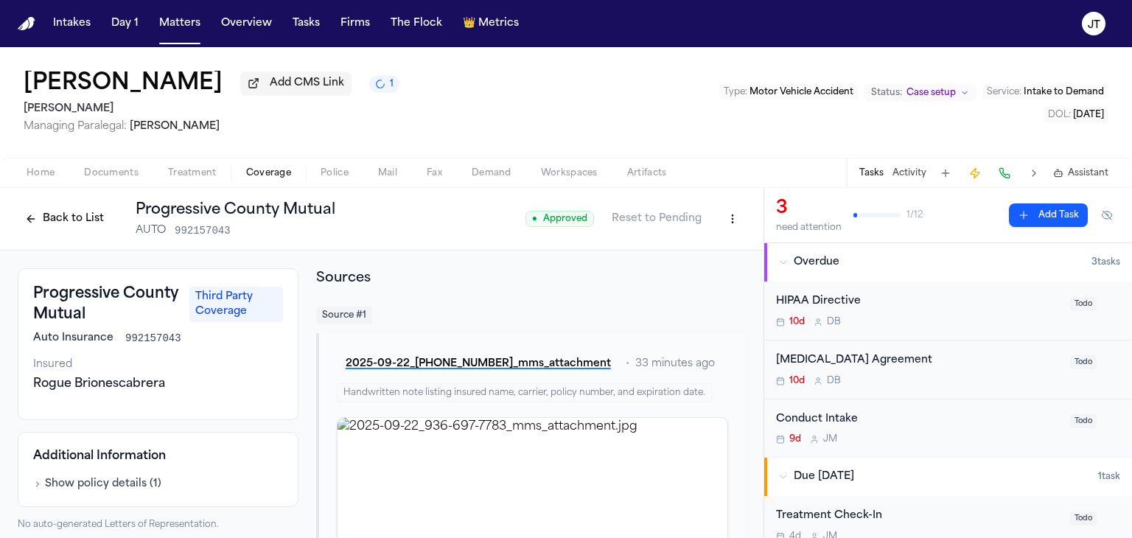
click at [719, 219] on html "Intakes Day 1 Matters Overview Tasks Firms The Flock 👑 Metrics JT [PERSON_NAME]…" at bounding box center [566, 269] width 1132 height 538
click at [646, 249] on div "Edit Coverage" at bounding box center [672, 251] width 124 height 24
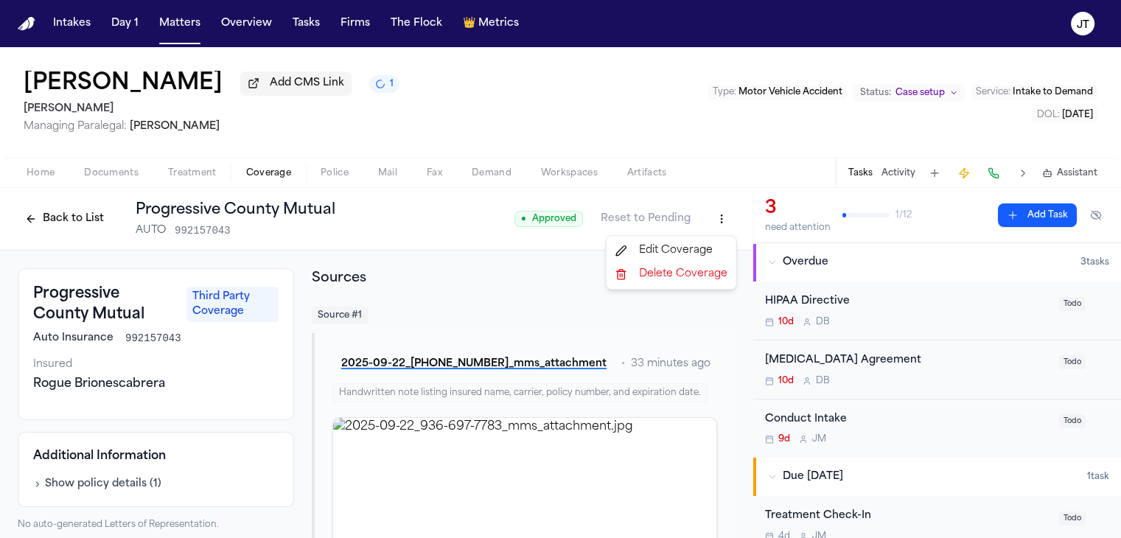
select select "**********"
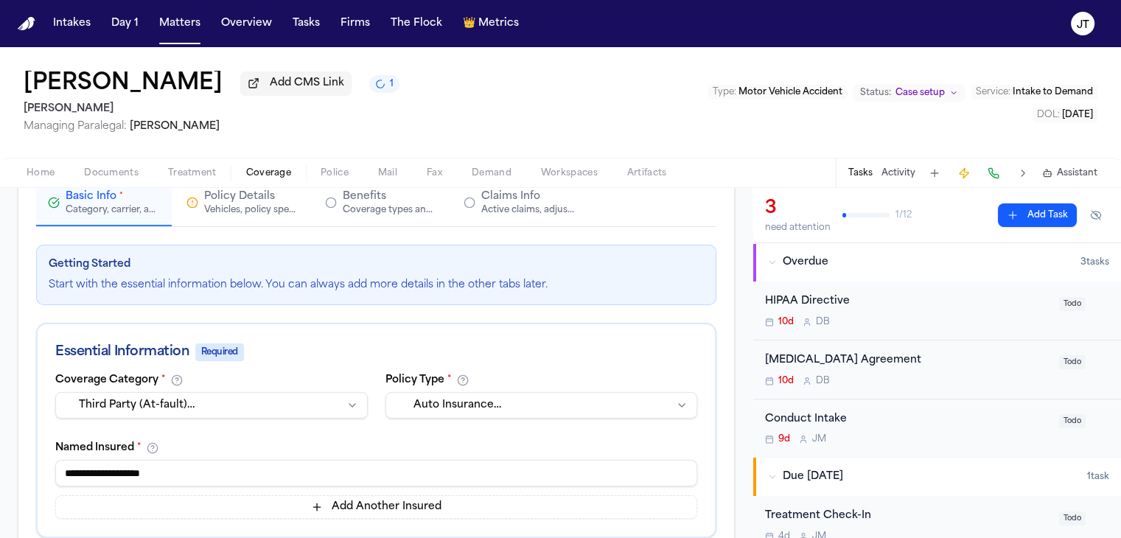
scroll to position [221, 0]
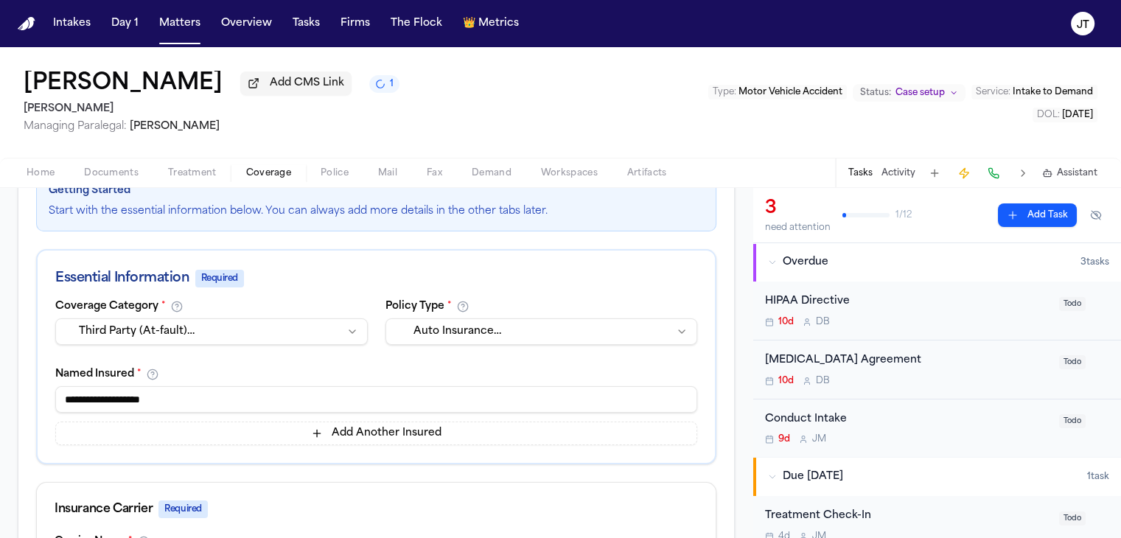
drag, startPoint x: 198, startPoint y: 381, endPoint x: 0, endPoint y: 396, distance: 198.1
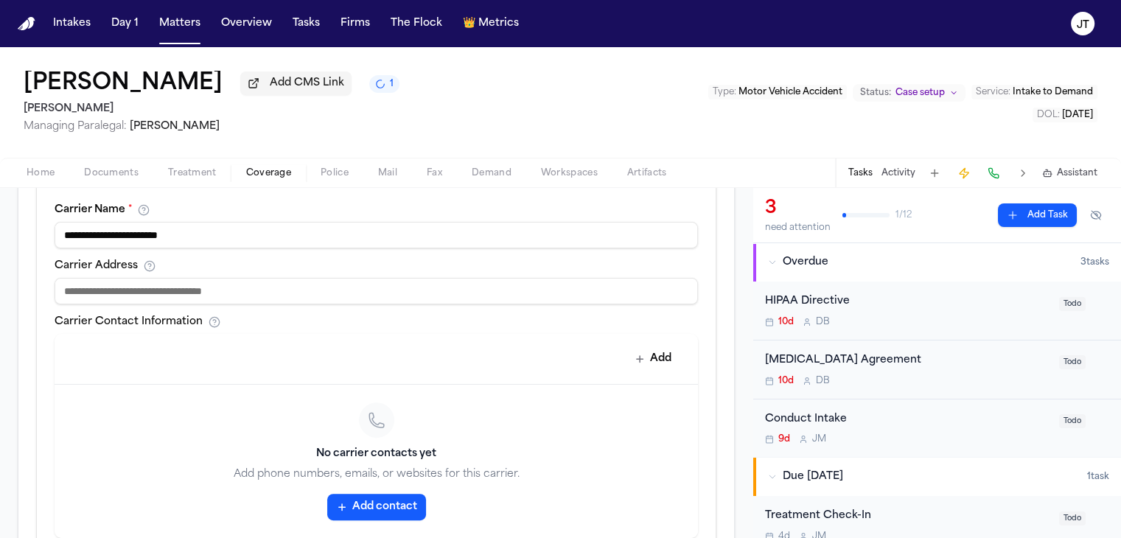
scroll to position [590, 0]
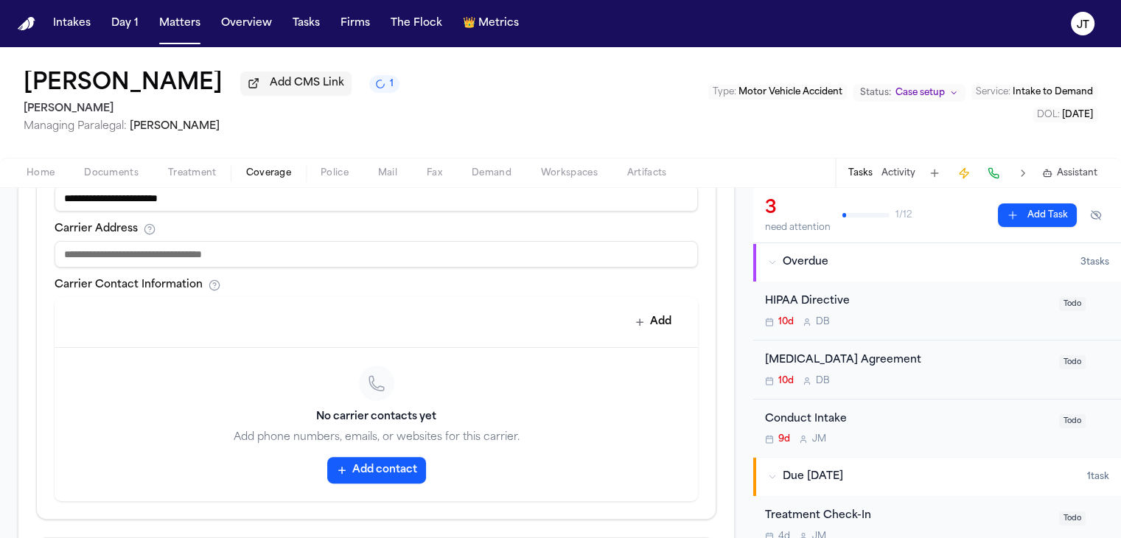
type input "**********"
click at [116, 241] on input at bounding box center [376, 254] width 643 height 27
click at [122, 241] on input "******" at bounding box center [376, 254] width 643 height 27
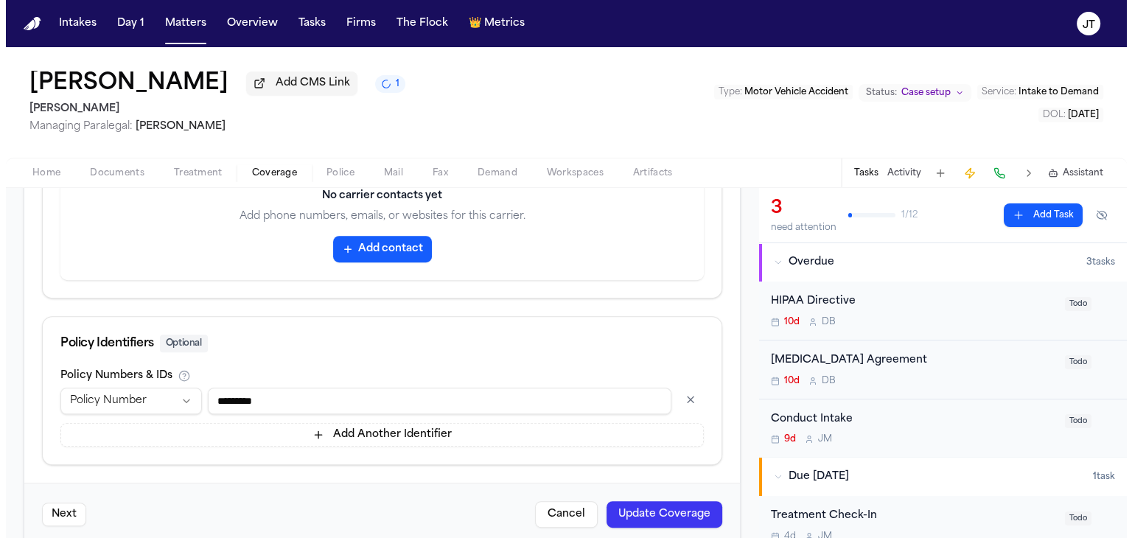
scroll to position [818, 0]
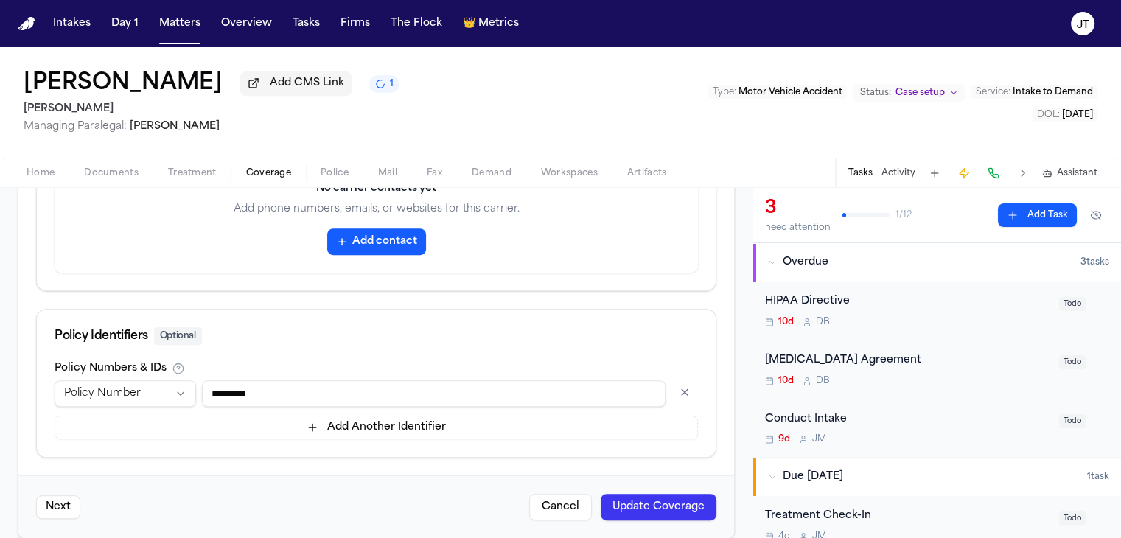
type input "**********"
click at [55, 495] on button "Next" at bounding box center [58, 507] width 44 height 24
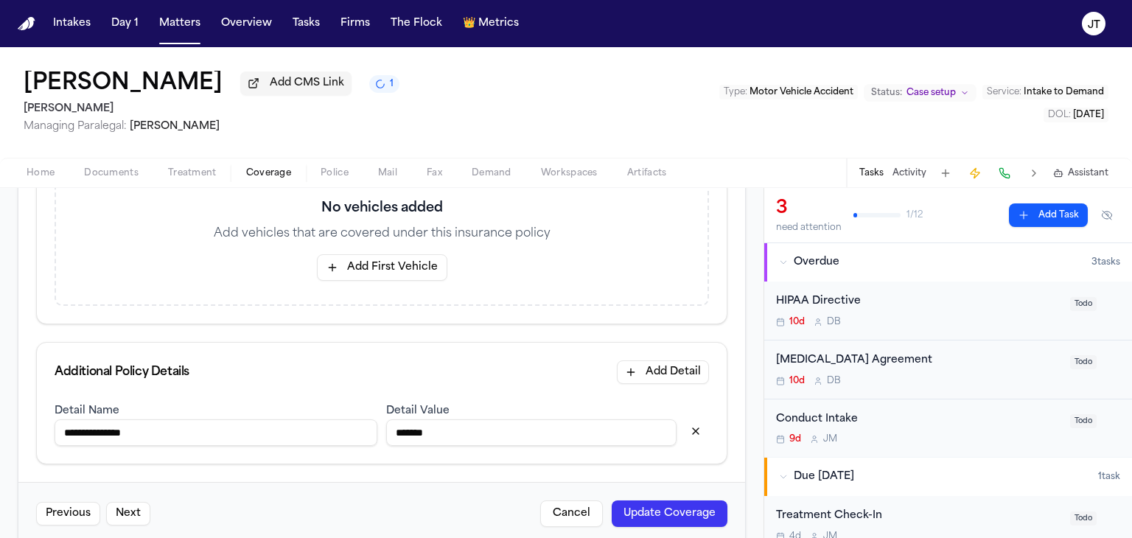
scroll to position [345, 0]
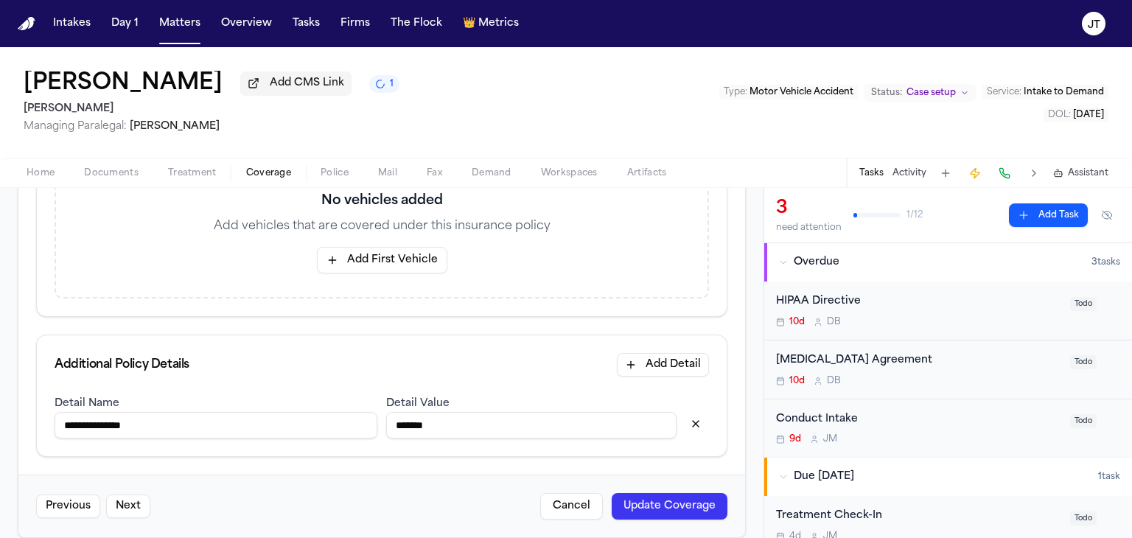
click at [136, 495] on button "Next" at bounding box center [128, 507] width 44 height 24
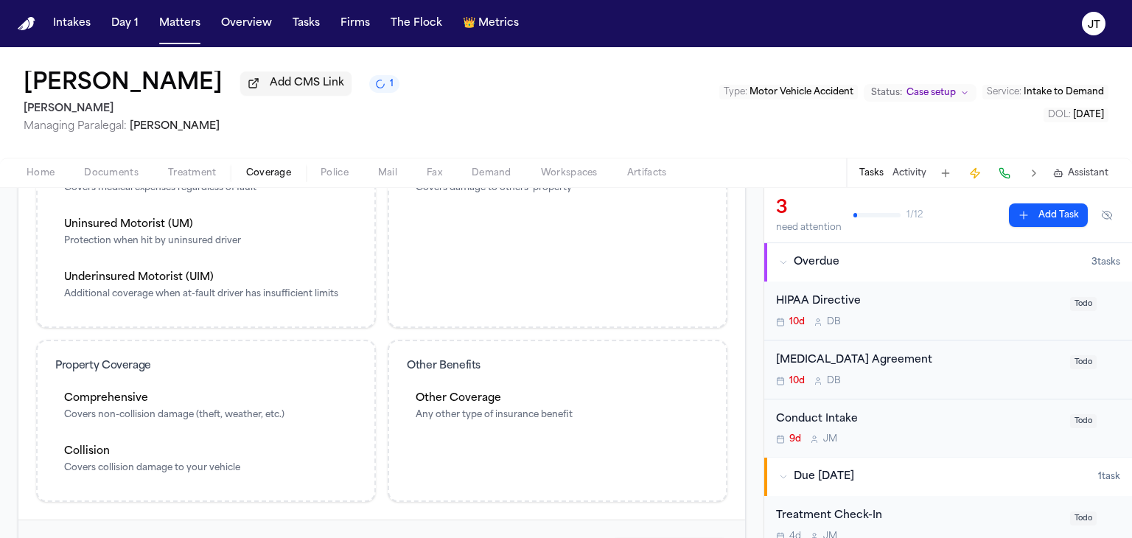
scroll to position [612, 0]
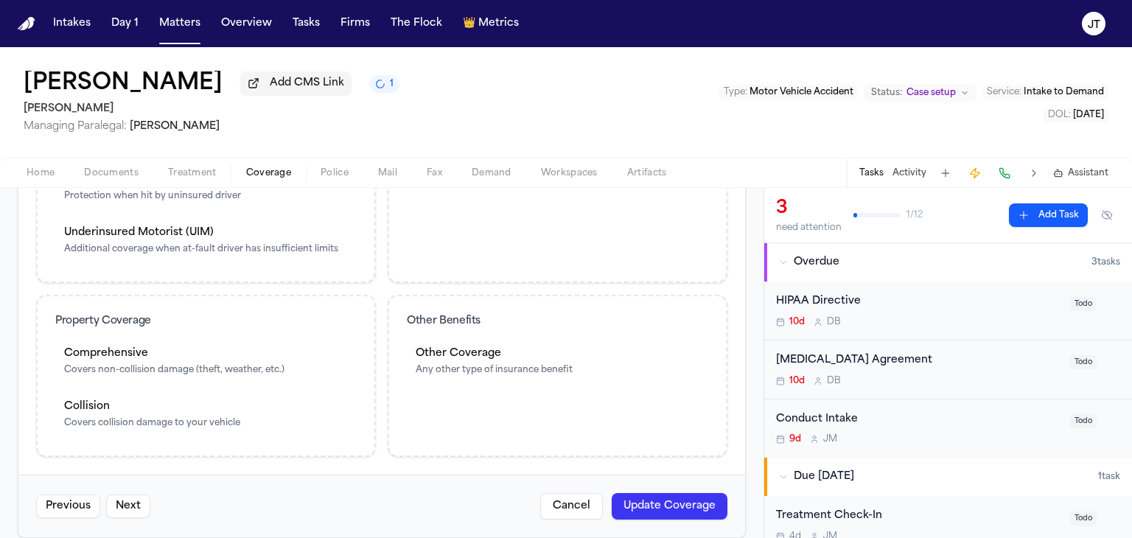
click at [137, 495] on button "Next" at bounding box center [128, 507] width 44 height 24
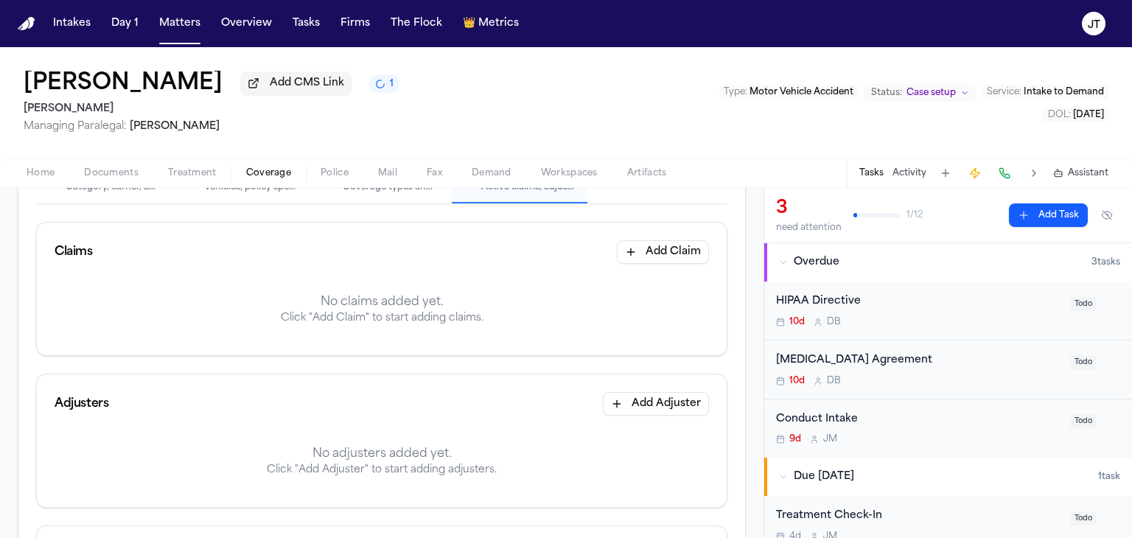
scroll to position [170, 0]
click at [638, 241] on button "Add Claim" at bounding box center [663, 253] width 92 height 24
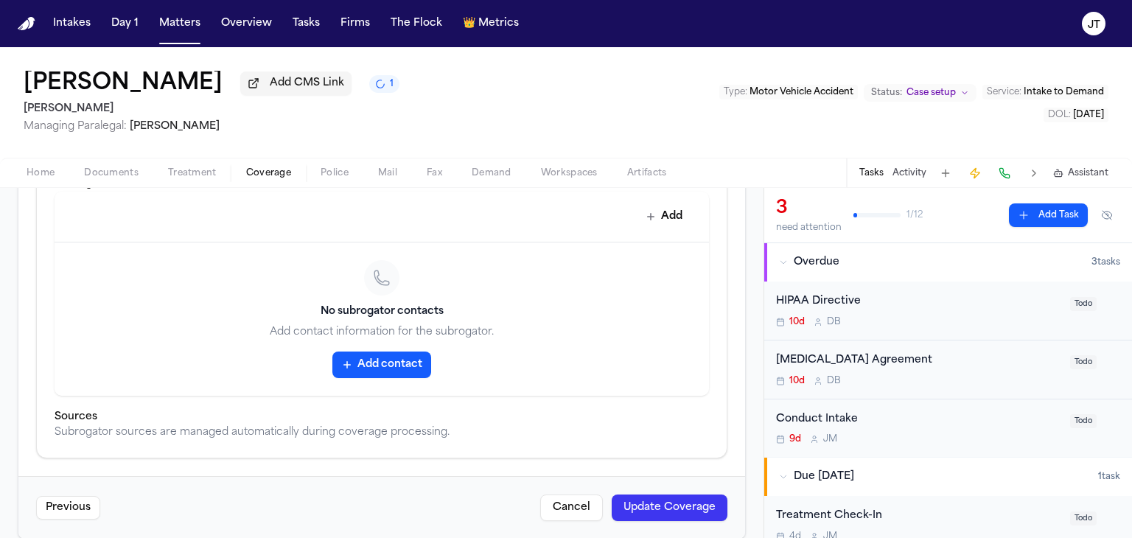
scroll to position [687, 0]
type input "**********"
click at [635, 498] on button "Update Coverage" at bounding box center [670, 507] width 116 height 27
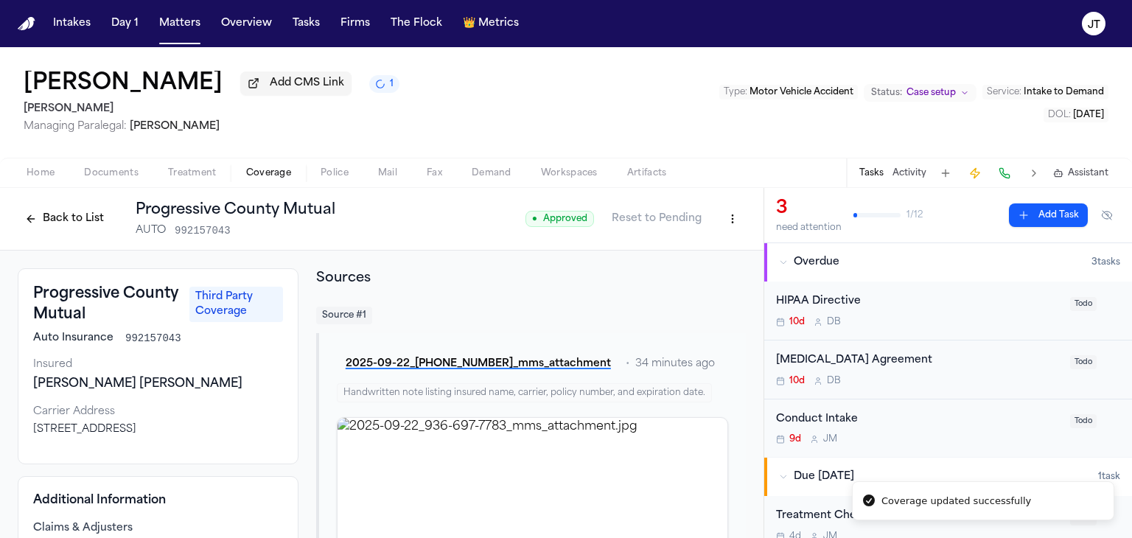
click at [271, 168] on span "Coverage" at bounding box center [268, 173] width 45 height 12
click at [263, 175] on span "Coverage" at bounding box center [268, 173] width 45 height 12
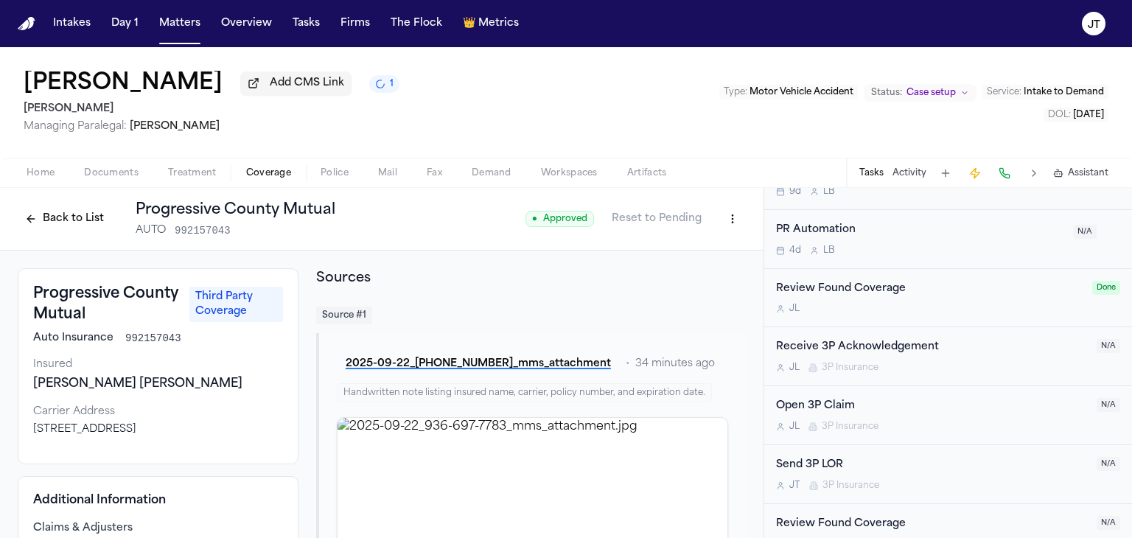
scroll to position [516, 0]
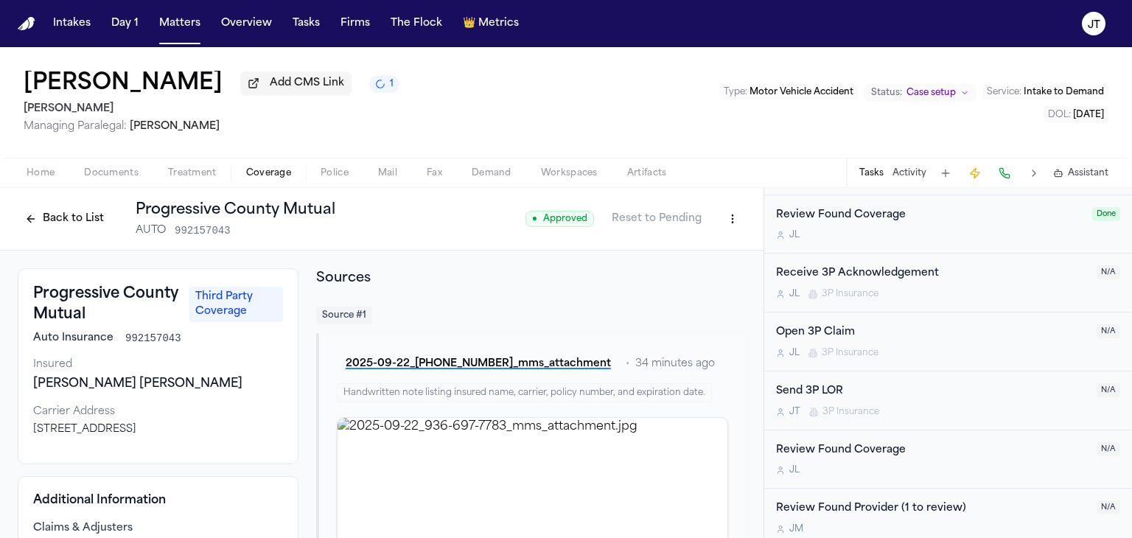
click at [795, 325] on div "Open 3P Claim" at bounding box center [932, 332] width 312 height 17
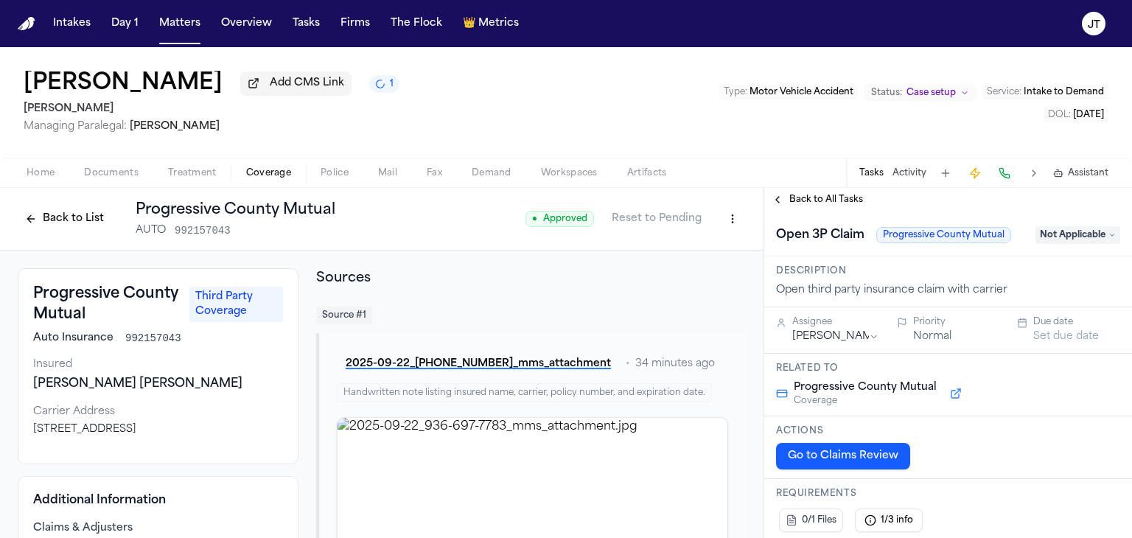
click at [1050, 239] on span "Not Applicable" at bounding box center [1078, 235] width 85 height 18
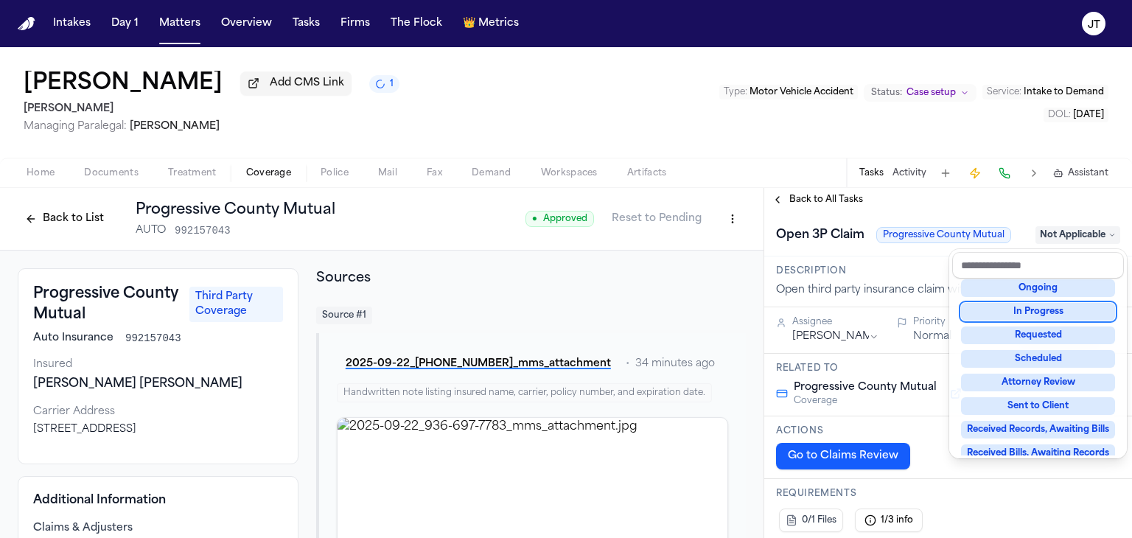
scroll to position [147, 0]
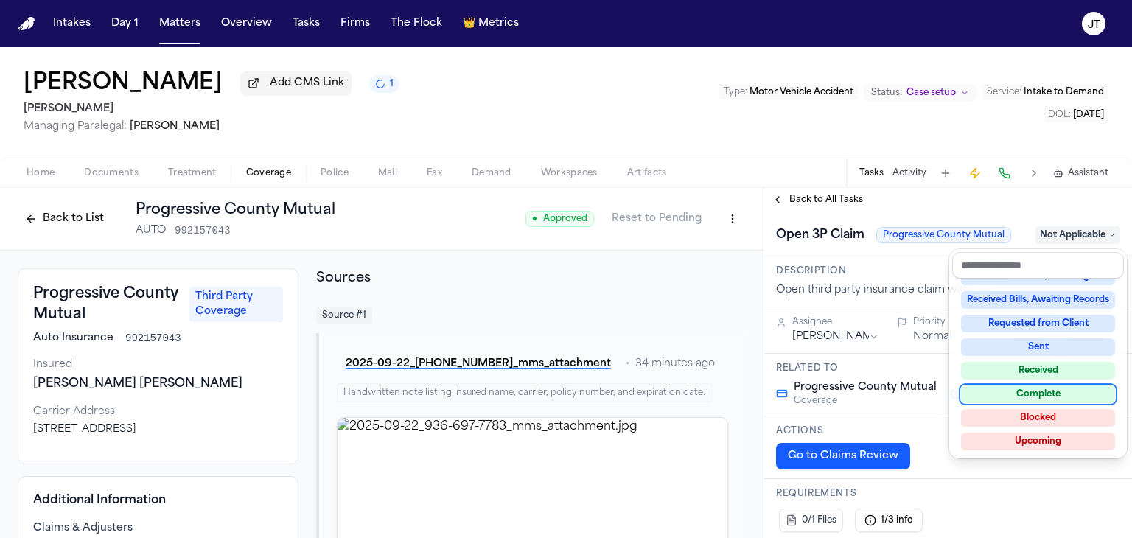
click at [1038, 390] on div "Complete" at bounding box center [1038, 394] width 154 height 18
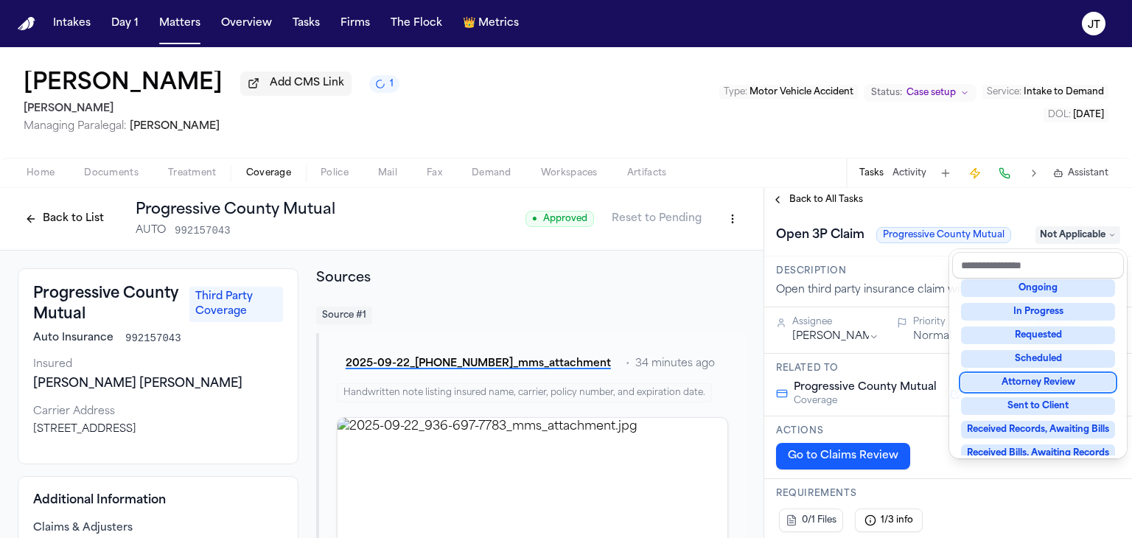
scroll to position [56, 0]
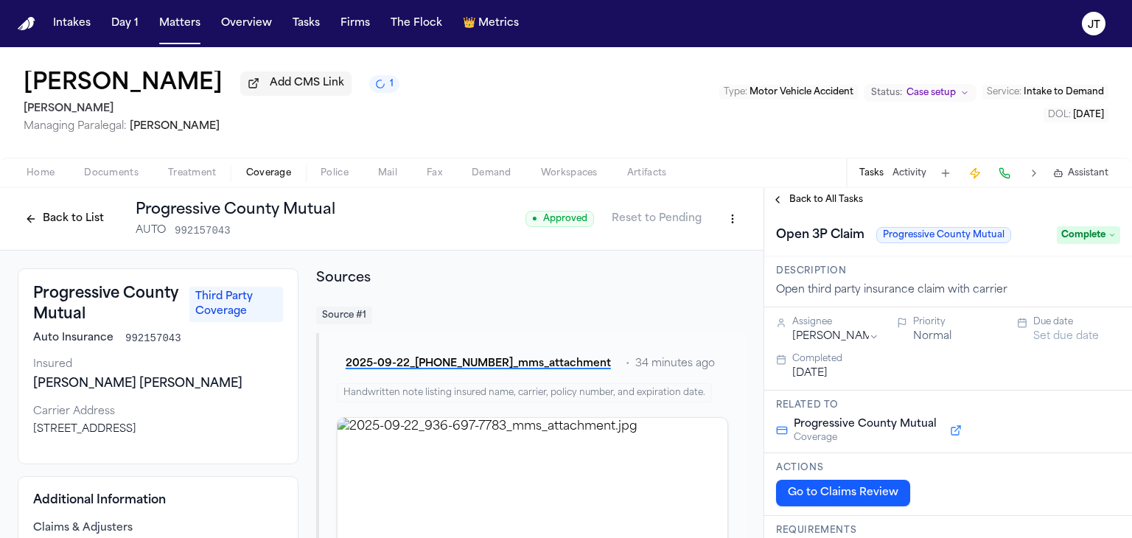
click at [835, 495] on button "Go to Claims Review" at bounding box center [843, 493] width 134 height 27
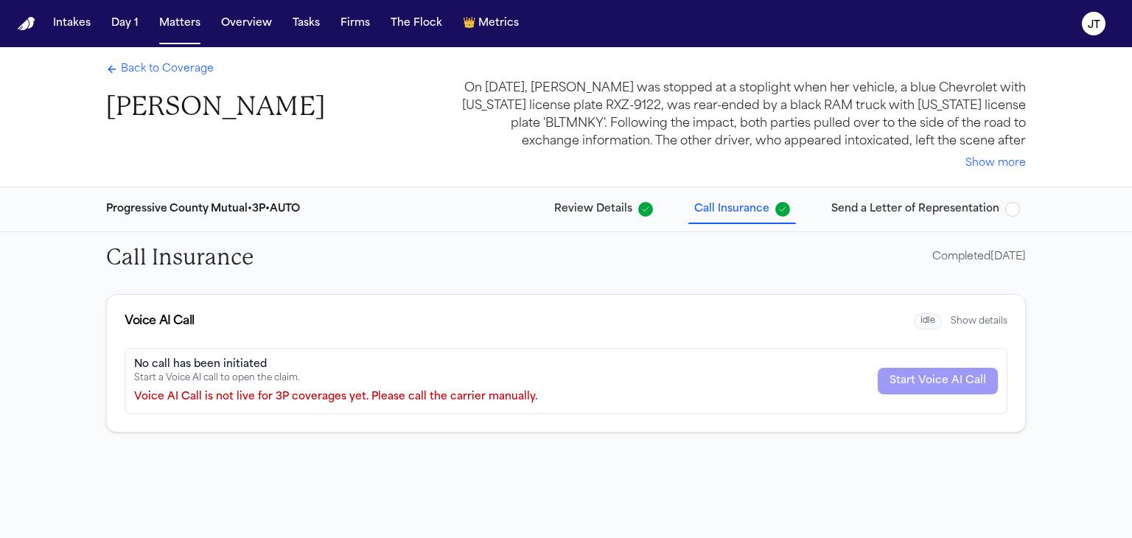
click at [911, 207] on span "Send a Letter of Representation" at bounding box center [915, 209] width 168 height 15
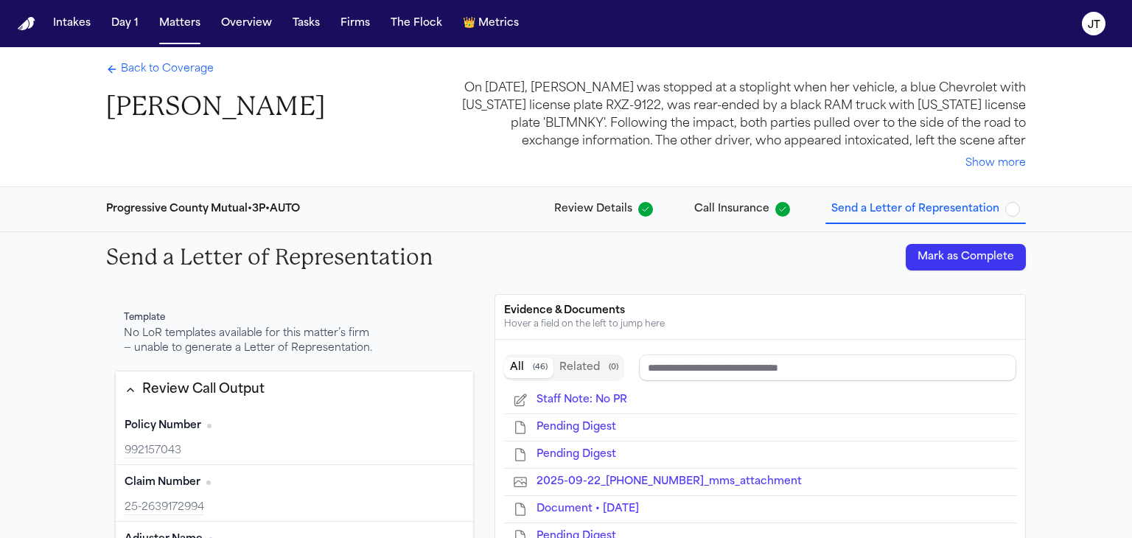
click at [131, 66] on span "Back to Coverage" at bounding box center [167, 69] width 93 height 15
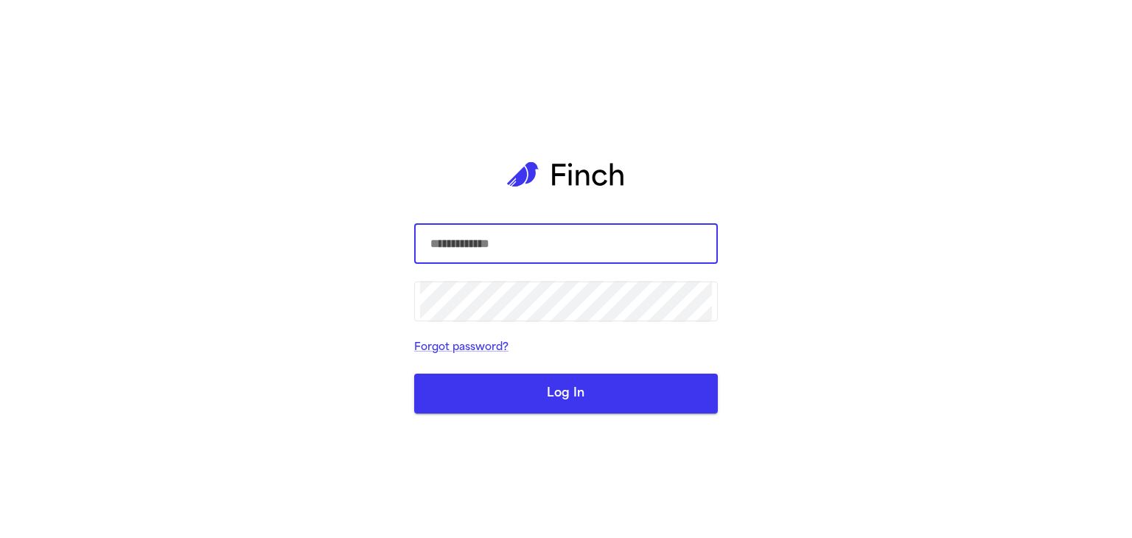
click at [460, 242] on input "text" at bounding box center [566, 243] width 292 height 41
click at [573, 398] on button "Log In" at bounding box center [566, 394] width 304 height 40
click at [0, 512] on com-1password-button at bounding box center [0, 538] width 0 height 0
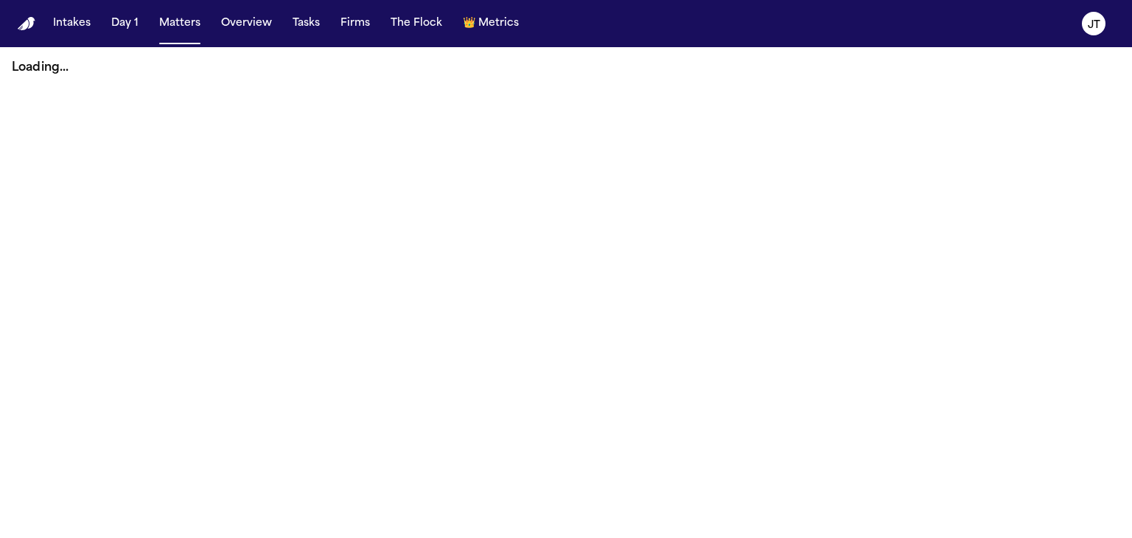
click at [1075, 94] on main "Loading..." at bounding box center [566, 292] width 1132 height 491
click at [176, 21] on button "Matters" at bounding box center [179, 23] width 53 height 27
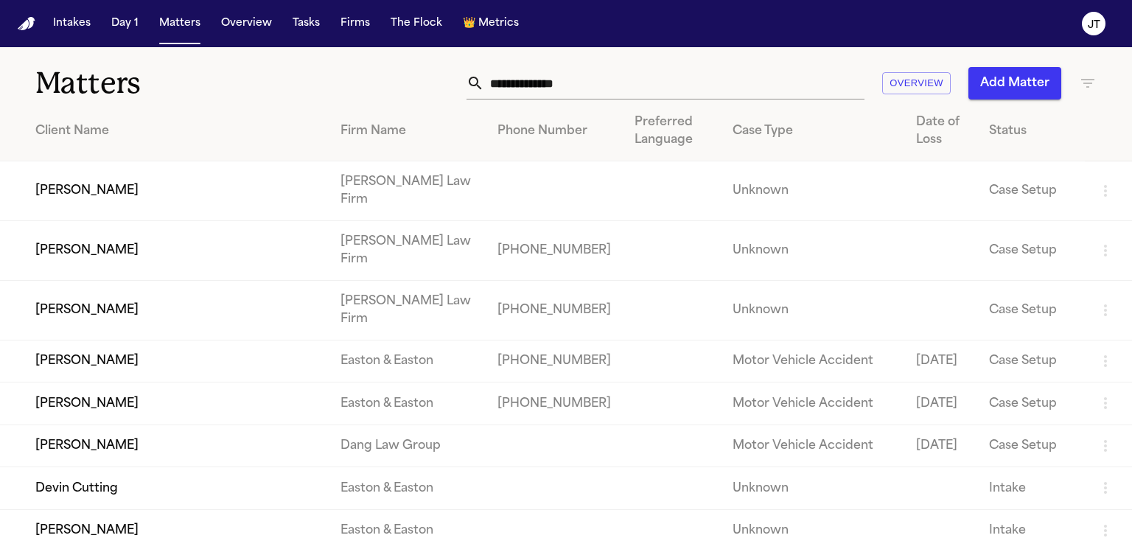
click at [549, 71] on input "text" at bounding box center [674, 83] width 380 height 32
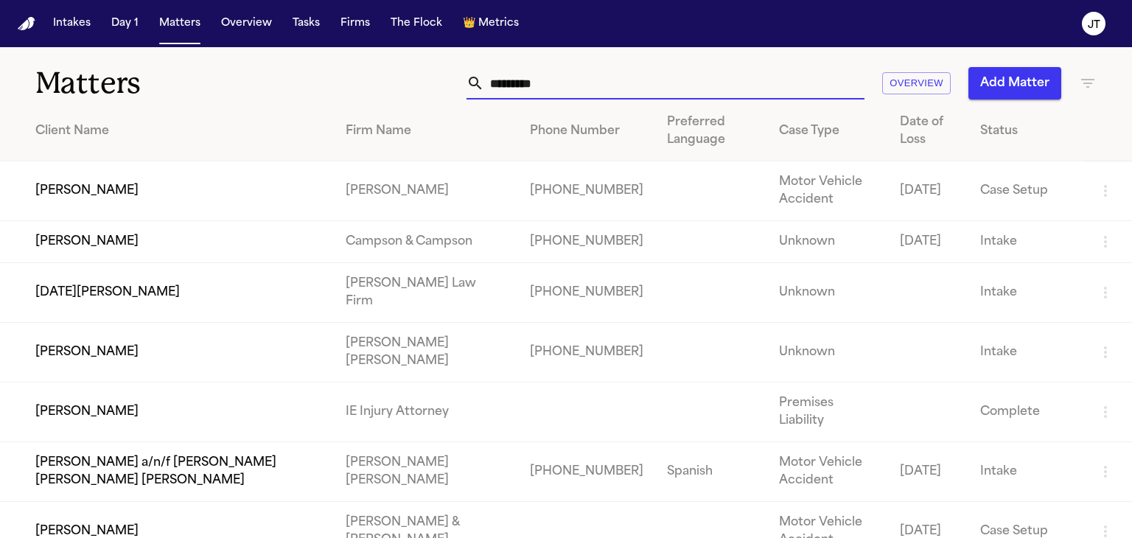
type input "*********"
click at [132, 186] on td "[PERSON_NAME]" at bounding box center [167, 191] width 334 height 60
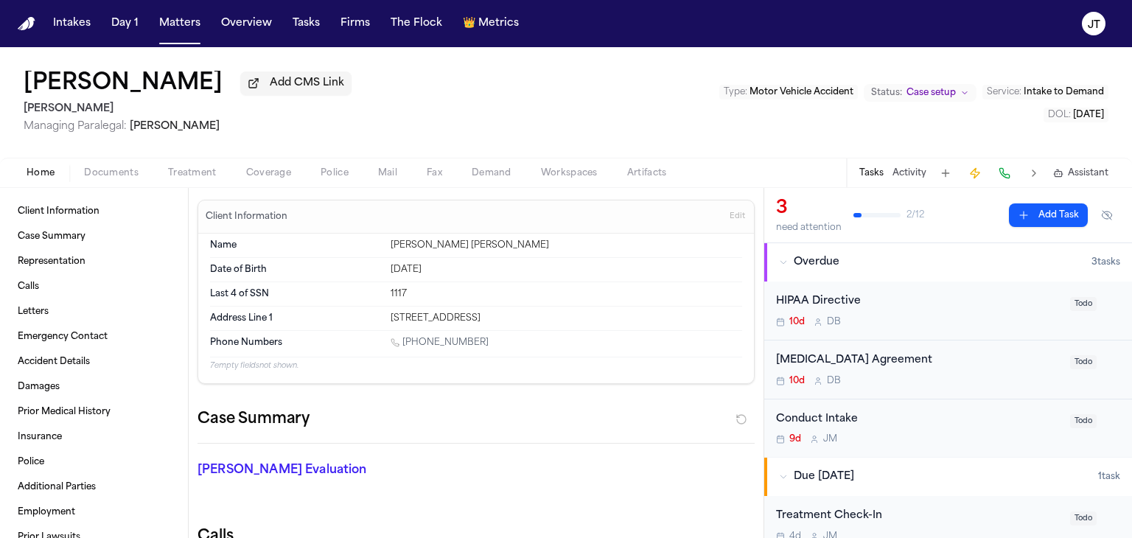
click at [274, 169] on span "Coverage" at bounding box center [268, 173] width 45 height 12
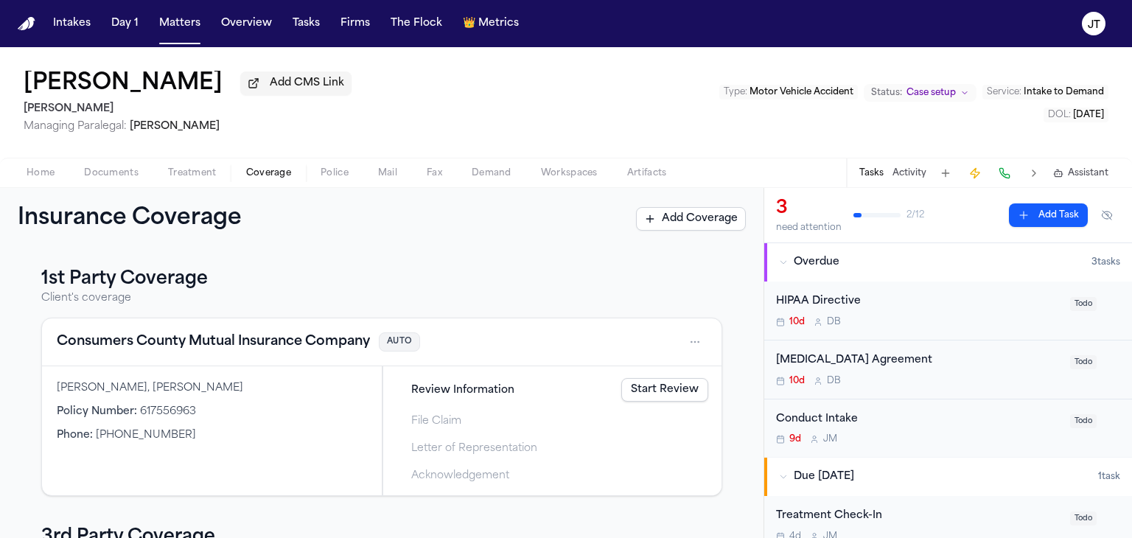
click at [37, 175] on span "Home" at bounding box center [41, 173] width 28 height 12
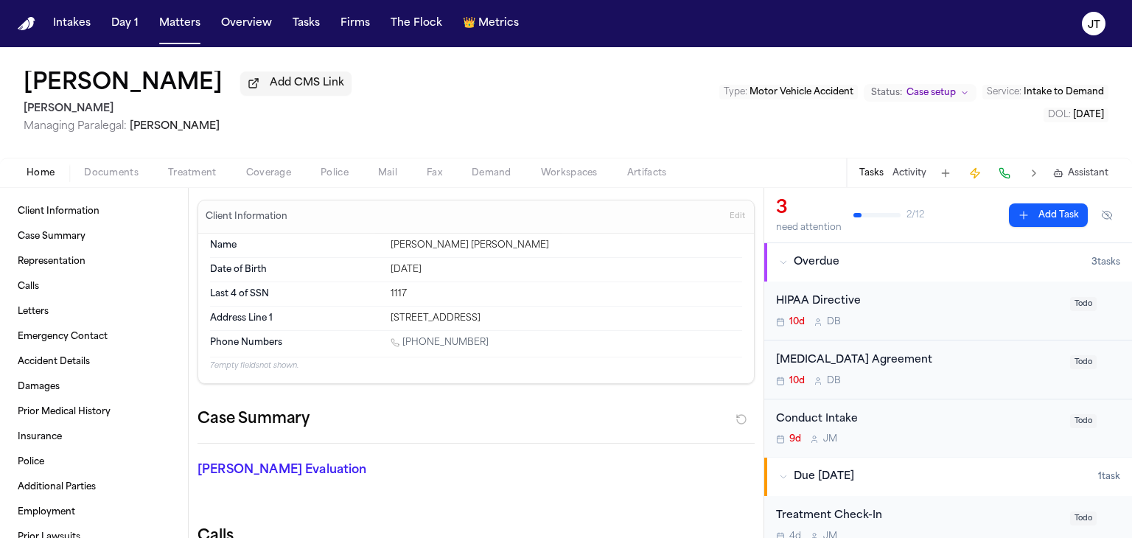
click at [111, 163] on div "Home Documents Treatment Coverage Police Mail Fax Demand Workspaces Artifacts T…" at bounding box center [566, 172] width 1132 height 29
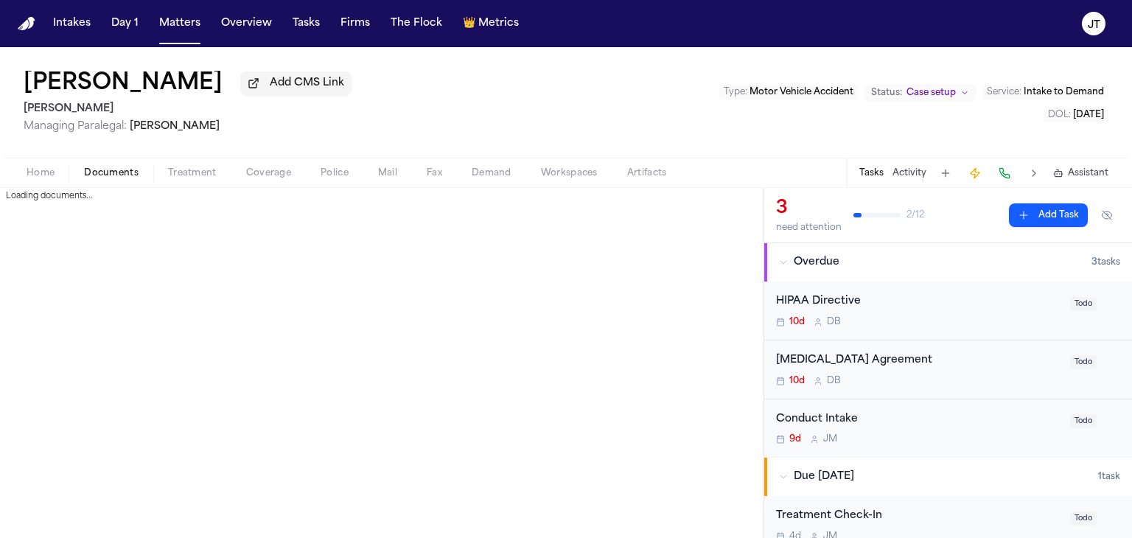
click at [114, 168] on span "Documents" at bounding box center [111, 173] width 55 height 12
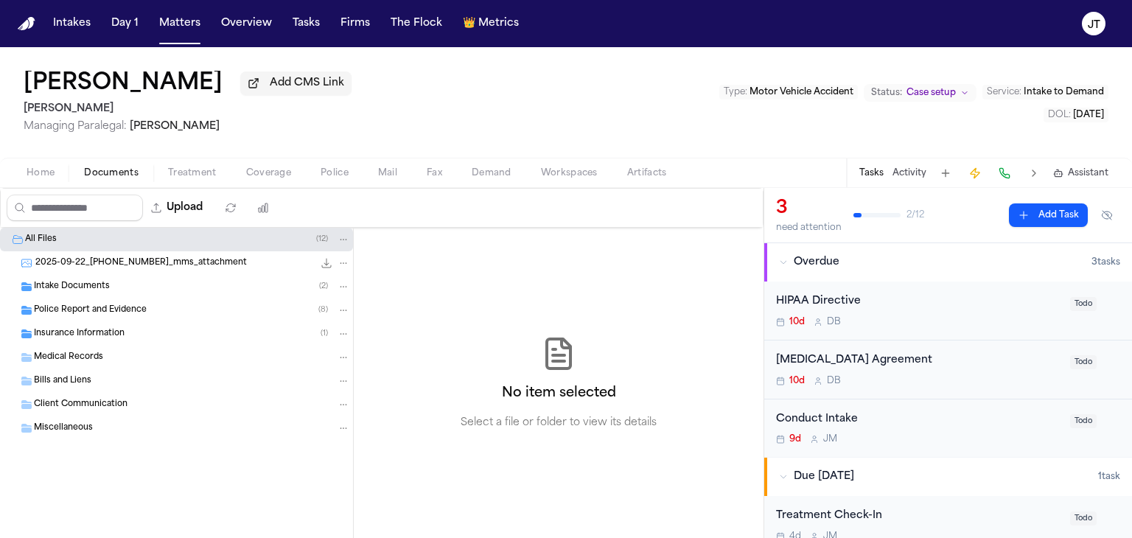
click at [80, 328] on span "Insurance Information" at bounding box center [79, 334] width 91 height 13
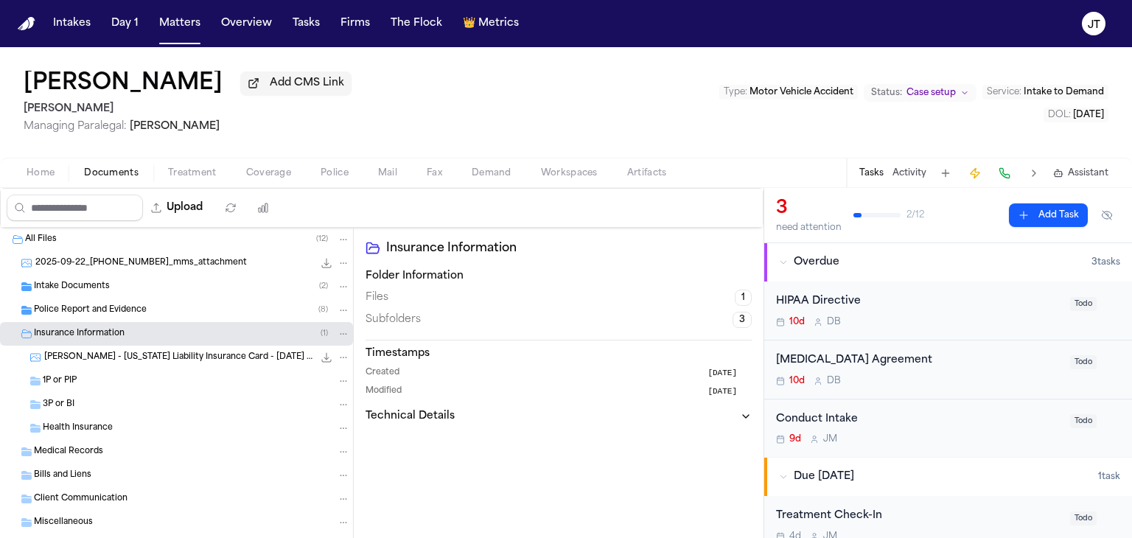
click at [91, 354] on span "[PERSON_NAME] - [US_STATE] Liability Insurance Card - [DATE] to [DATE]" at bounding box center [178, 358] width 269 height 13
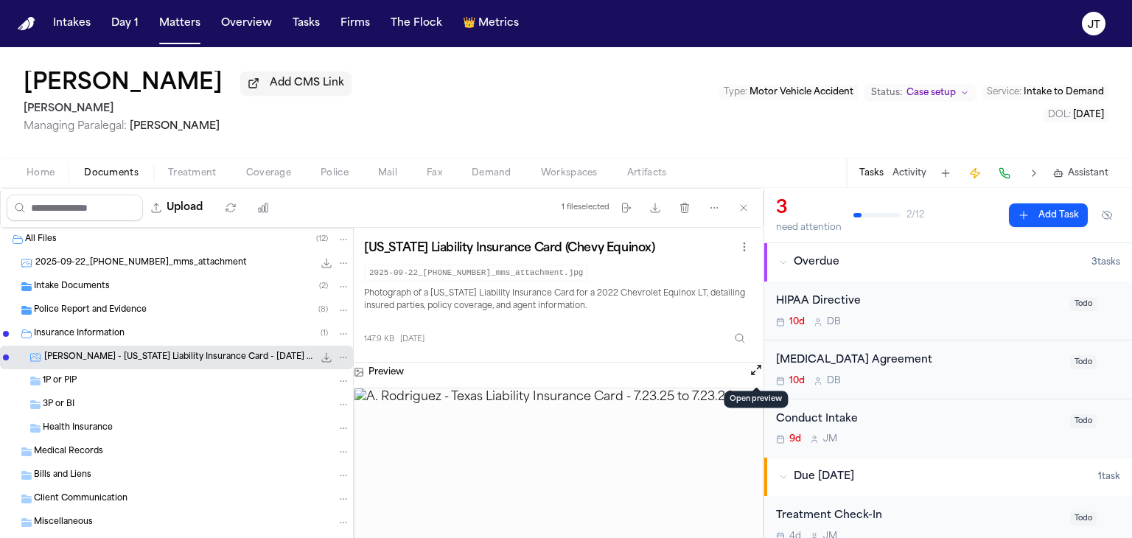
click at [752, 369] on button "Open preview" at bounding box center [756, 370] width 15 height 15
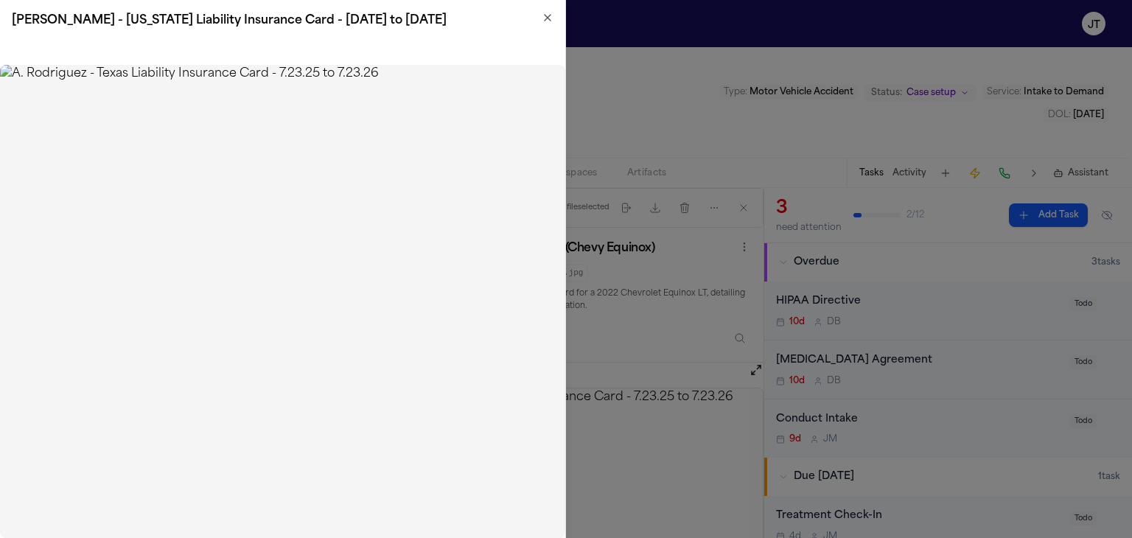
click at [543, 18] on icon "button" at bounding box center [548, 18] width 12 height 12
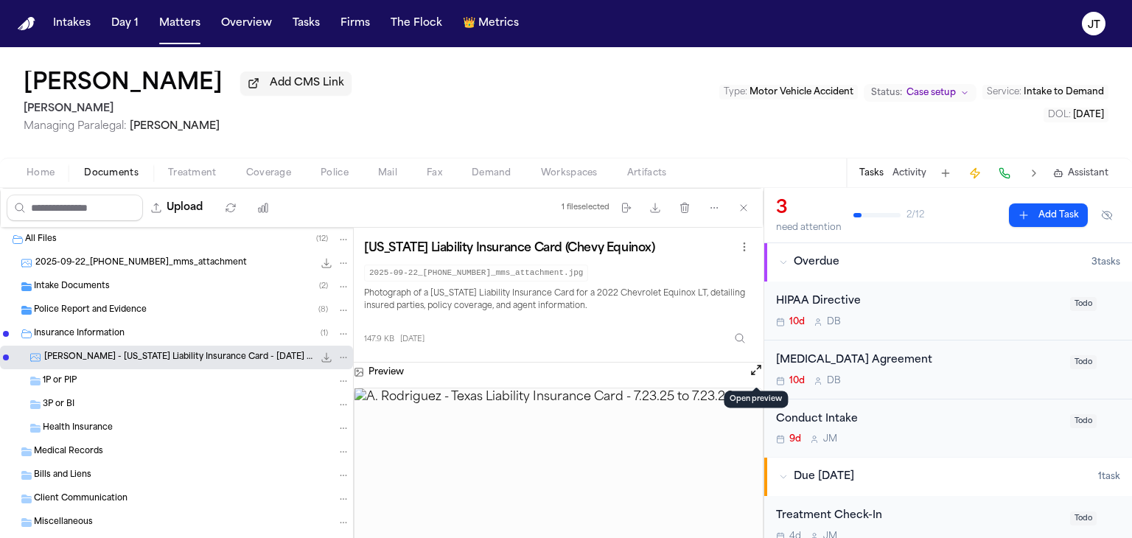
click at [66, 286] on span "Intake Documents" at bounding box center [72, 287] width 76 height 13
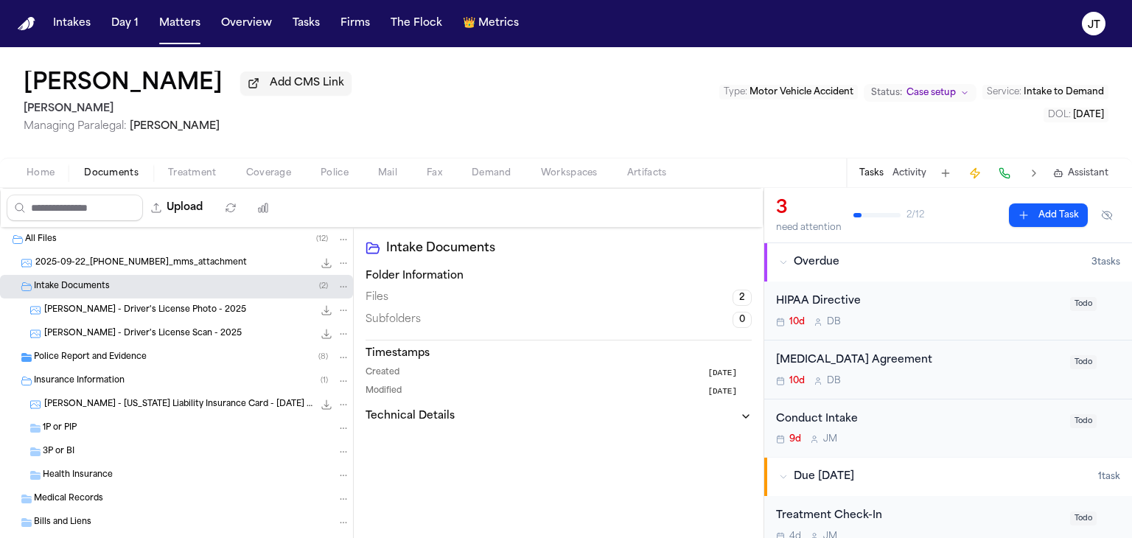
click at [80, 352] on span "Police Report and Evidence" at bounding box center [90, 358] width 113 height 13
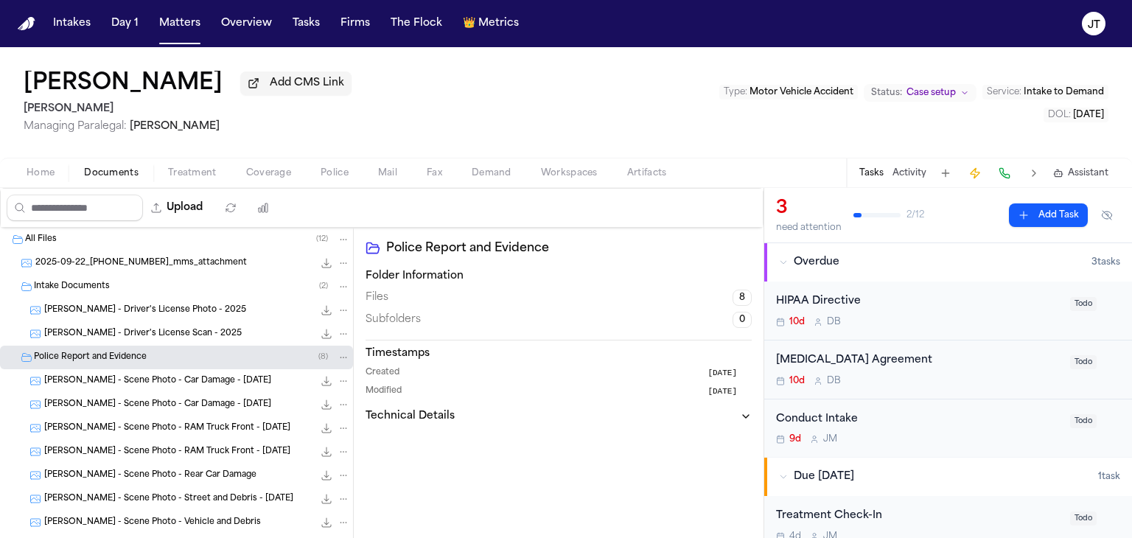
click at [74, 259] on span "2025-09-22_[PHONE_NUMBER]_mms_attachment" at bounding box center [141, 263] width 212 height 13
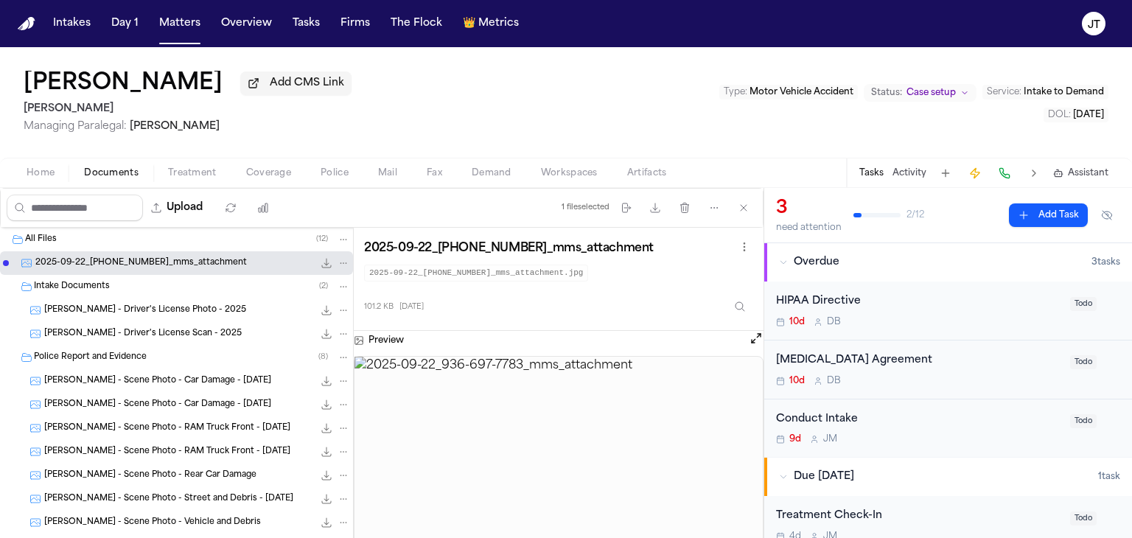
click at [753, 337] on button "Open preview" at bounding box center [756, 338] width 15 height 15
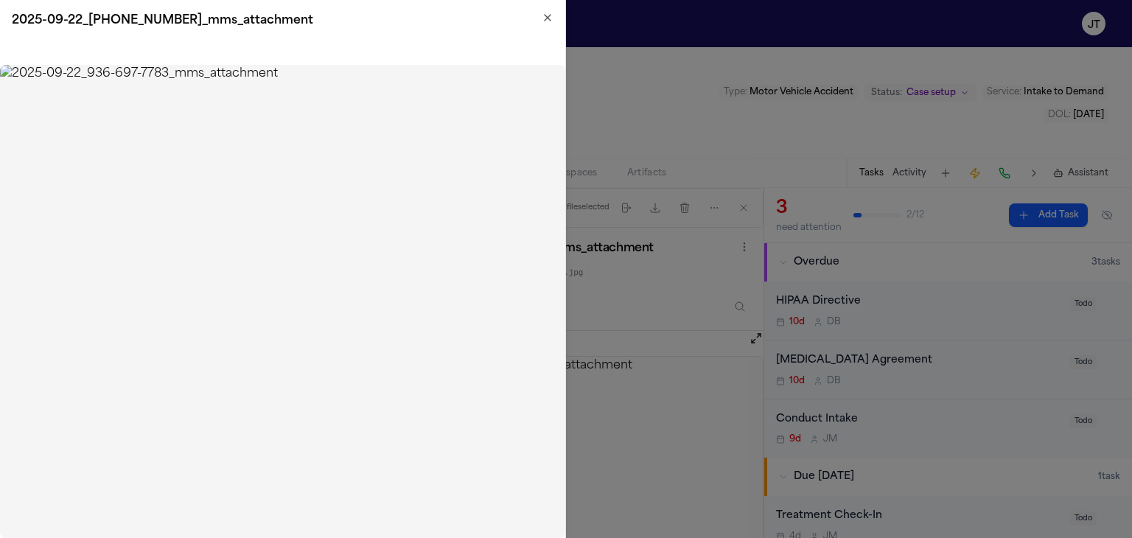
click at [74, 349] on img at bounding box center [282, 301] width 565 height 473
click at [551, 15] on icon "button" at bounding box center [548, 18] width 12 height 12
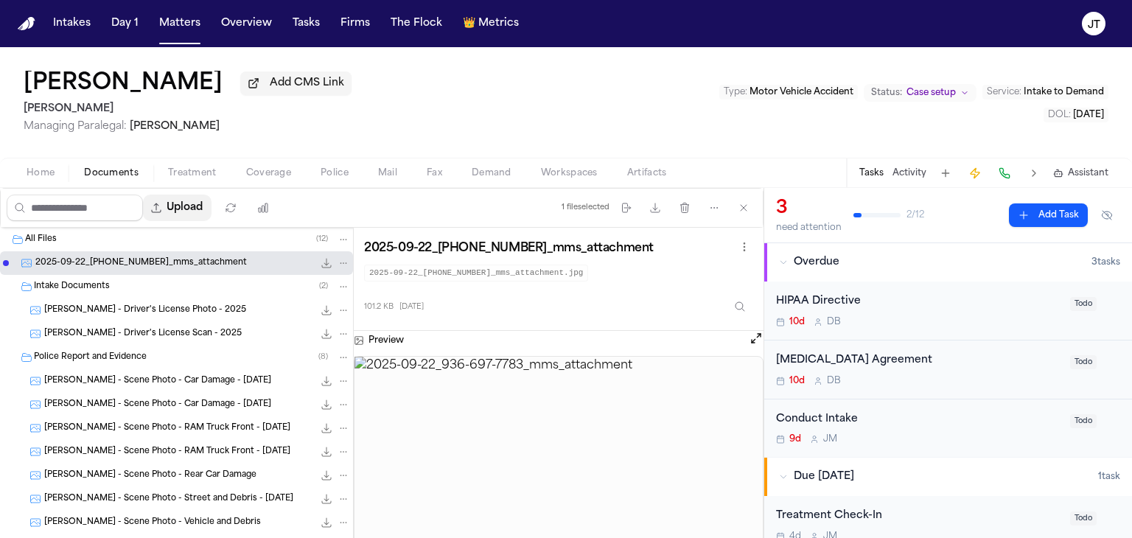
click at [209, 206] on button "Upload" at bounding box center [177, 208] width 69 height 27
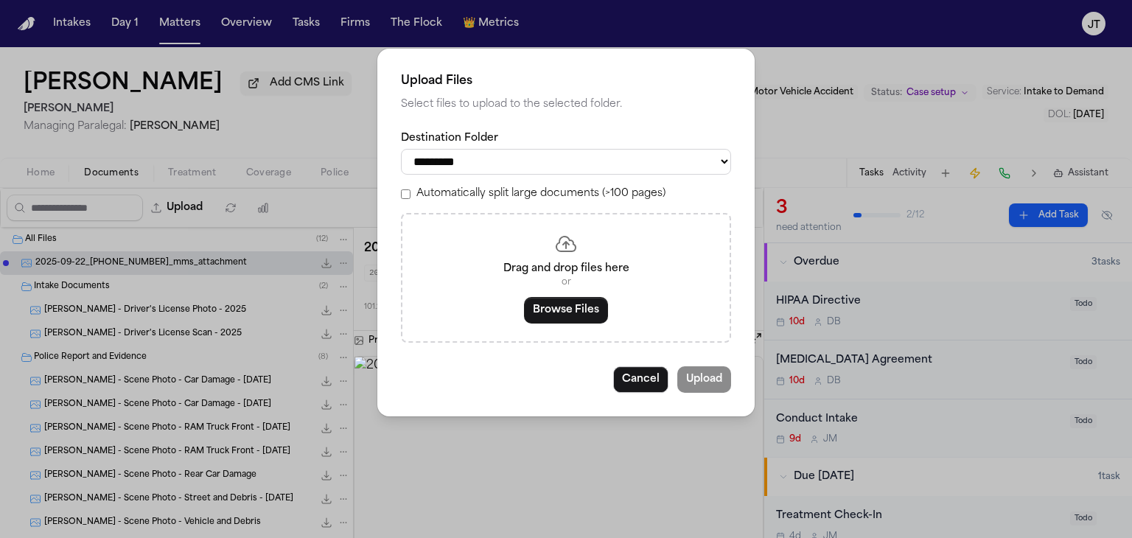
click at [498, 162] on select "**********" at bounding box center [566, 162] width 330 height 26
select select "**********"
click at [401, 149] on select "**********" at bounding box center [566, 162] width 330 height 26
click at [559, 303] on button "Browse Files" at bounding box center [566, 310] width 84 height 27
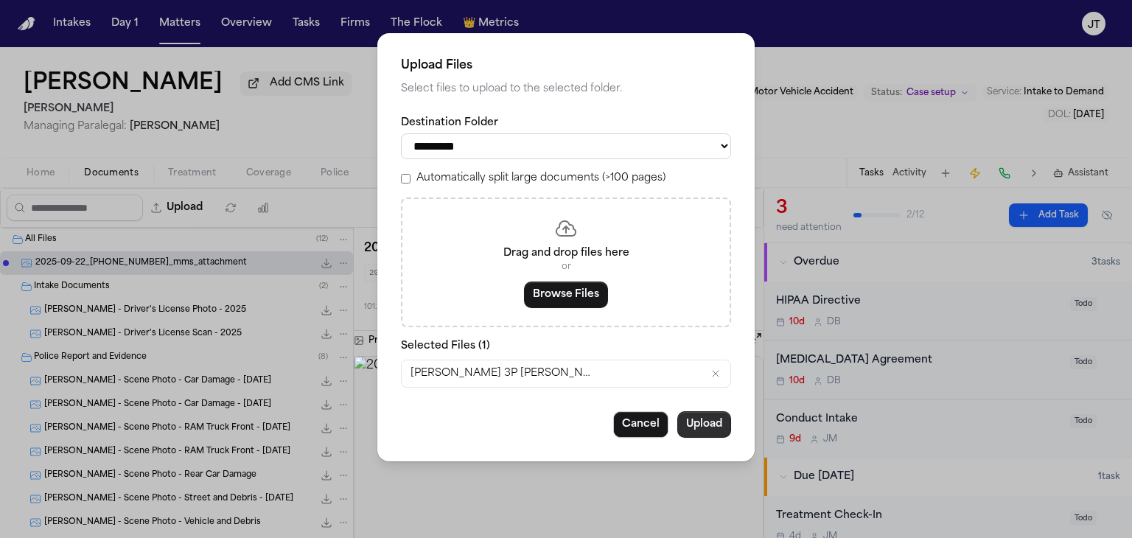
click at [696, 419] on button "Upload" at bounding box center [704, 424] width 54 height 27
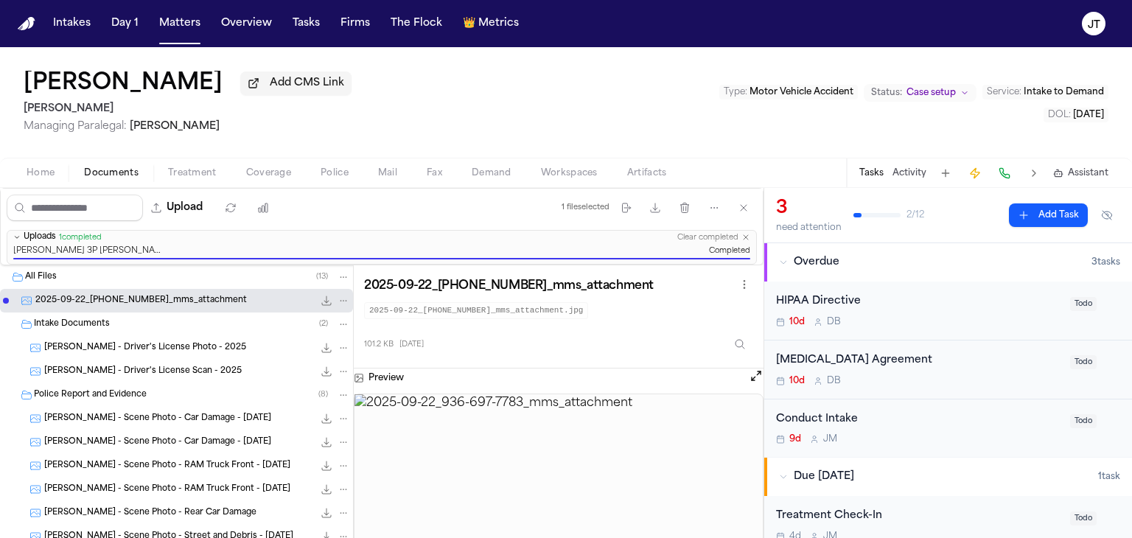
click at [427, 172] on span "Fax" at bounding box center [434, 173] width 15 height 12
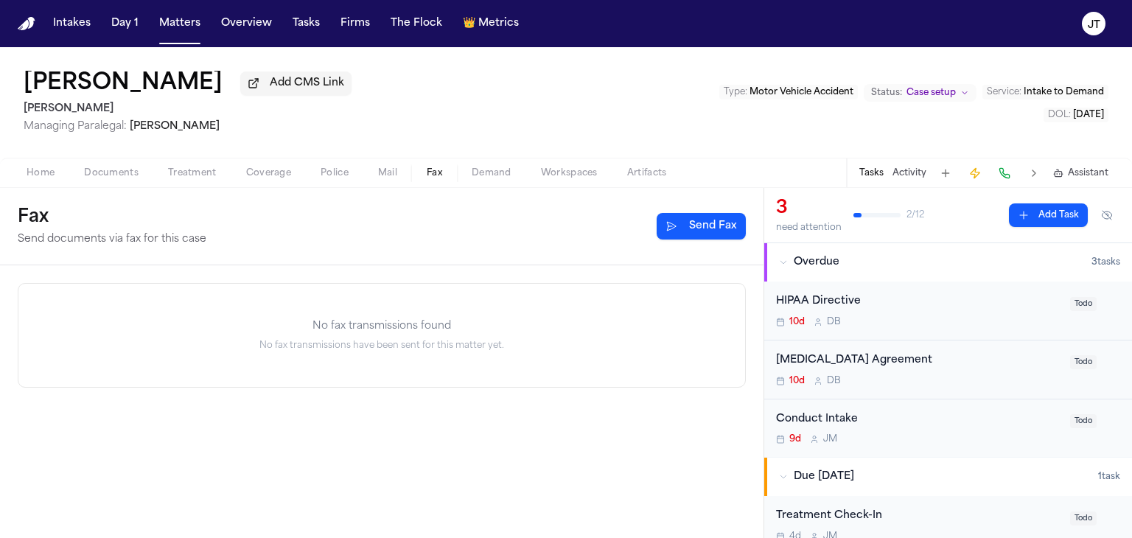
click at [698, 220] on button "Send Fax" at bounding box center [701, 226] width 89 height 27
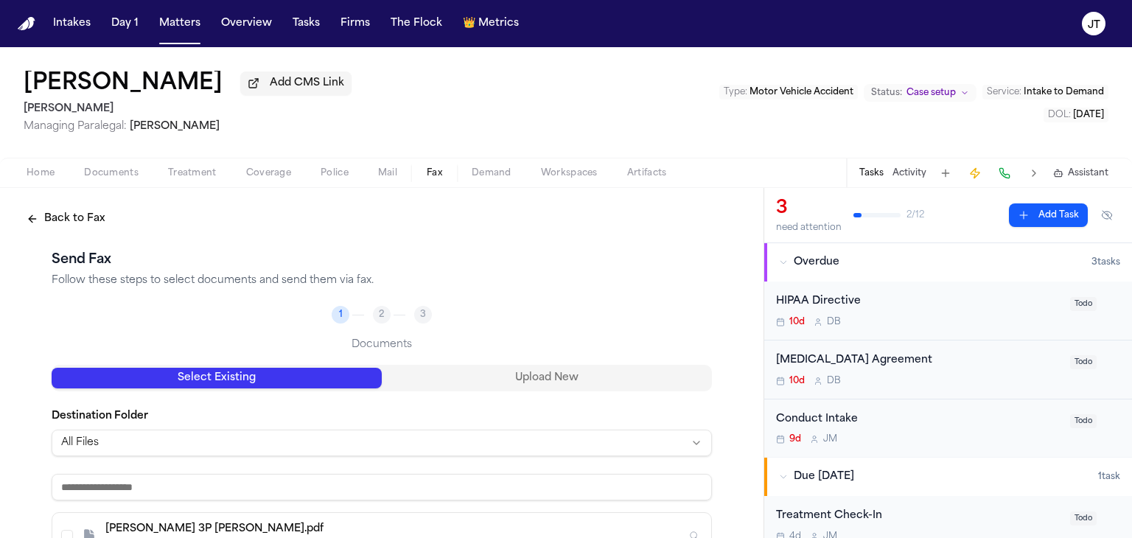
click at [189, 443] on html "Intakes Day 1 Matters Overview Tasks Firms The Flock 👑 Metrics JT Anya Rodrigue…" at bounding box center [566, 269] width 1132 height 538
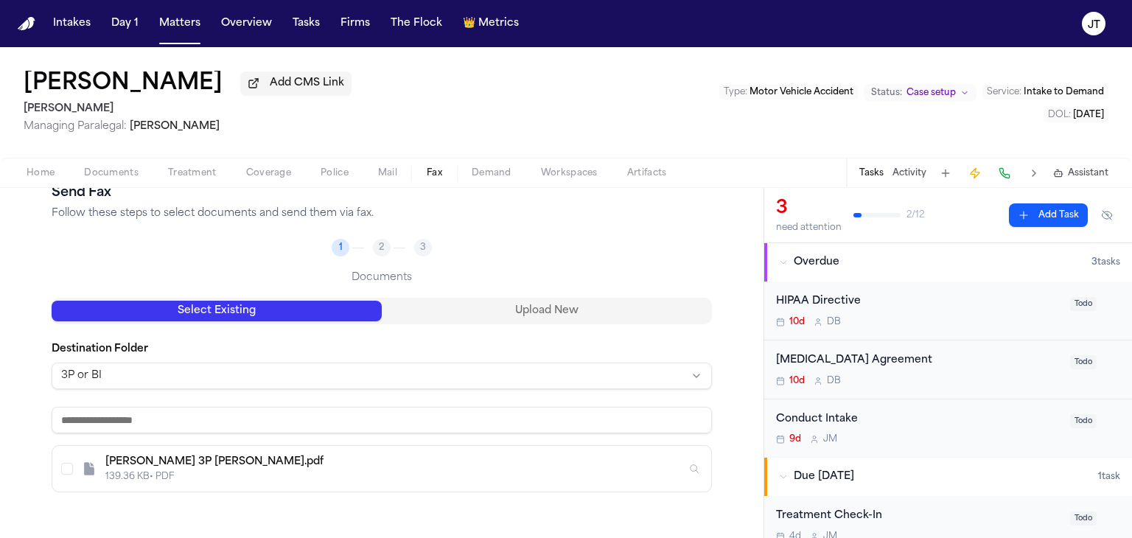
scroll to position [147, 0]
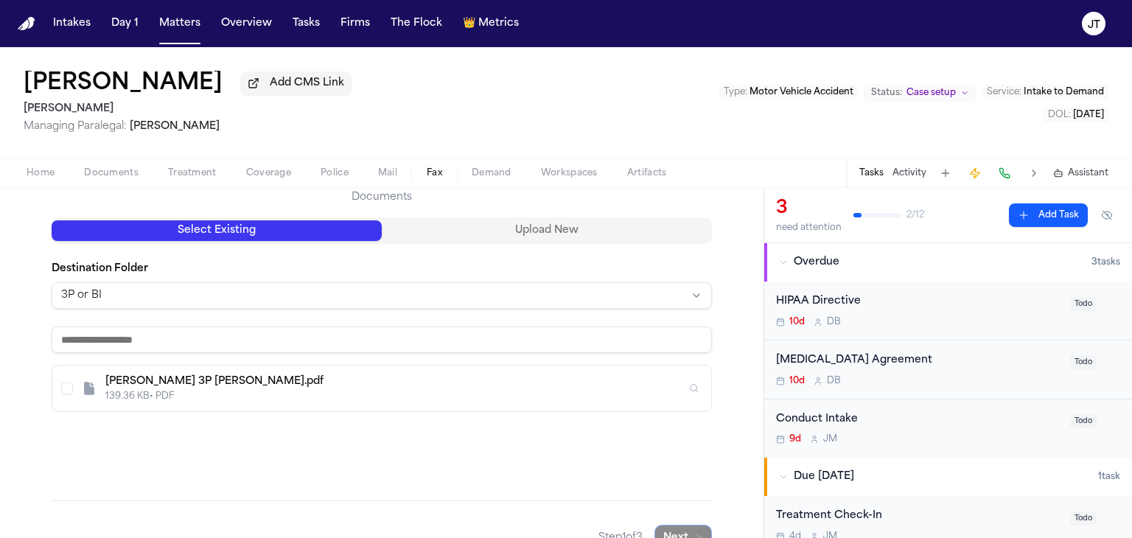
click at [147, 388] on div "Rodriguez 3P LOR.pdf" at bounding box center [395, 381] width 581 height 15
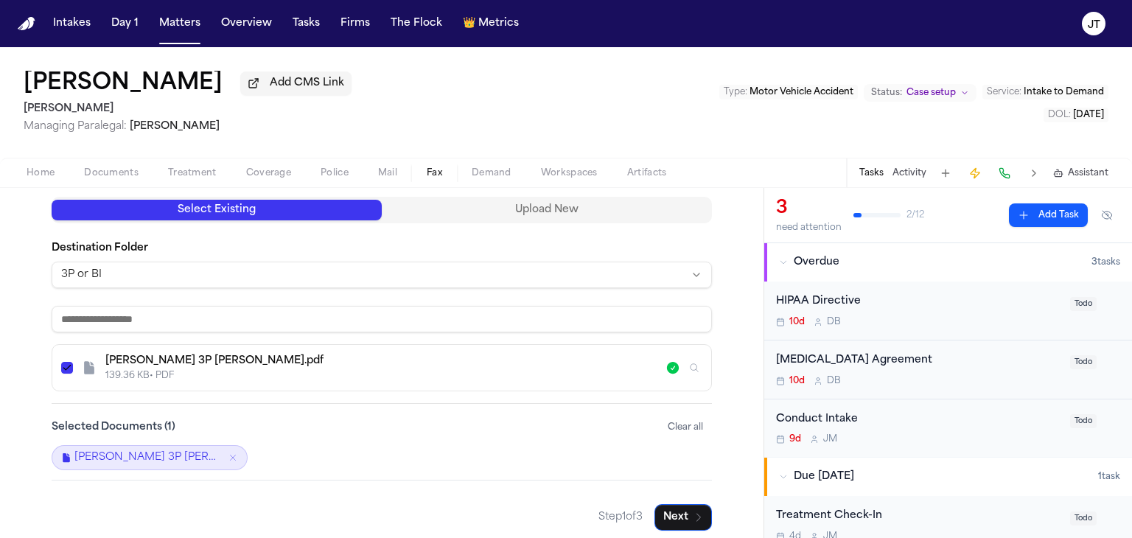
scroll to position [178, 0]
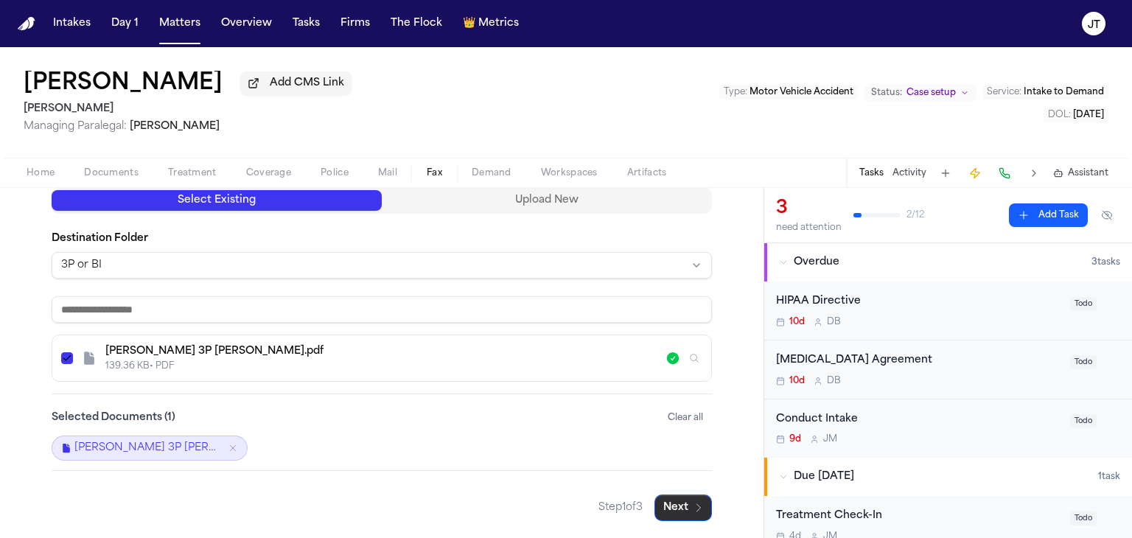
click at [678, 508] on button "Next" at bounding box center [682, 508] width 57 height 27
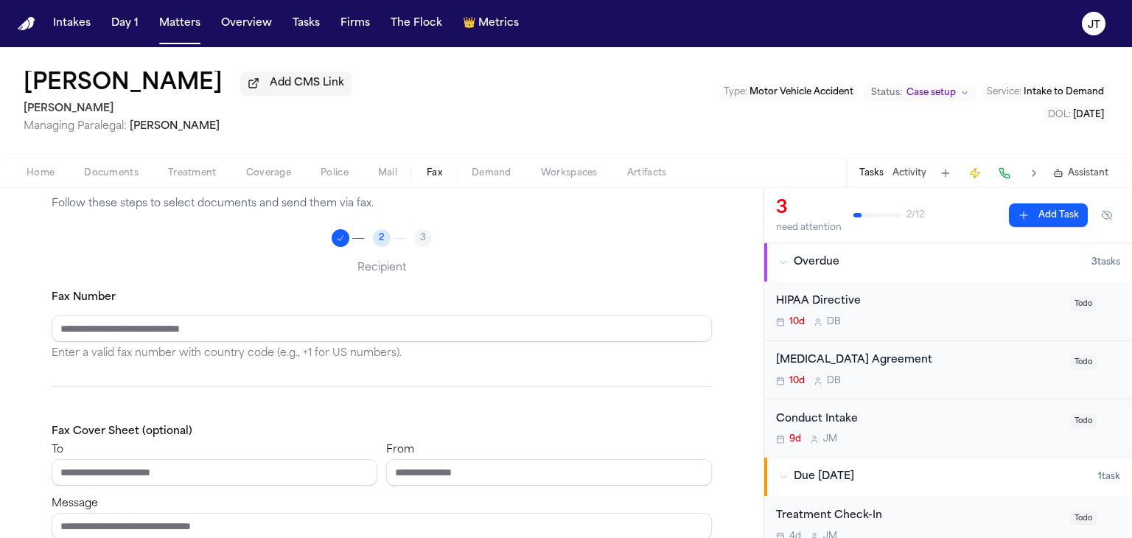
scroll to position [30, 0]
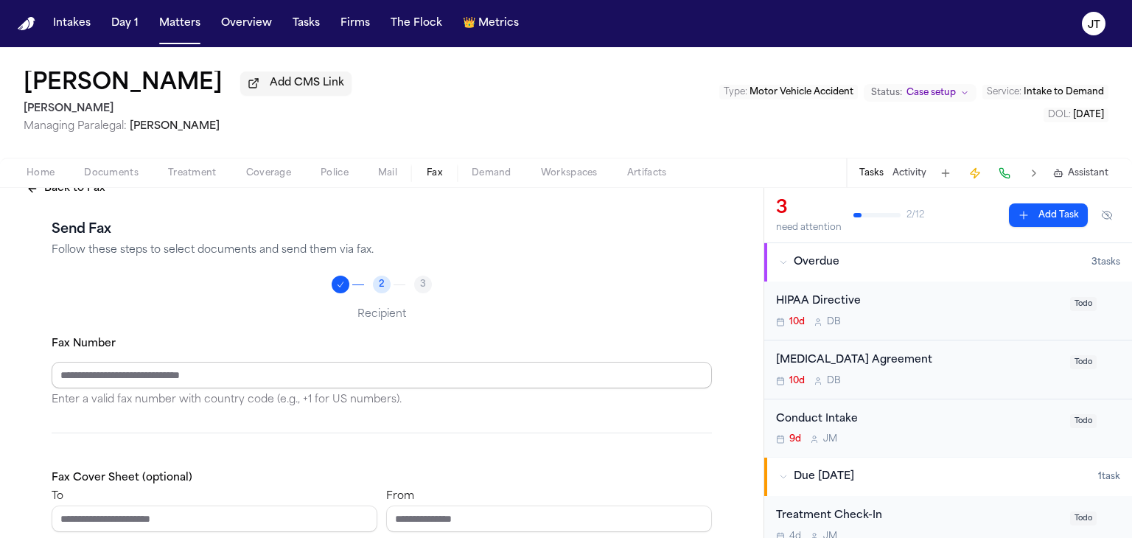
click at [142, 374] on input "Fax Number" at bounding box center [382, 375] width 660 height 27
type input "**********"
click at [506, 512] on input "**********" at bounding box center [549, 519] width 326 height 27
type input "**********"
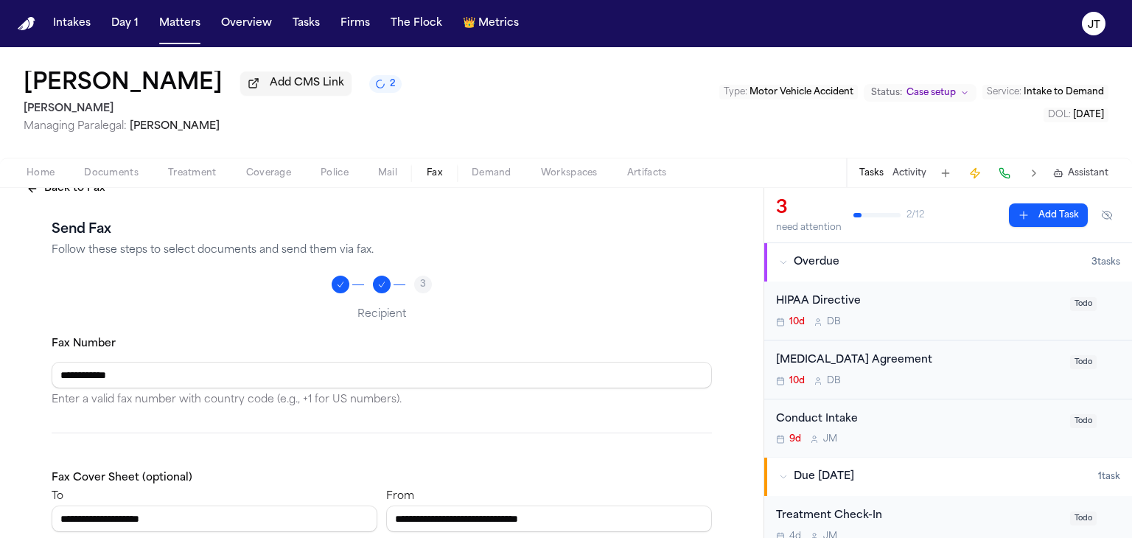
scroll to position [178, 0]
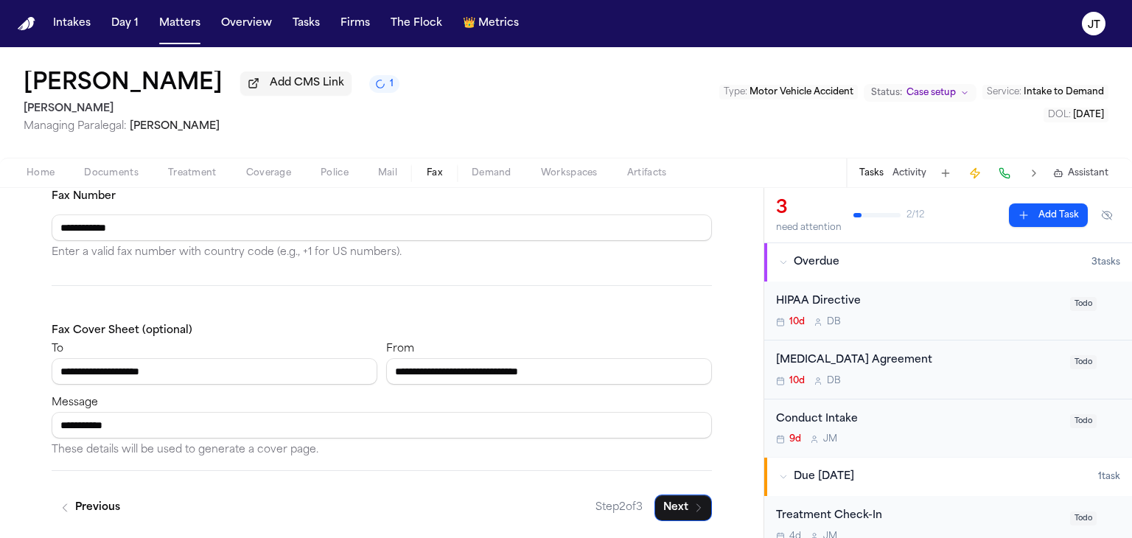
type input "**********"
click at [668, 512] on button "Next" at bounding box center [682, 508] width 57 height 27
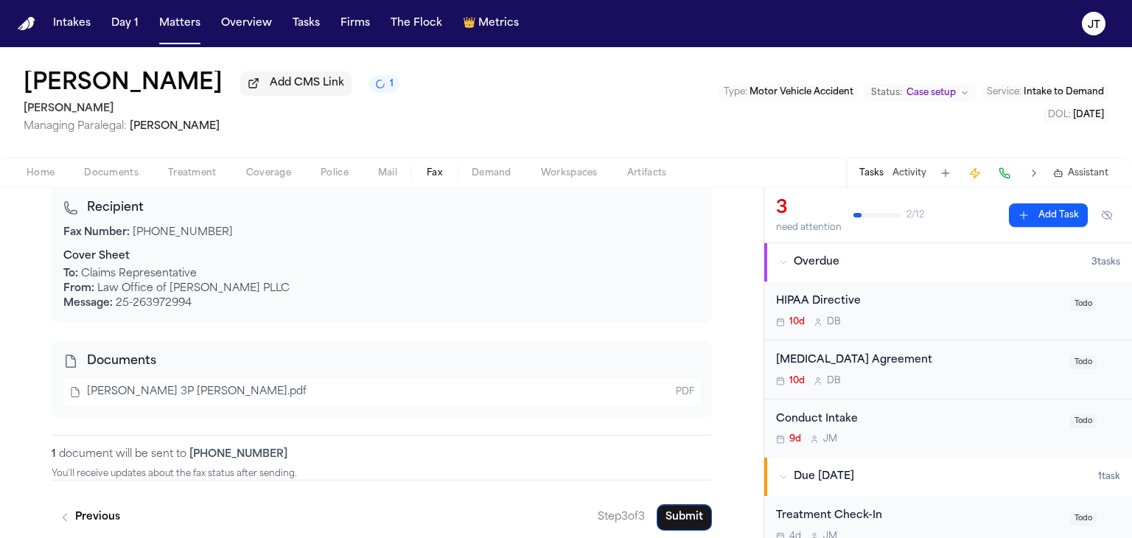
scroll to position [186, 0]
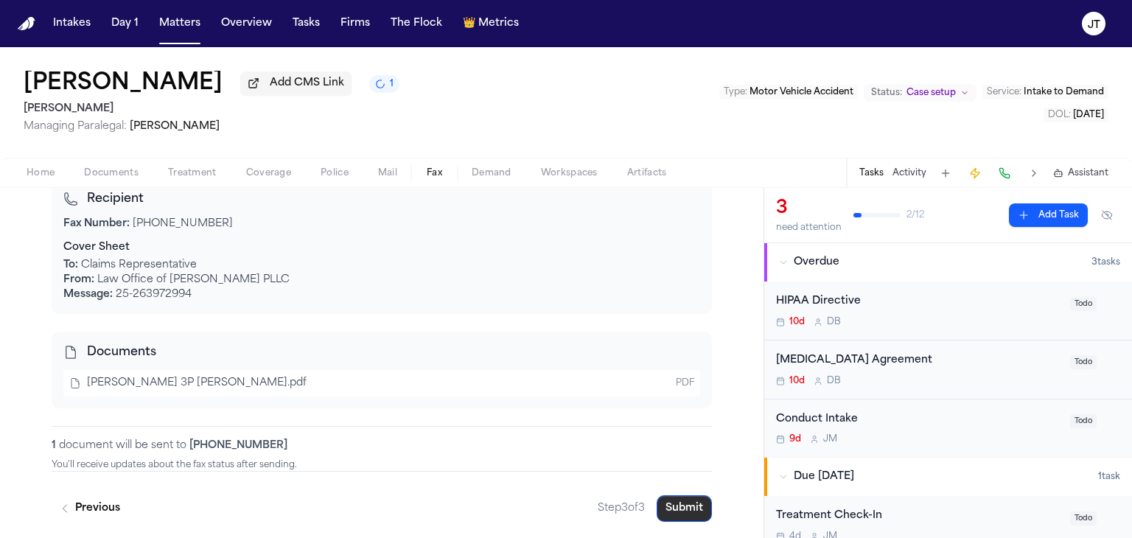
click at [688, 505] on button "Submit" at bounding box center [684, 508] width 55 height 27
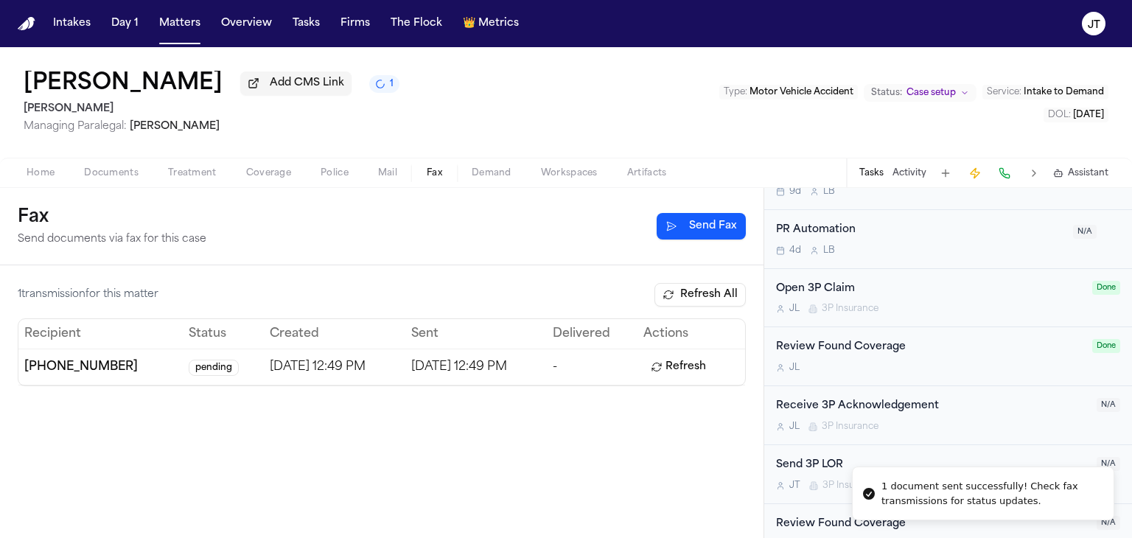
scroll to position [516, 0]
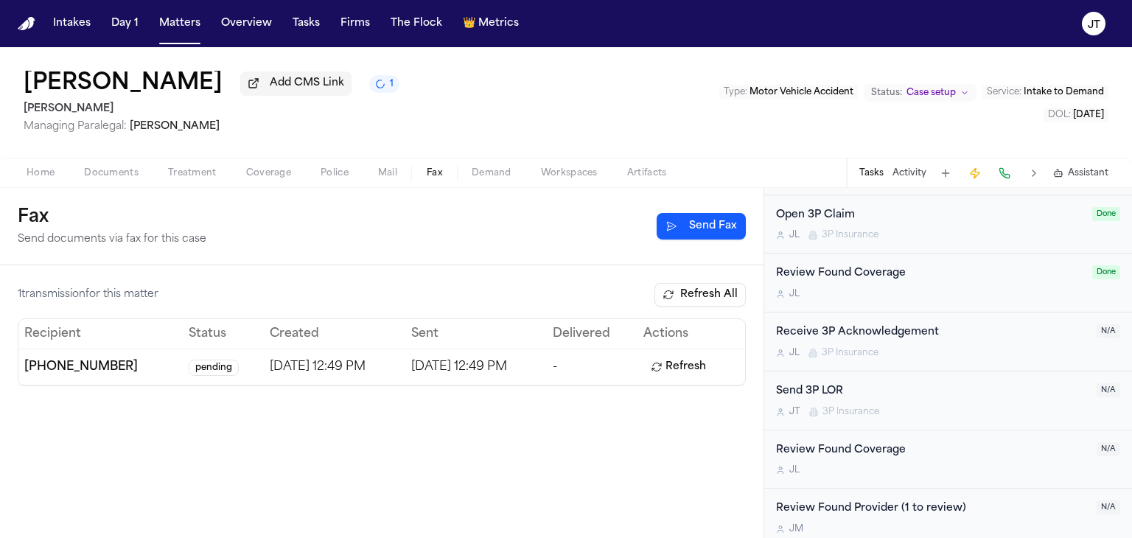
click at [809, 388] on div "Send 3P LOR" at bounding box center [932, 391] width 312 height 17
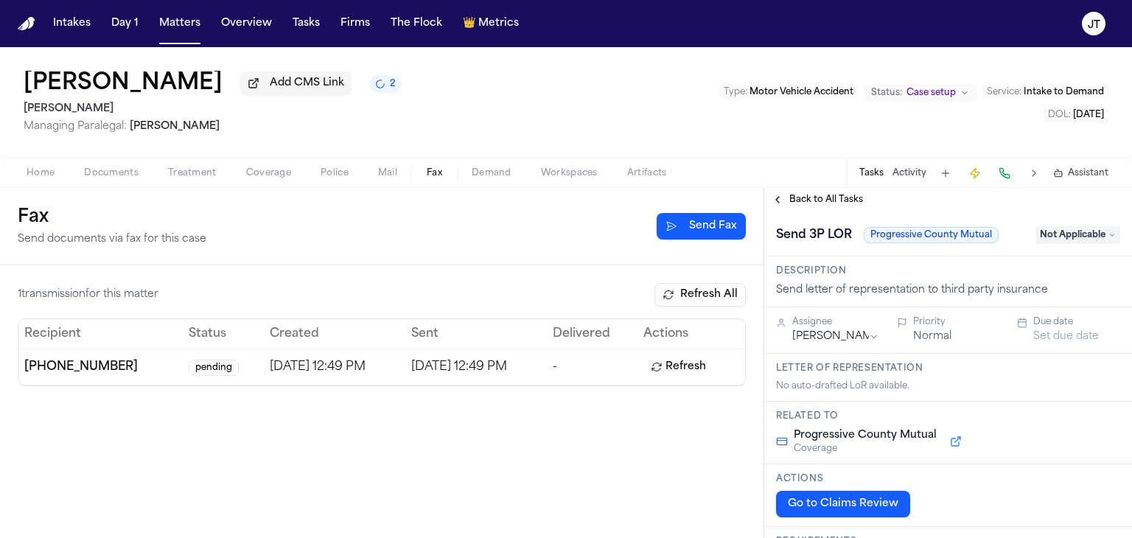
click at [1066, 237] on span "Not Applicable" at bounding box center [1078, 235] width 85 height 18
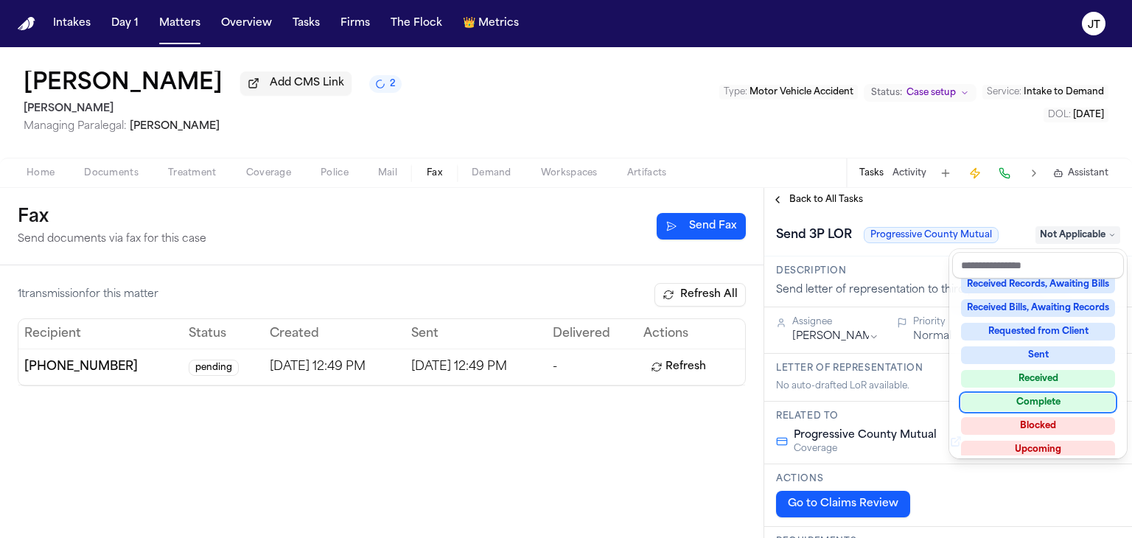
click at [1070, 395] on div "Complete" at bounding box center [1038, 403] width 154 height 18
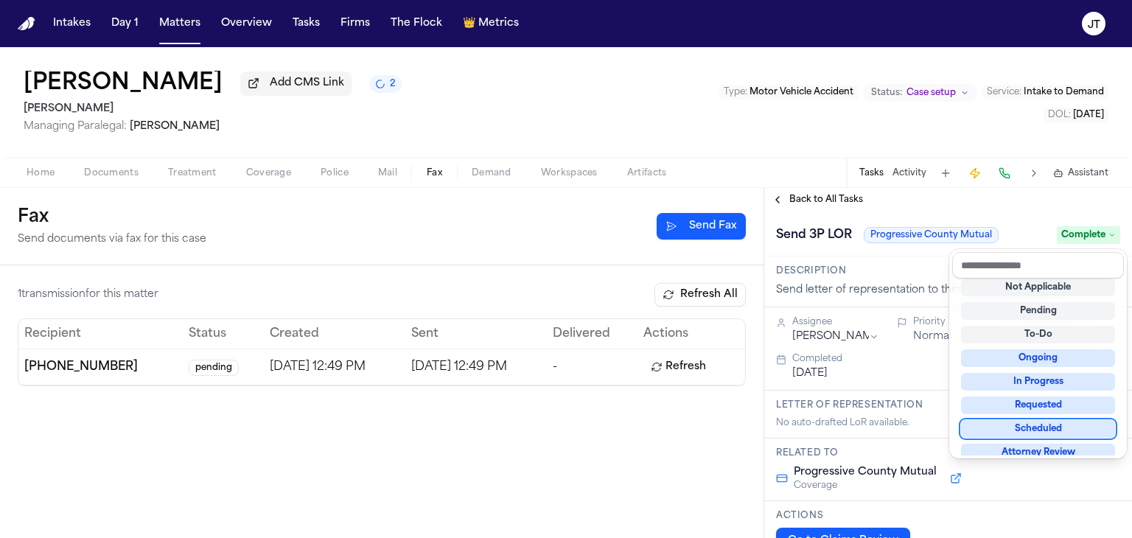
scroll to position [12, 0]
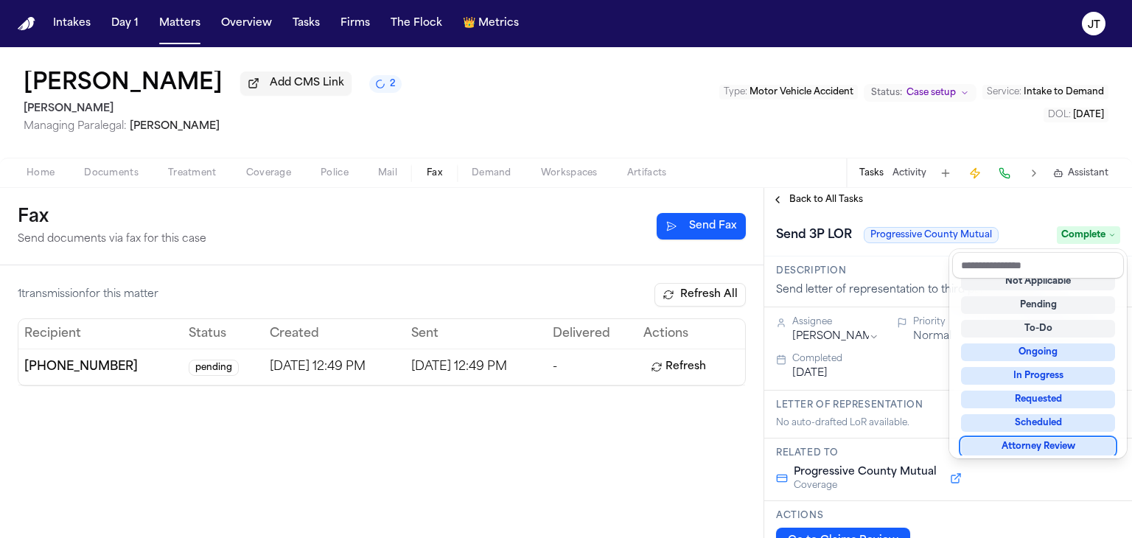
click at [495, 506] on div "**********" at bounding box center [566, 363] width 1132 height 350
